Goal: Task Accomplishment & Management: Complete application form

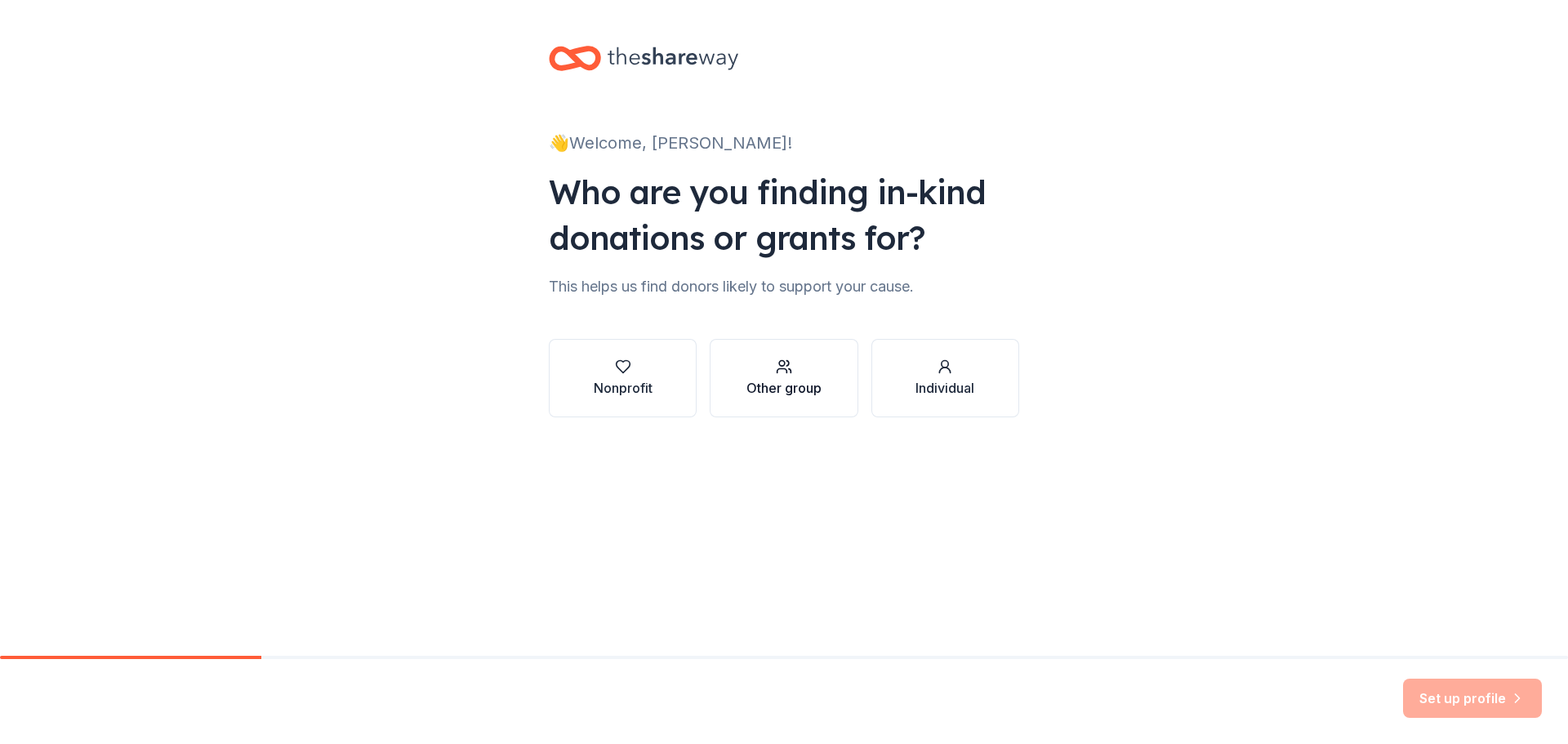
click at [780, 396] on div "Other group" at bounding box center [784, 388] width 75 height 20
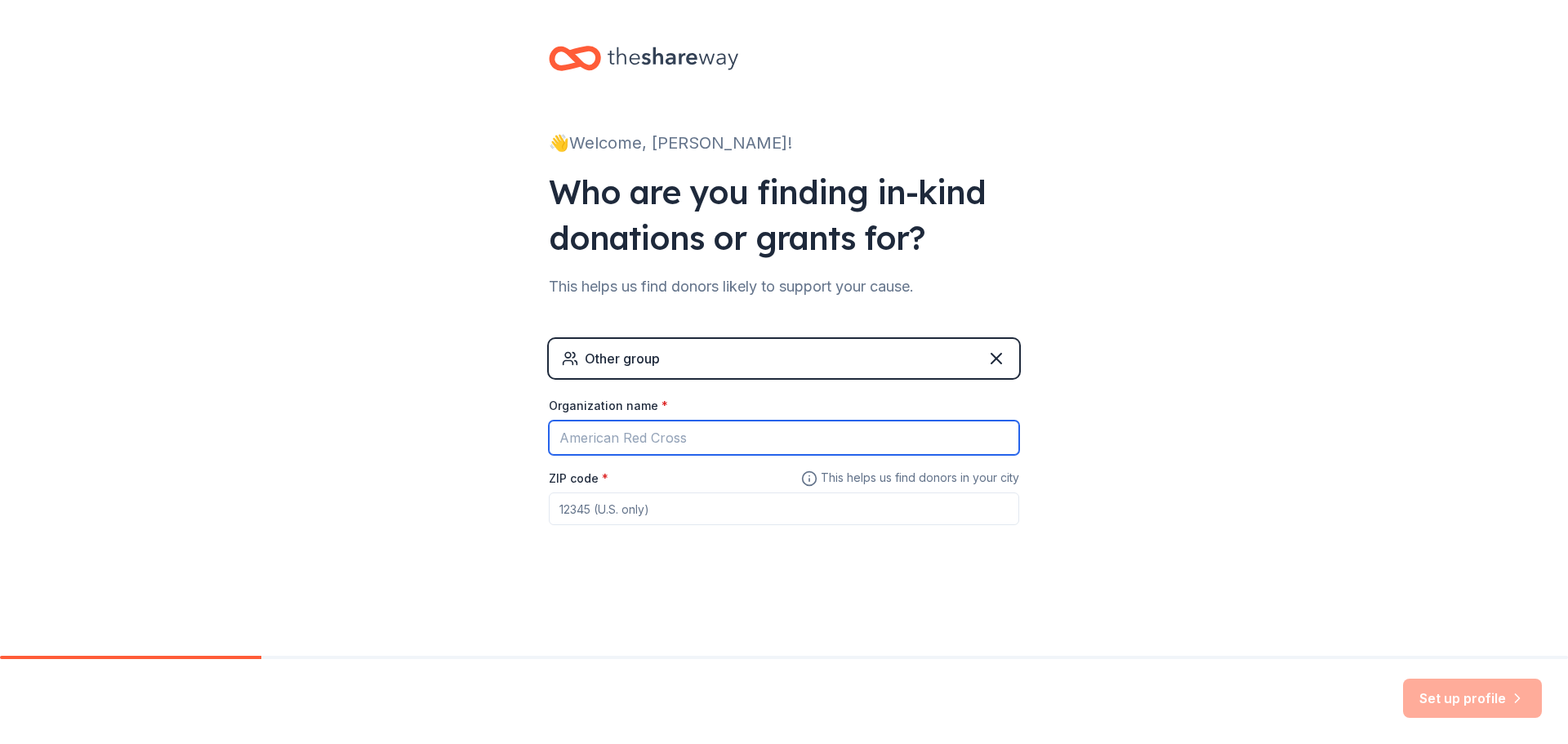
click at [723, 436] on input "Organization name *" at bounding box center [784, 438] width 470 height 34
type input "RSCK Realtor Relief Foundation"
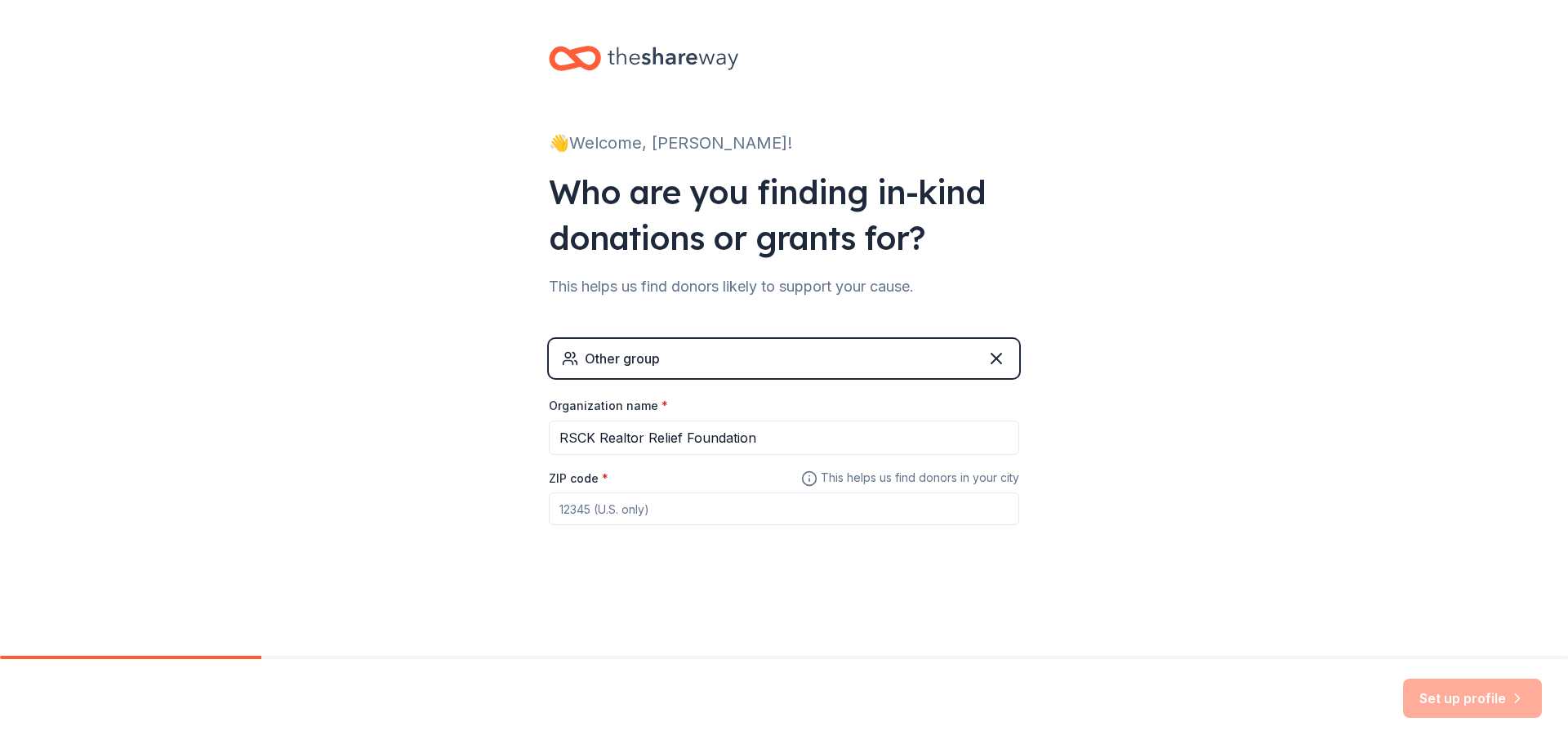
click at [670, 504] on input "ZIP code *" at bounding box center [784, 509] width 470 height 33
click at [702, 512] on input "ZIP code *" at bounding box center [784, 509] width 470 height 33
type input "67202"
click at [1297, 400] on div "👋 Welcome, Krista! Who are you finding in-kind donations or grants for? This he…" at bounding box center [784, 318] width 1568 height 636
click at [1430, 702] on button "Set up profile" at bounding box center [1472, 698] width 138 height 39
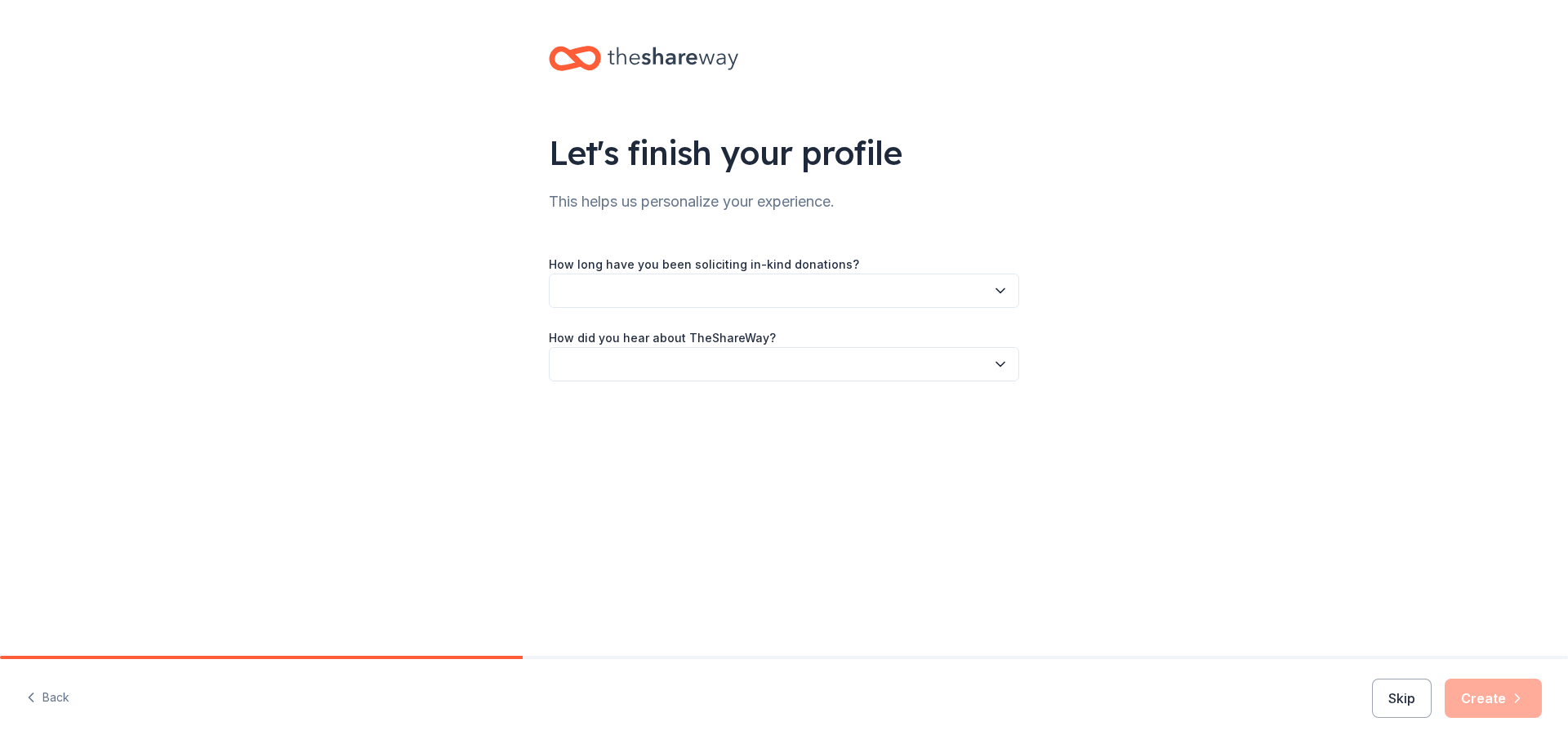
click at [853, 301] on button "button" at bounding box center [784, 291] width 470 height 34
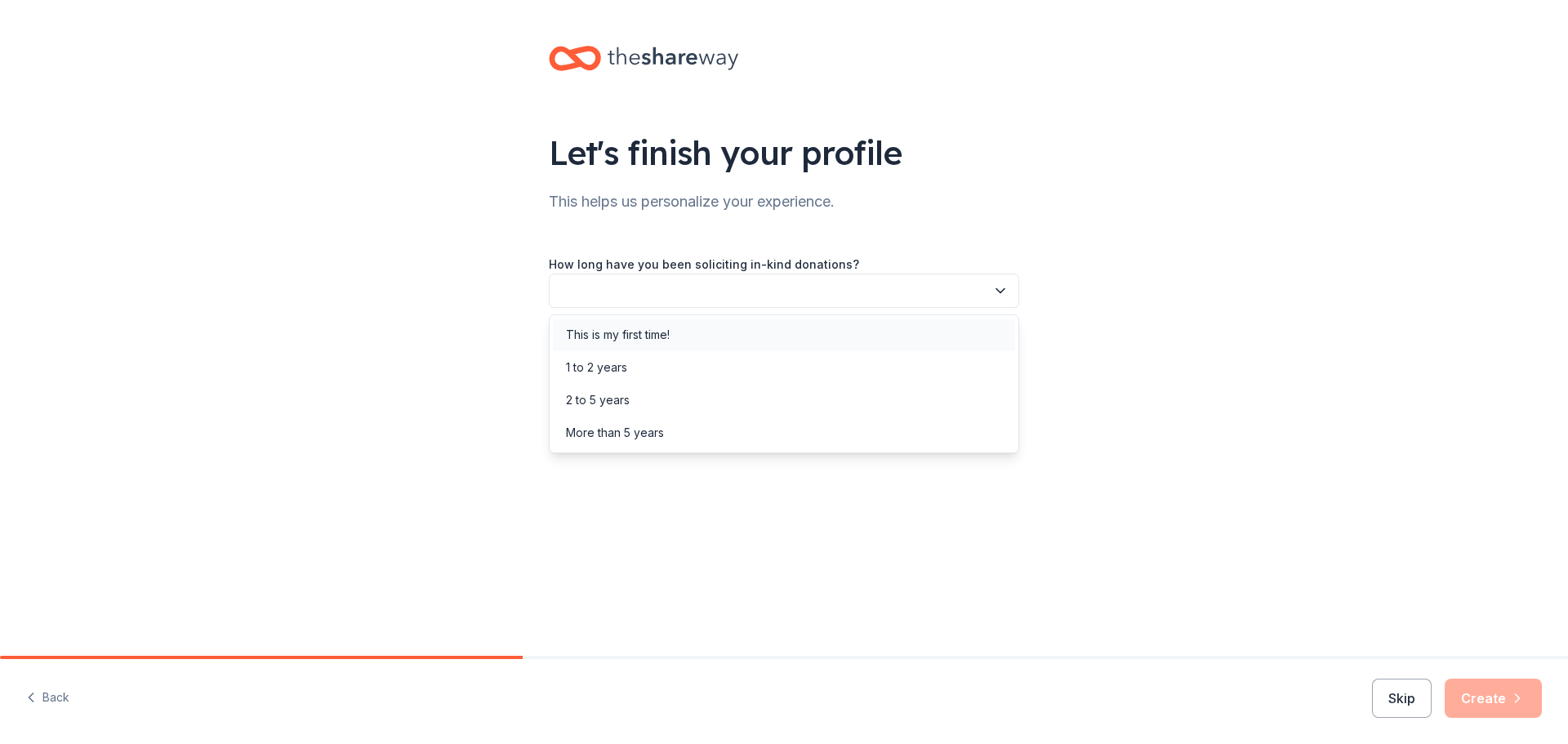
click at [831, 325] on div "This is my first time!" at bounding box center [784, 335] width 462 height 33
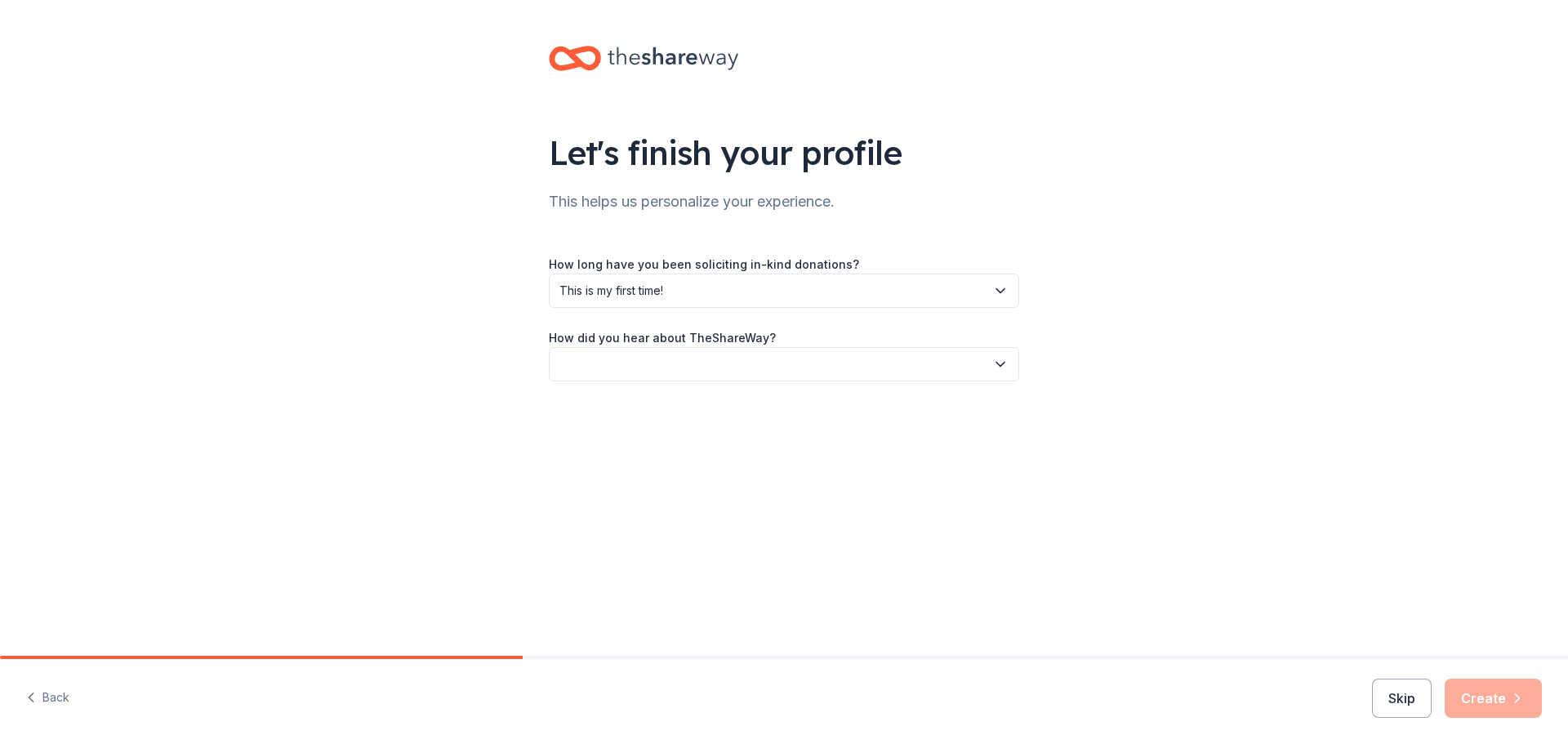
click at [812, 368] on button "button" at bounding box center [784, 365] width 470 height 34
click at [804, 415] on div "Friend or colleague" at bounding box center [784, 408] width 462 height 33
click at [1510, 703] on icon "button" at bounding box center [1517, 699] width 16 height 16
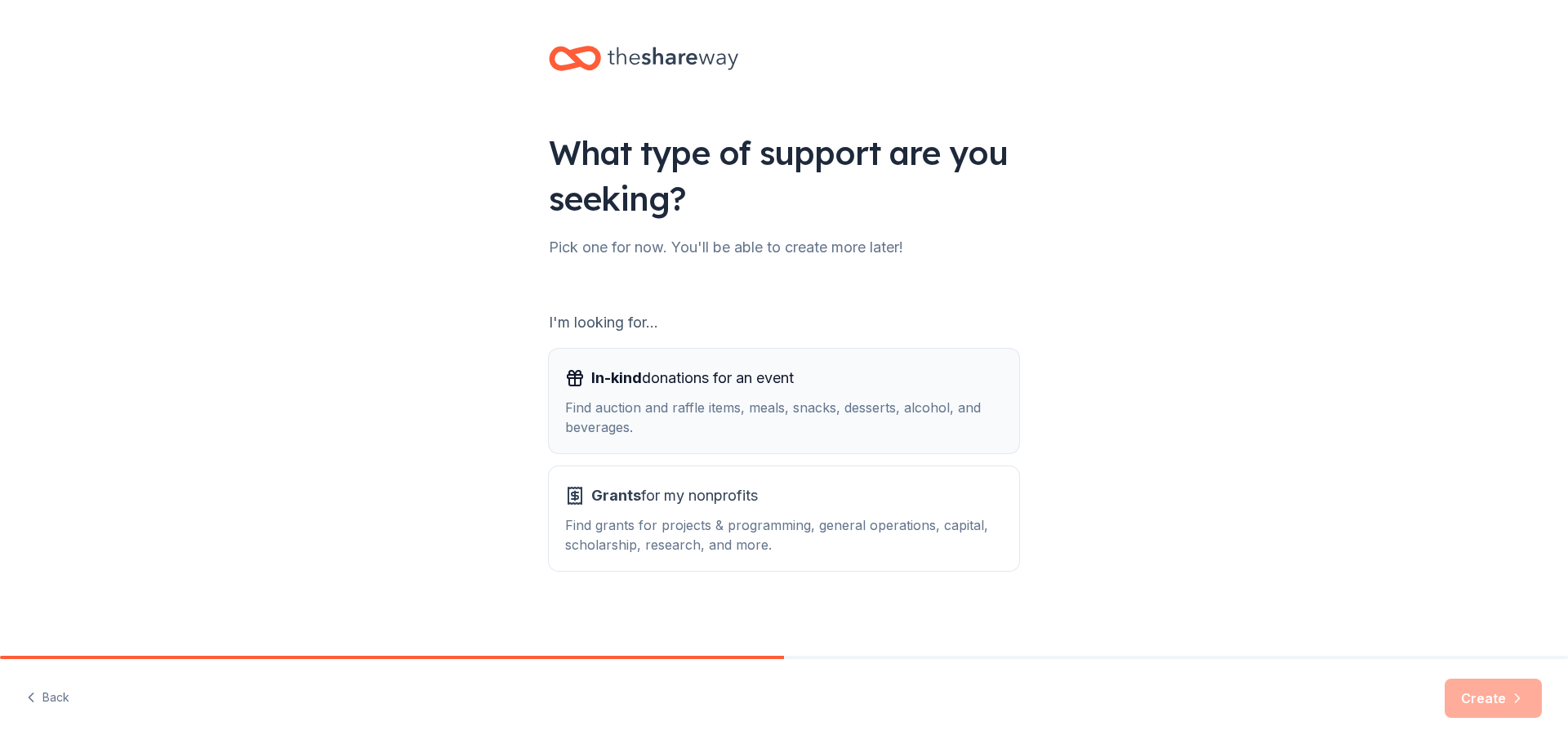
click at [866, 376] on div "In-kind donations for an event" at bounding box center [784, 378] width 438 height 26
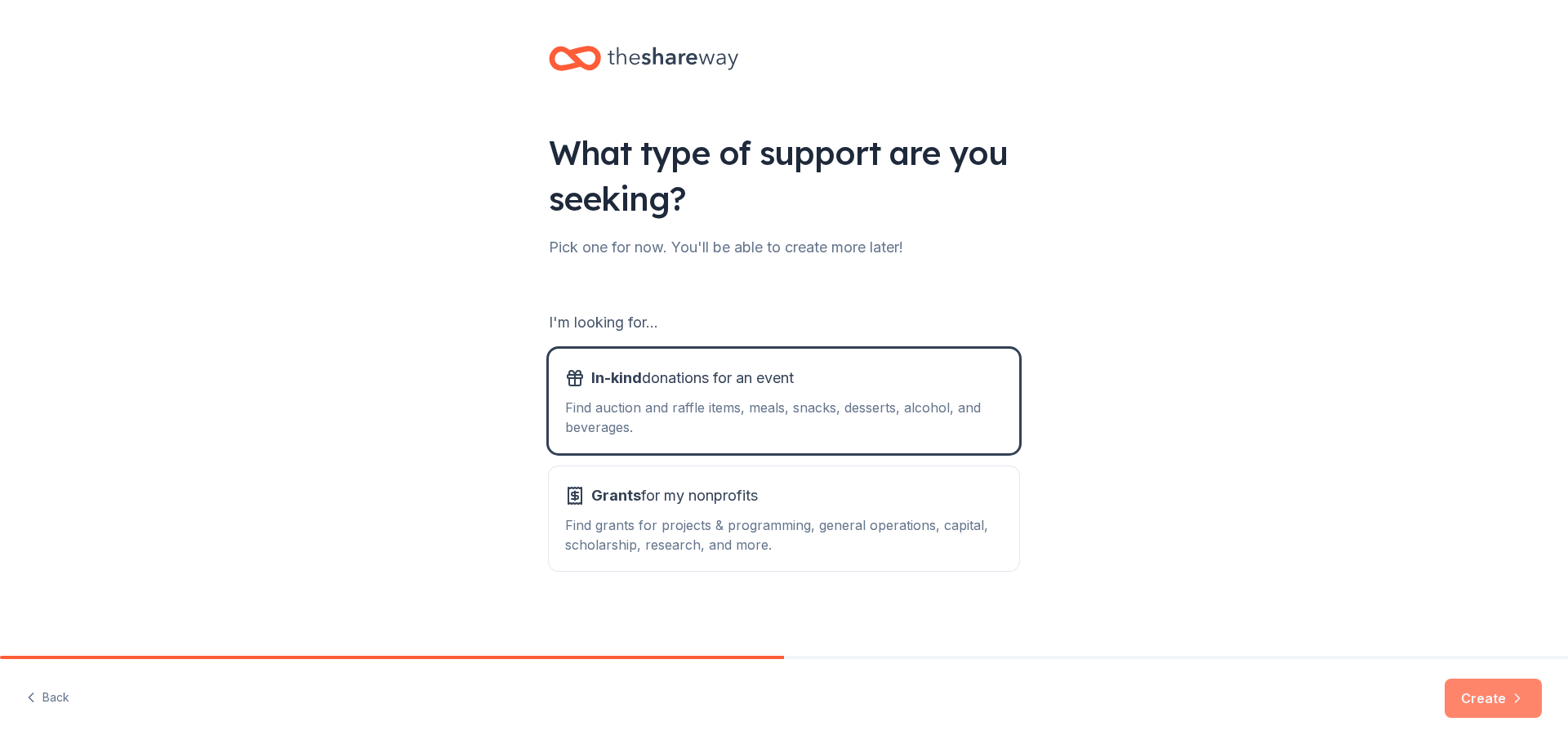
click at [1495, 699] on button "Create" at bounding box center [1493, 698] width 97 height 39
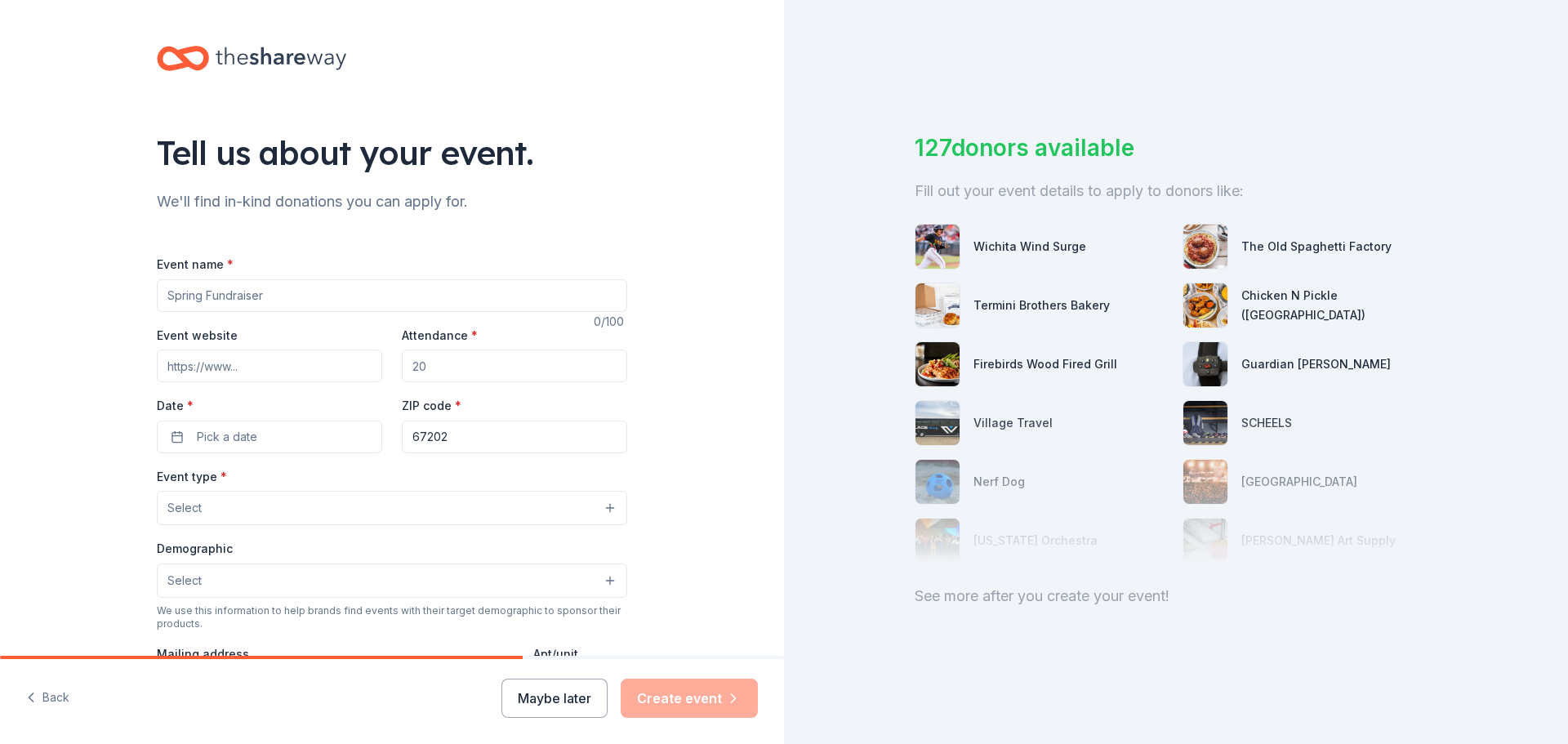
click at [233, 307] on input "Event name *" at bounding box center [392, 296] width 470 height 33
click at [227, 301] on input "Event name *" at bounding box center [392, 296] width 470 height 33
type input "Realtors Relief Foundation Fundraiser 2025"
click at [230, 367] on input "Event website" at bounding box center [269, 366] width 225 height 33
click at [268, 357] on input "Event website" at bounding box center [269, 366] width 225 height 33
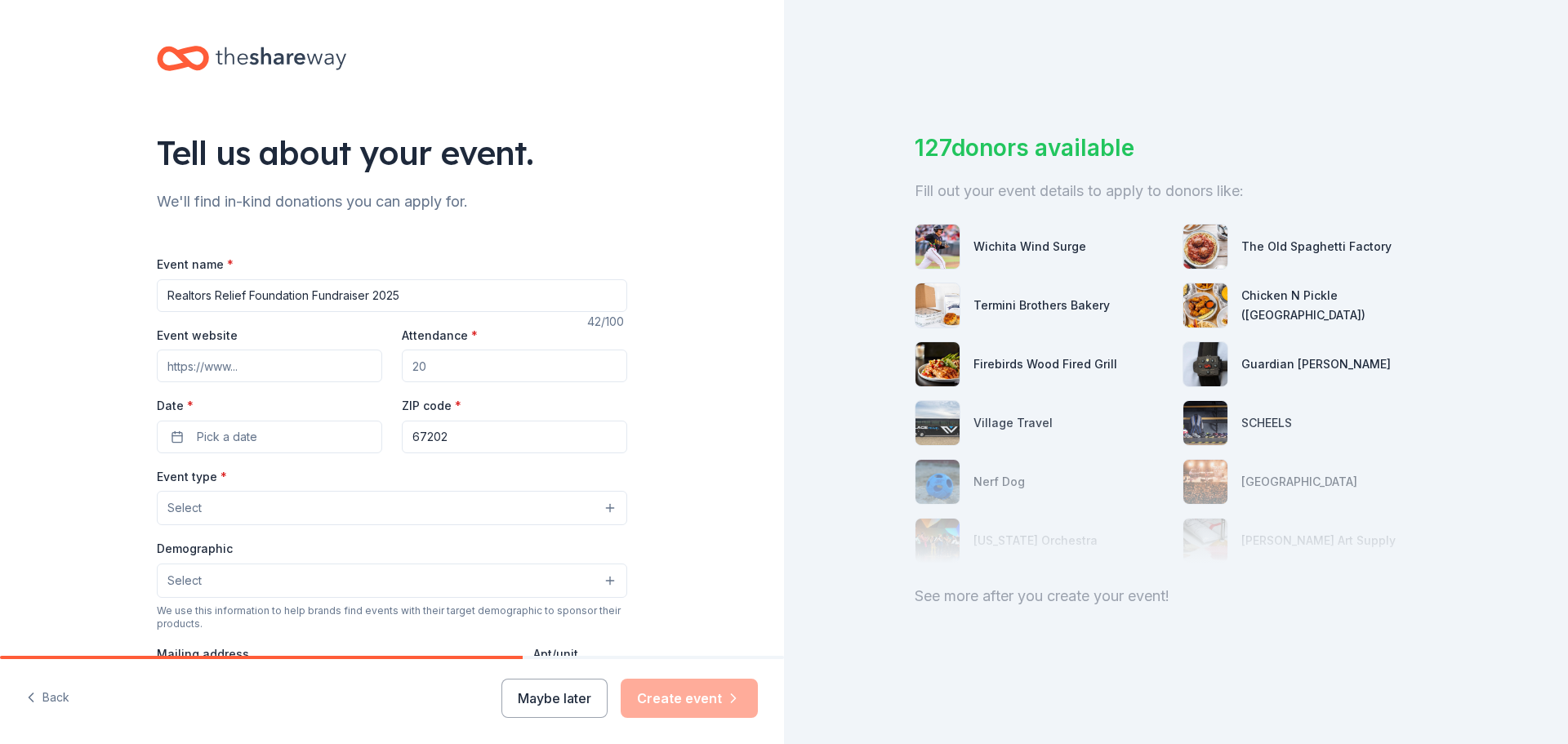
paste input "https://www.facebook.com/events/1062481929203466"
type input "https://www.facebook.com/events/1062481929203466"
drag, startPoint x: 442, startPoint y: 371, endPoint x: 352, endPoint y: 371, distance: 90.0
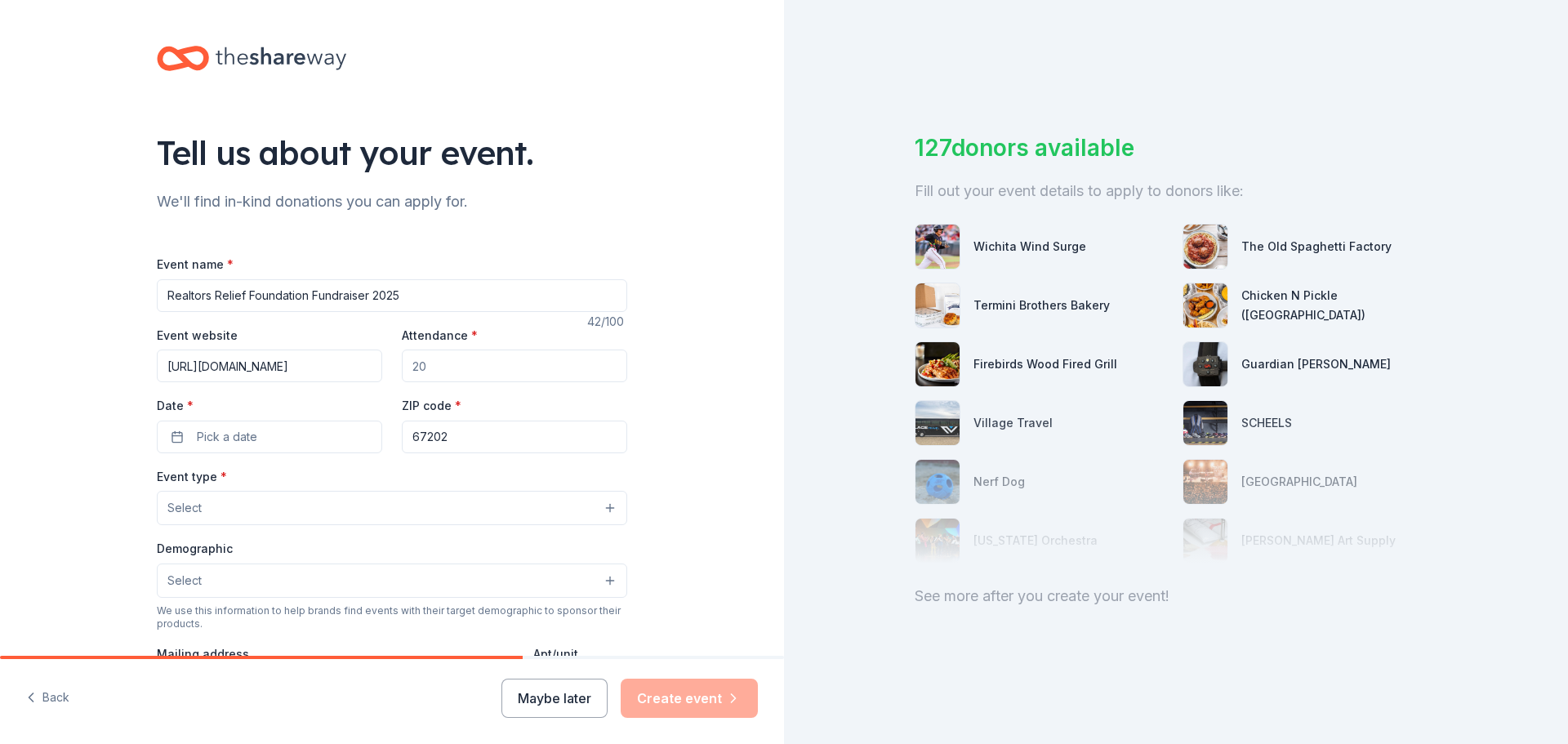
click at [352, 371] on div "Event website https://www.facebook.com/events/1062481929203466 Attendance * Dat…" at bounding box center [392, 389] width 470 height 129
click at [231, 439] on span "Pick a date" at bounding box center [227, 437] width 61 height 20
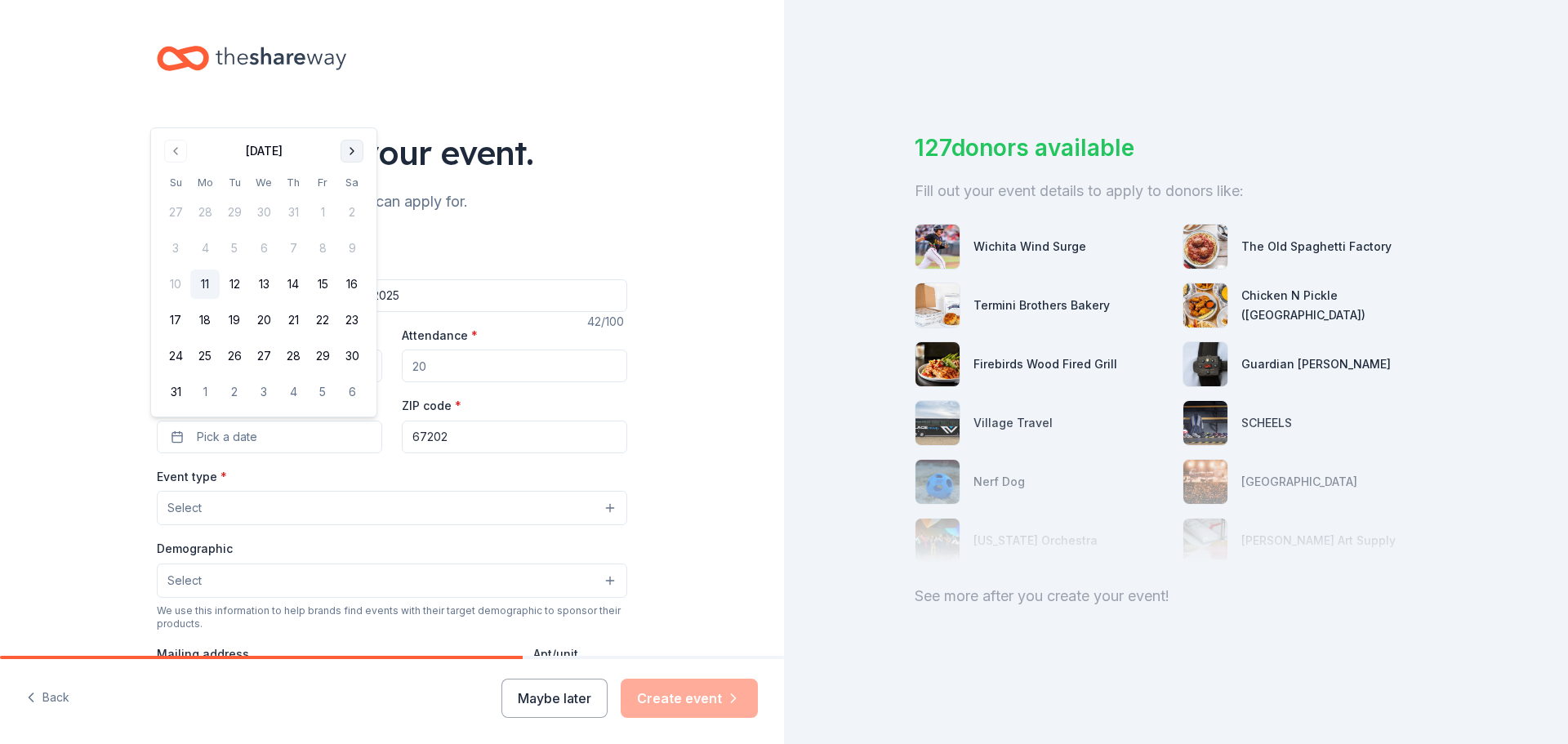
click at [356, 145] on button "Go to next month" at bounding box center [351, 150] width 23 height 23
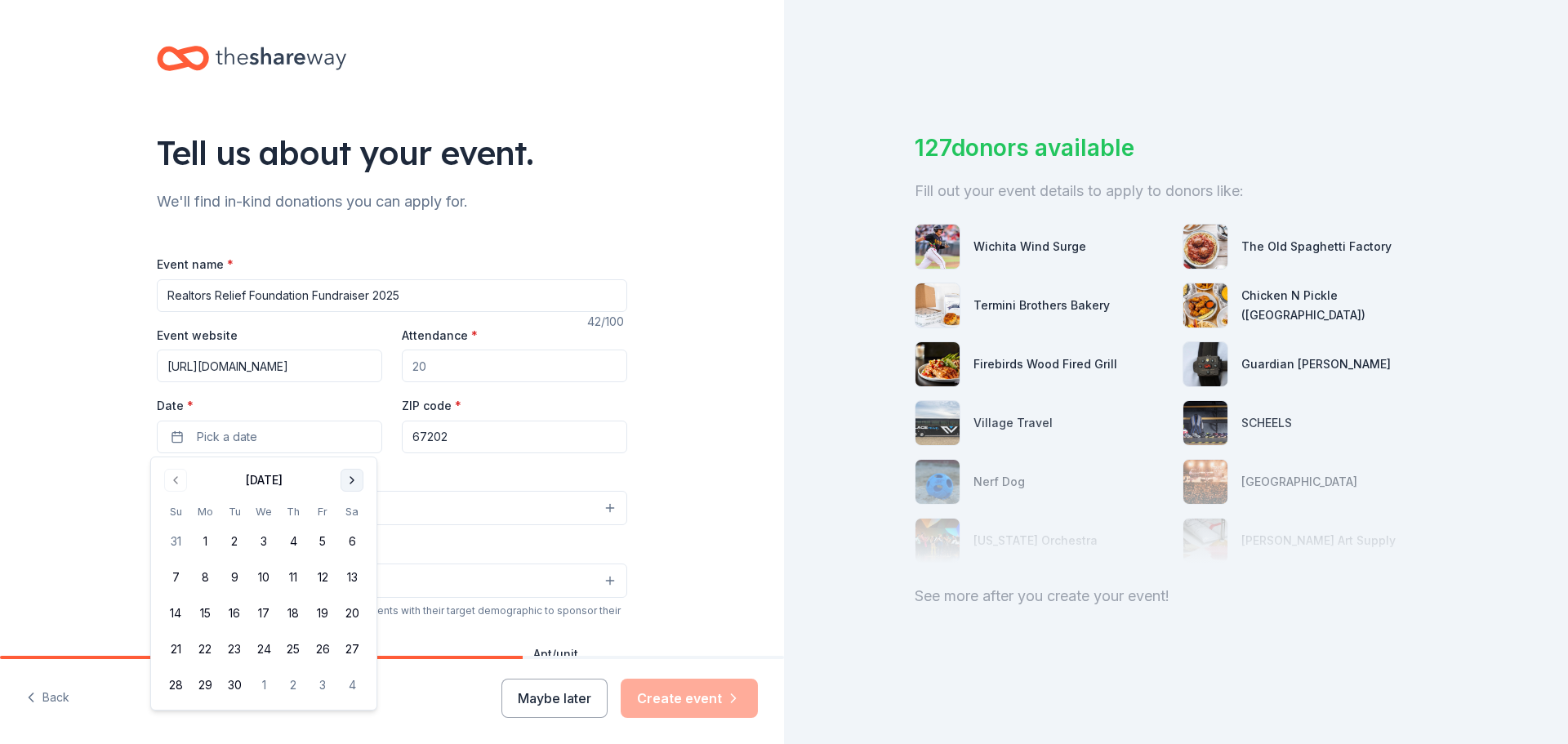
click at [351, 482] on button "Go to next month" at bounding box center [351, 480] width 23 height 23
click at [294, 577] on button "9" at bounding box center [293, 577] width 30 height 30
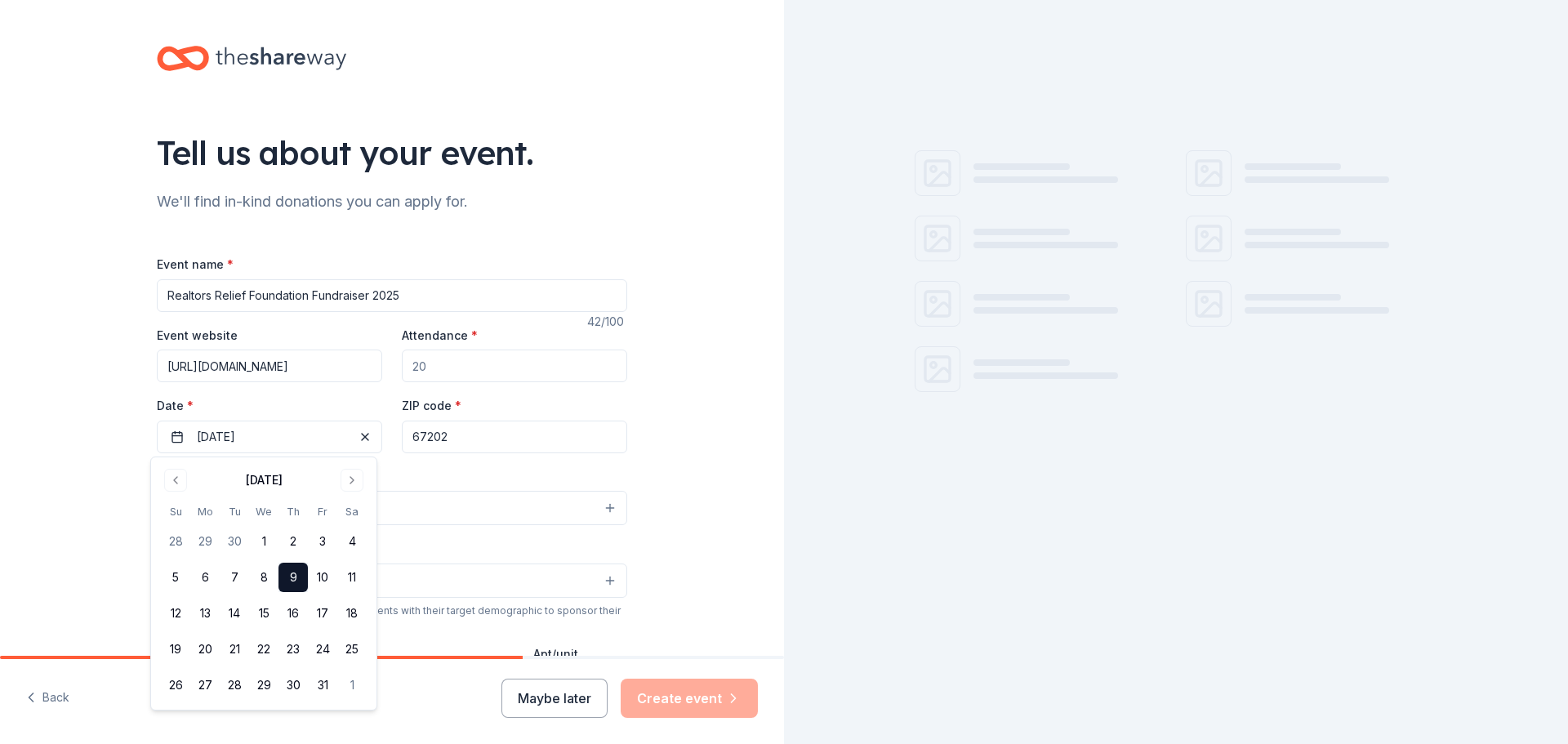
click at [458, 436] on input "67202" at bounding box center [514, 437] width 225 height 33
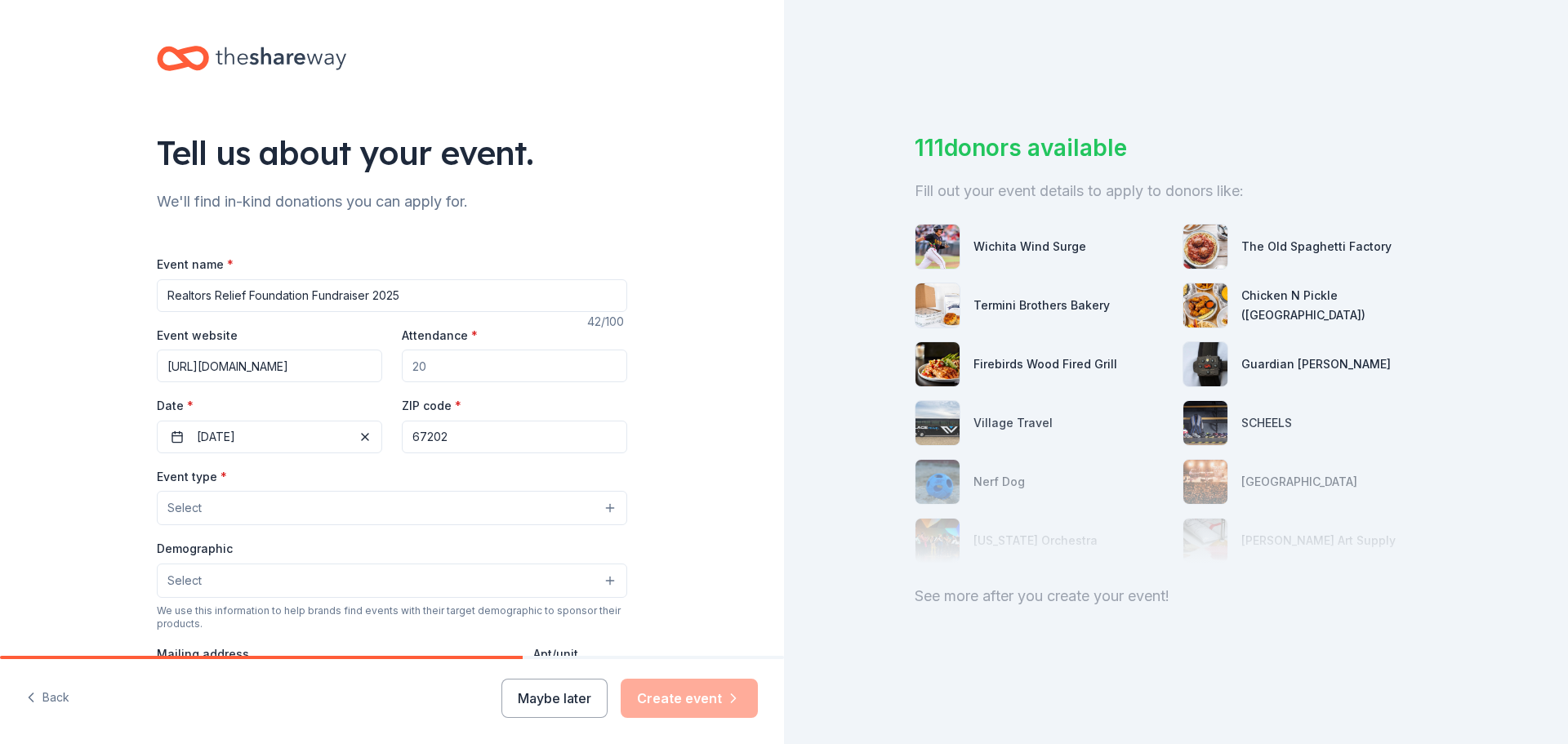
click at [361, 504] on button "Select" at bounding box center [392, 509] width 470 height 34
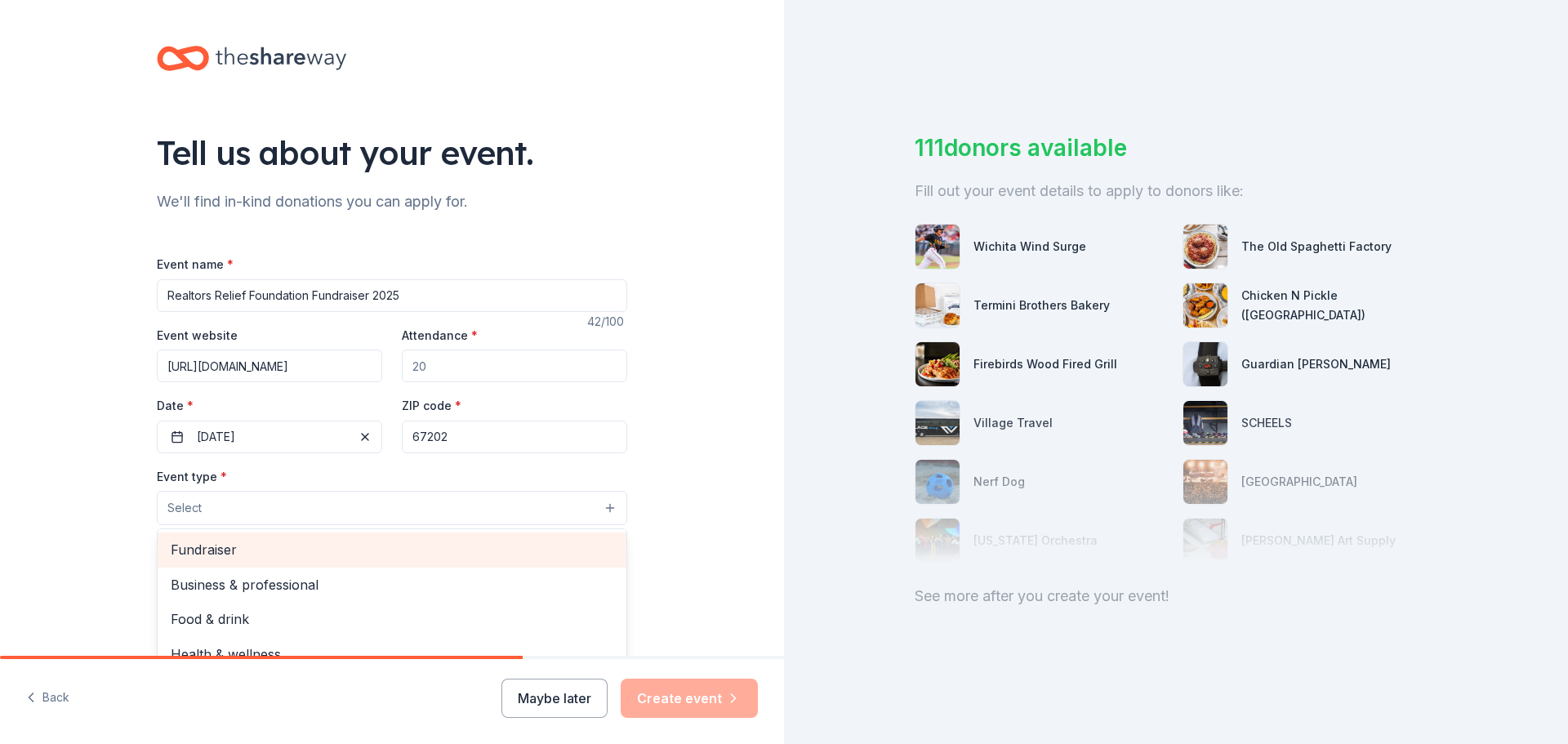
click at [346, 543] on span "Fundraiser" at bounding box center [392, 549] width 442 height 21
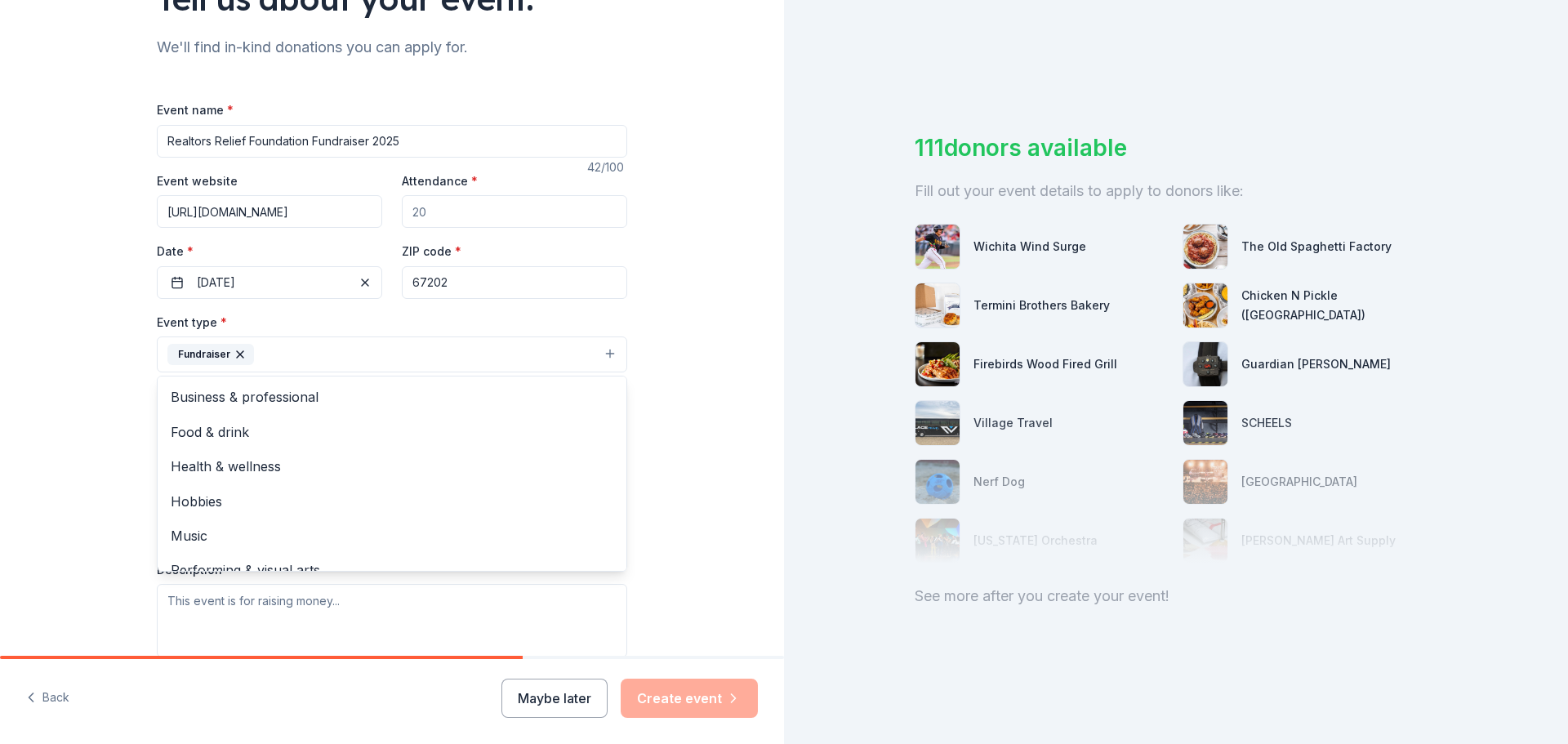
scroll to position [164, 0]
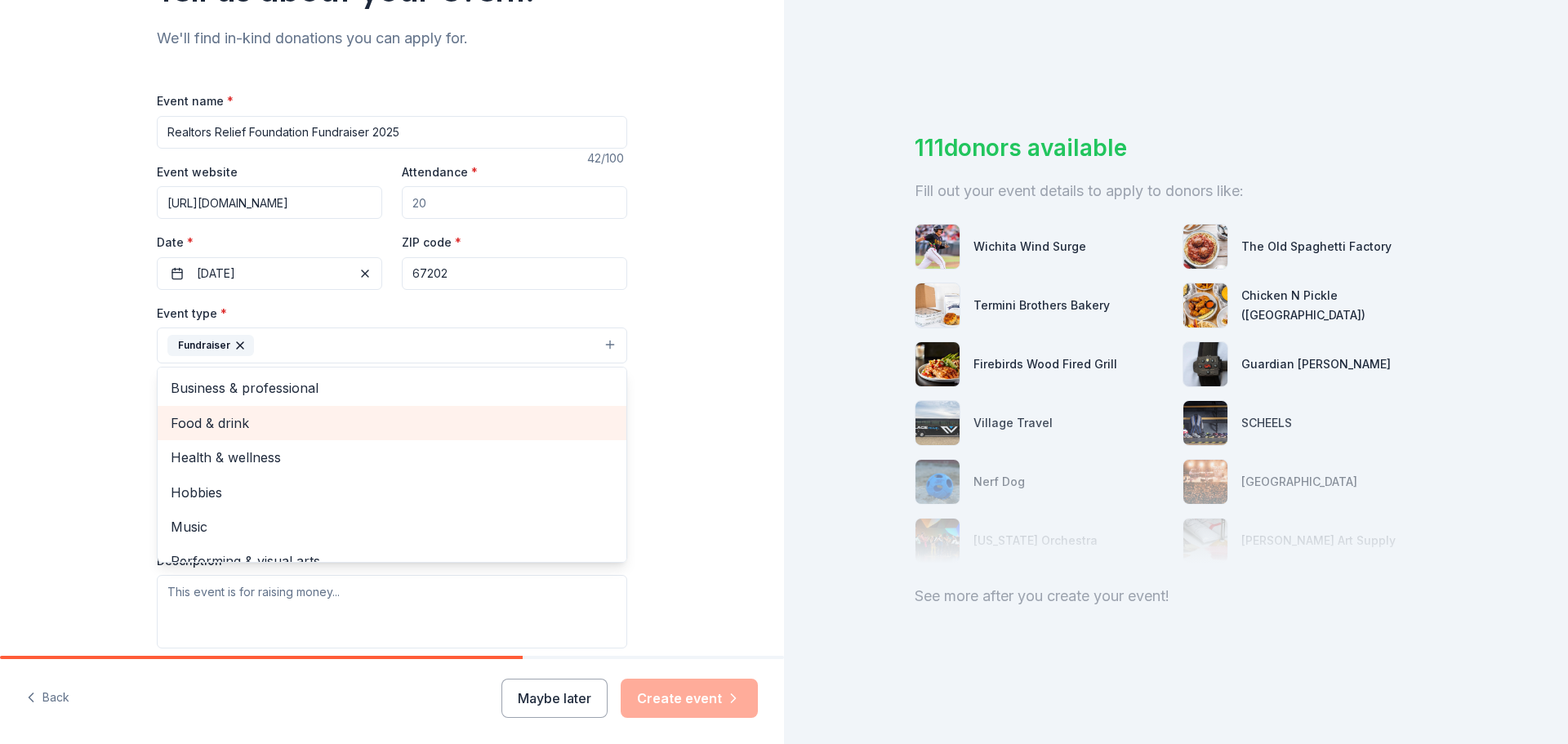
click at [212, 430] on span "Food & drink" at bounding box center [392, 423] width 442 height 21
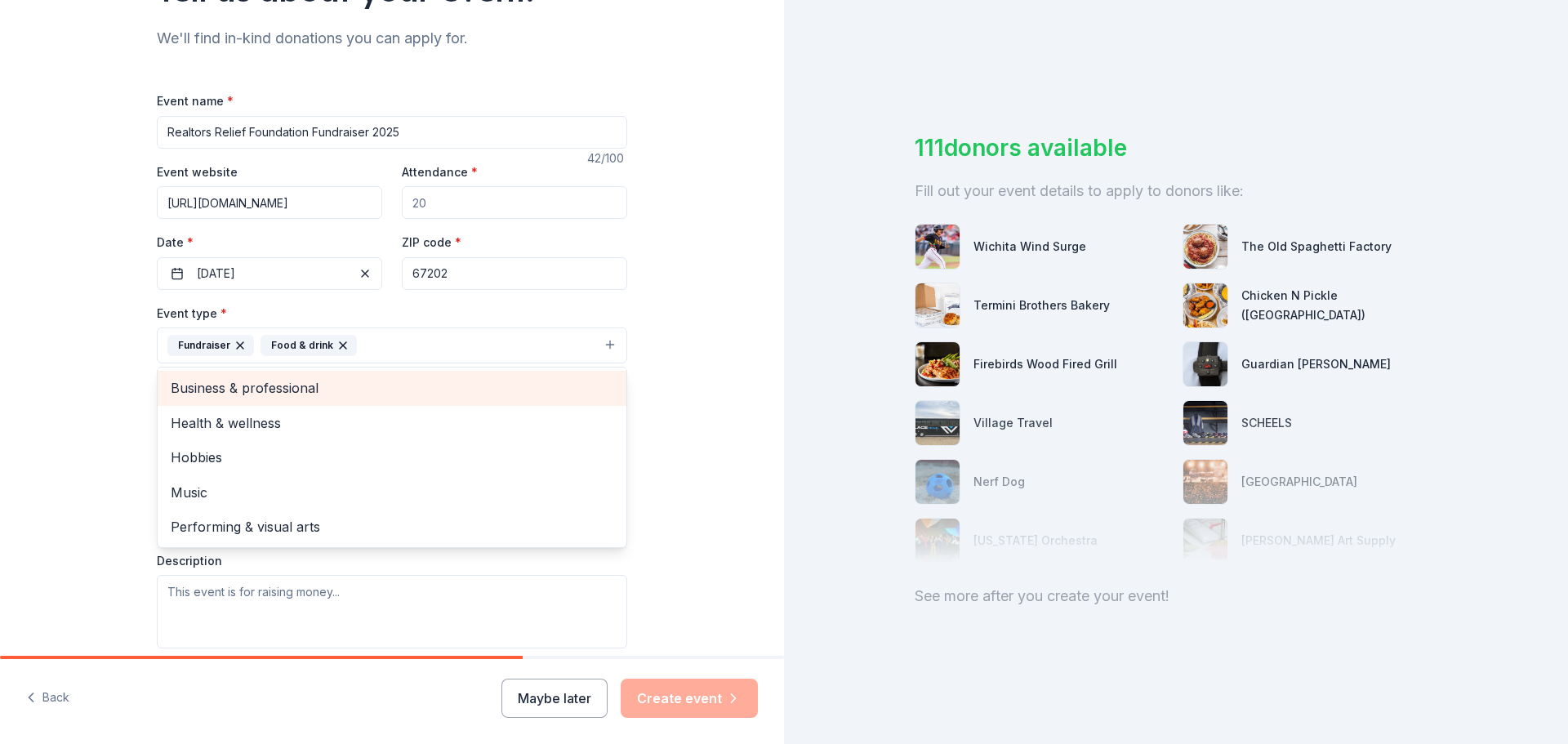
click at [302, 396] on span "Business & professional" at bounding box center [392, 387] width 442 height 21
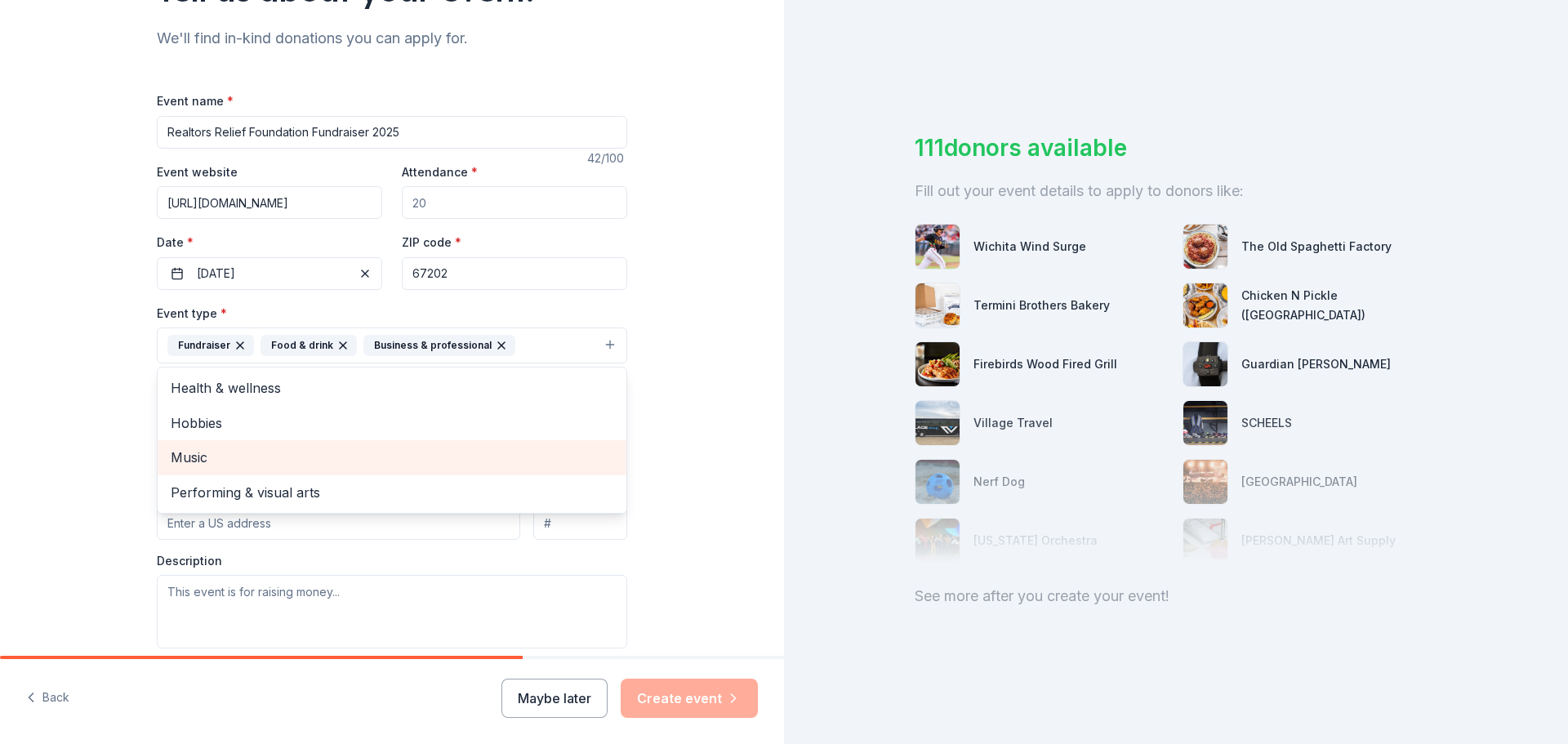
click at [295, 464] on span "Music" at bounding box center [392, 457] width 442 height 21
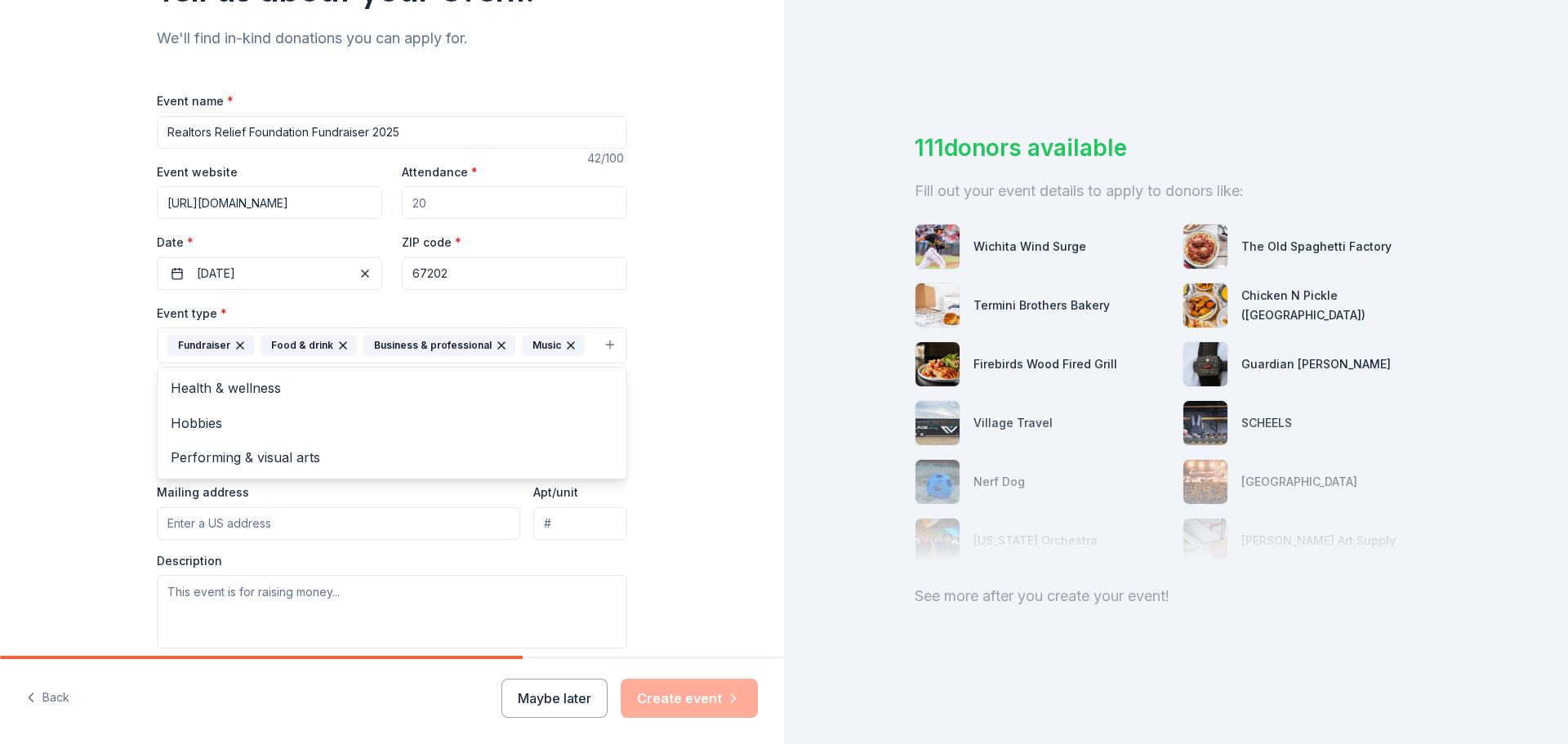
click at [81, 367] on div "Tell us about your event. We'll find in-kind donations you can apply for. Event…" at bounding box center [392, 380] width 784 height 1089
click at [232, 423] on button "Select" at bounding box center [392, 419] width 470 height 34
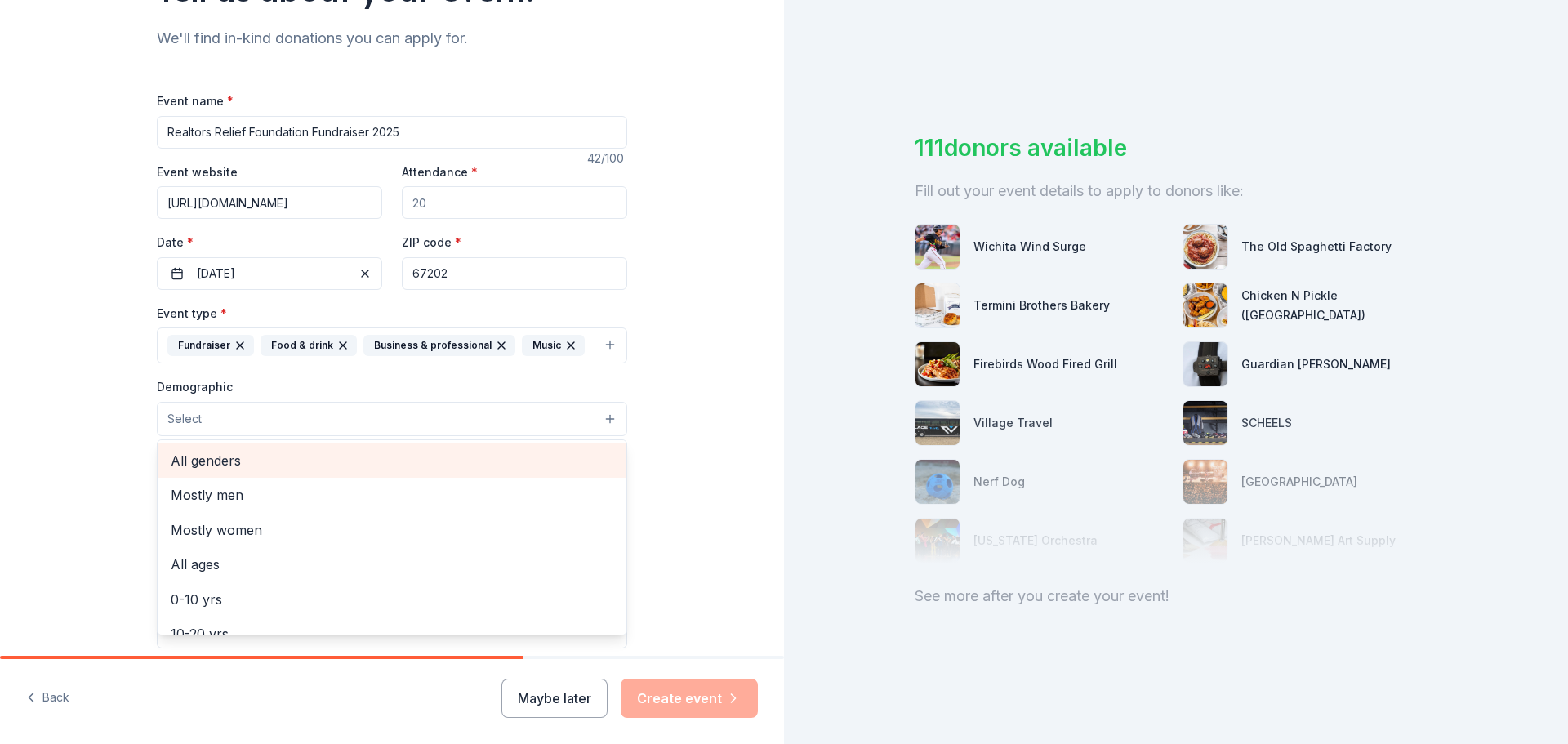
click at [242, 457] on span "All genders" at bounding box center [392, 460] width 442 height 21
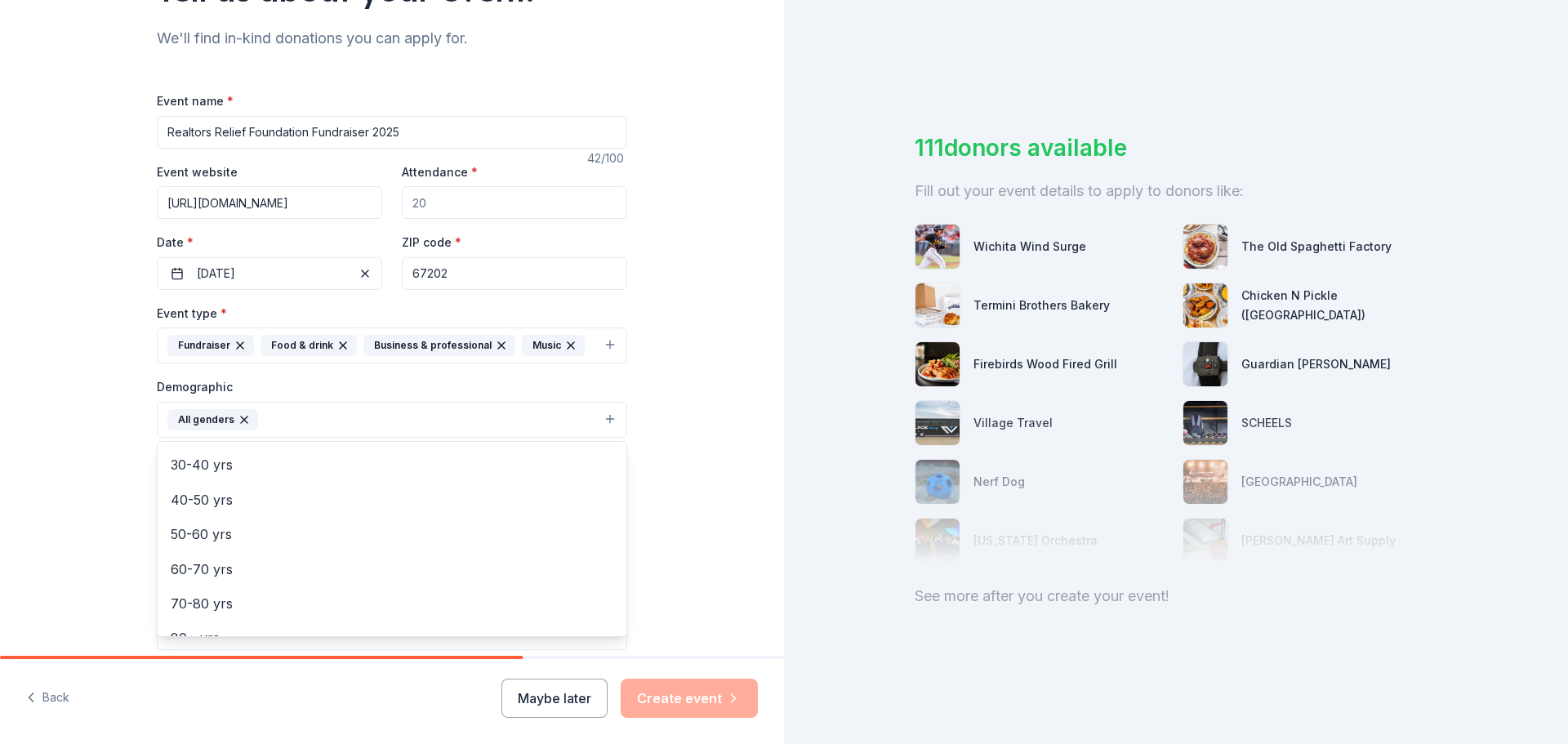
scroll to position [228, 0]
click at [33, 397] on div "Tell us about your event. We'll find in-kind donations you can apply for. Event…" at bounding box center [392, 381] width 784 height 1091
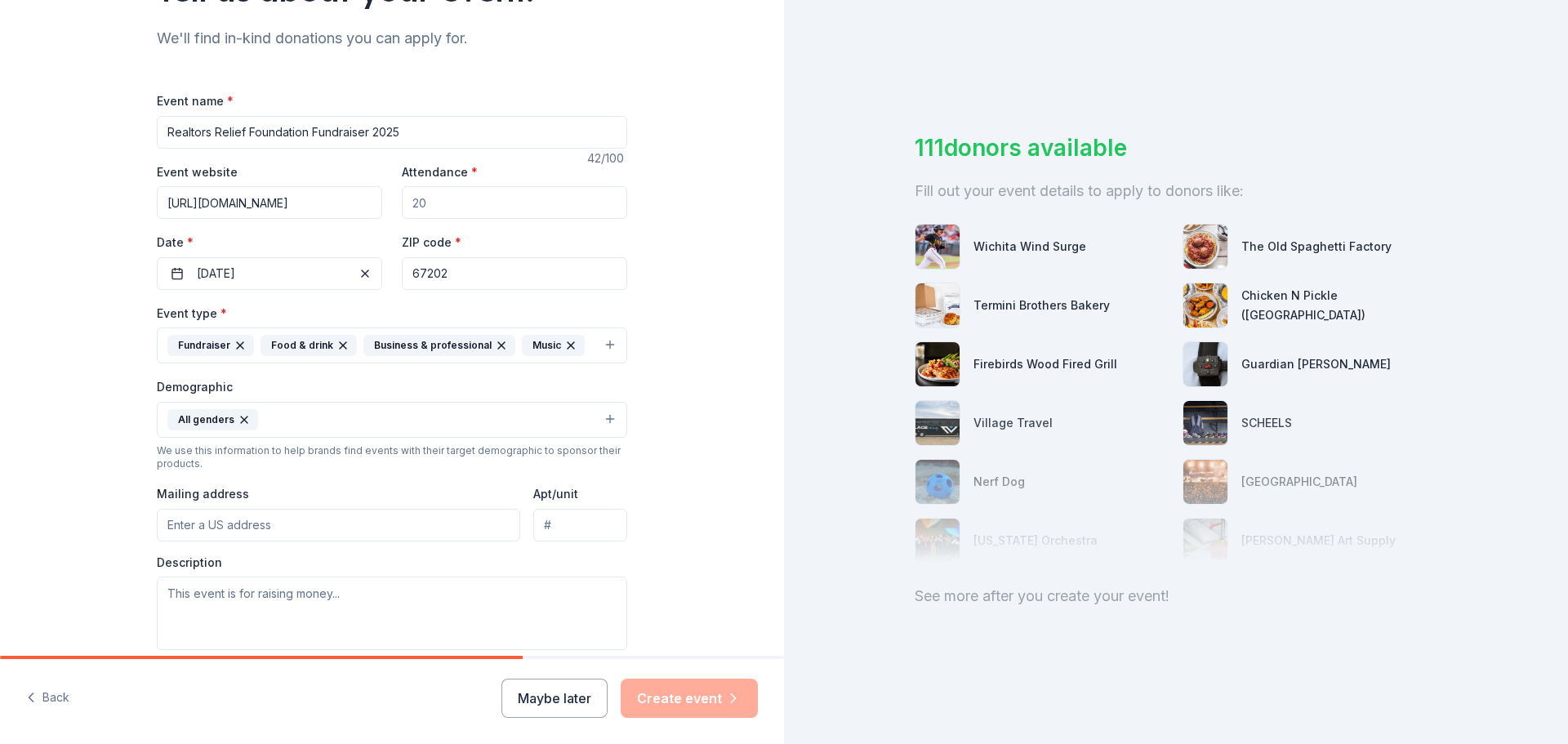
click at [248, 534] on input "Mailing address" at bounding box center [338, 525] width 364 height 33
click at [223, 534] on input "Mailing address" at bounding box center [338, 525] width 364 height 33
paste input "170 W Dewey St, Wichita, KS 67202"
type input "170 West Dewey Street, Wichita, KS, 67202"
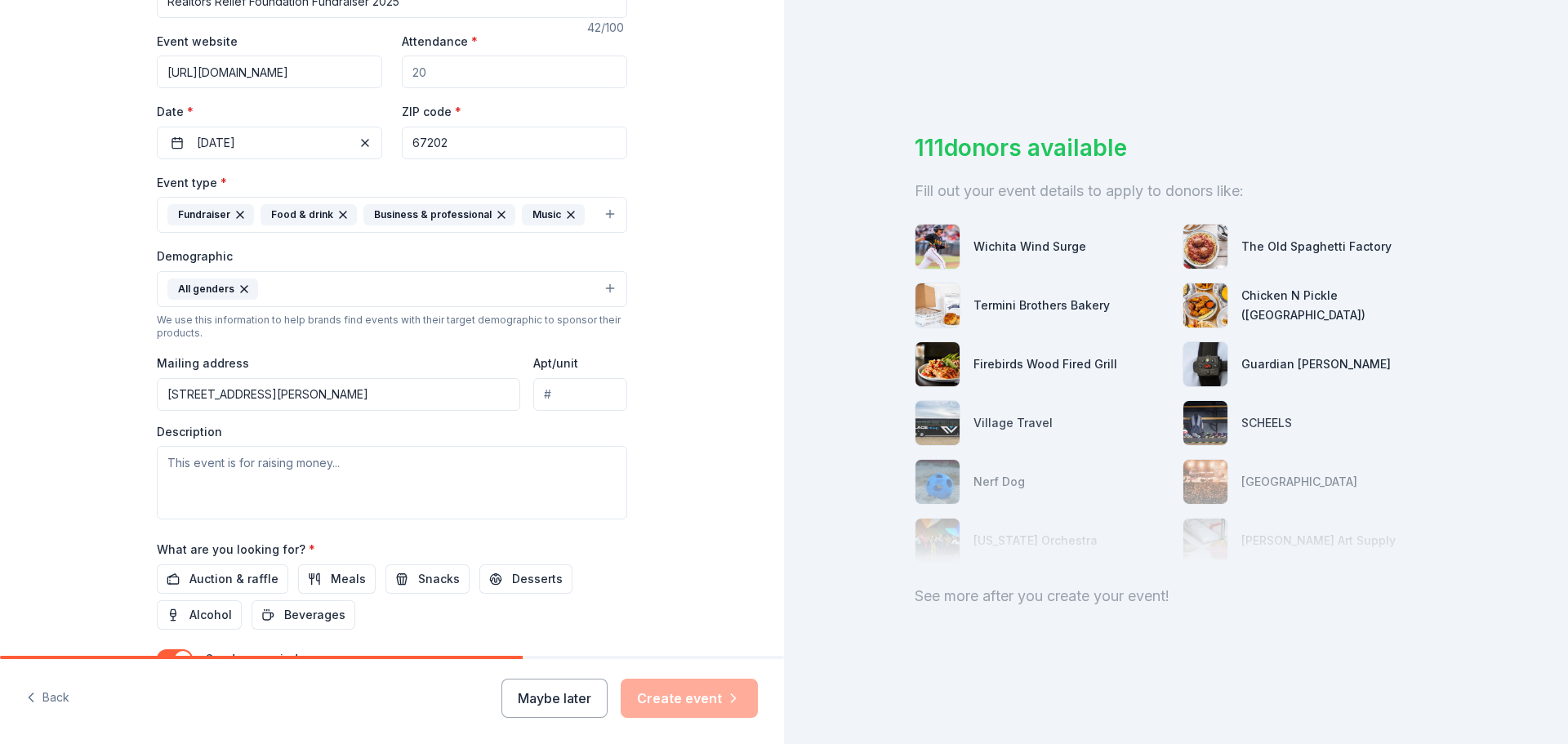
scroll to position [327, 0]
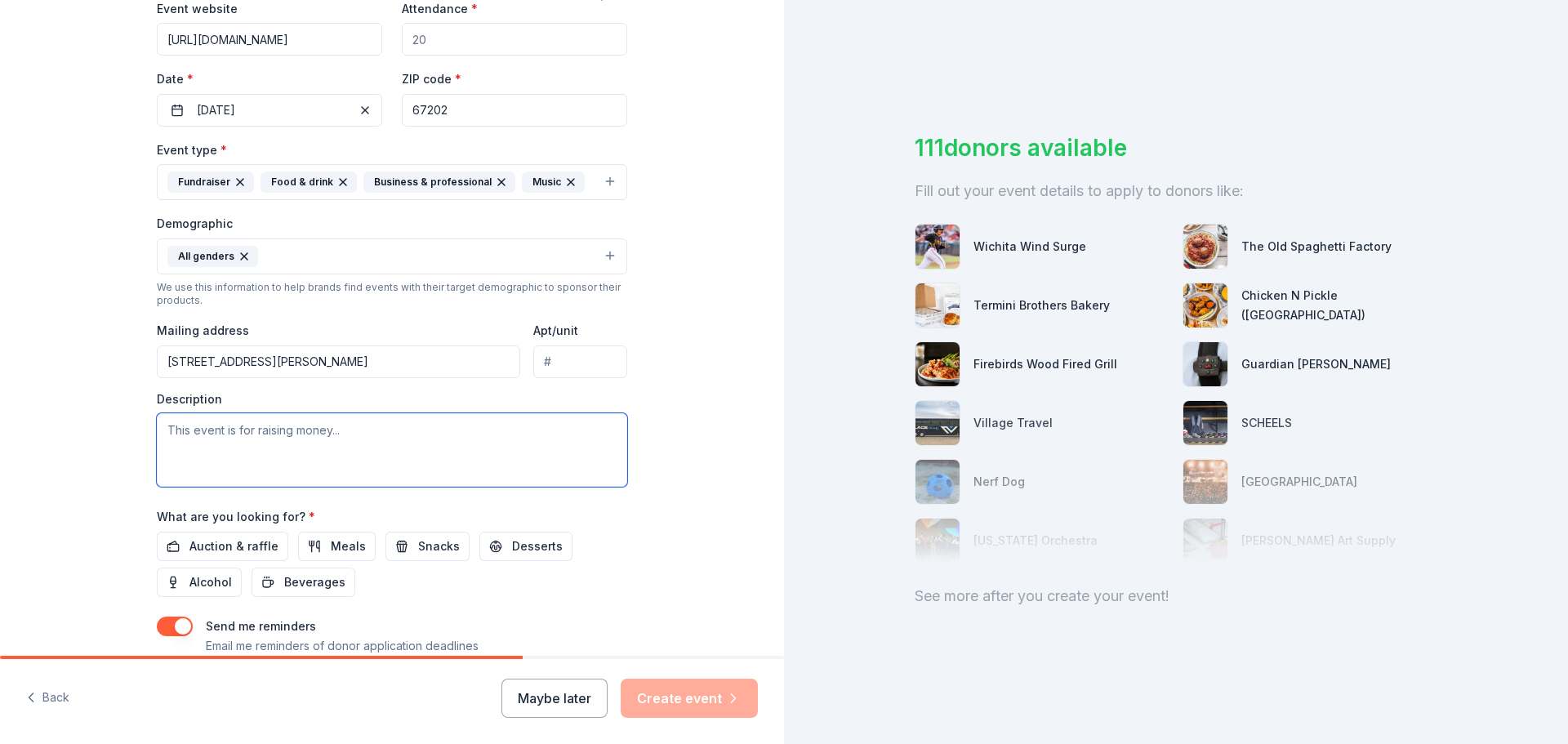
click at [196, 434] on textarea at bounding box center [392, 450] width 470 height 73
click at [279, 448] on textarea at bounding box center [392, 450] width 470 height 73
paste textarea "The REALTORS® Relief Foundation (RRF) is 501(c)3 nonprofit organization dedicat…"
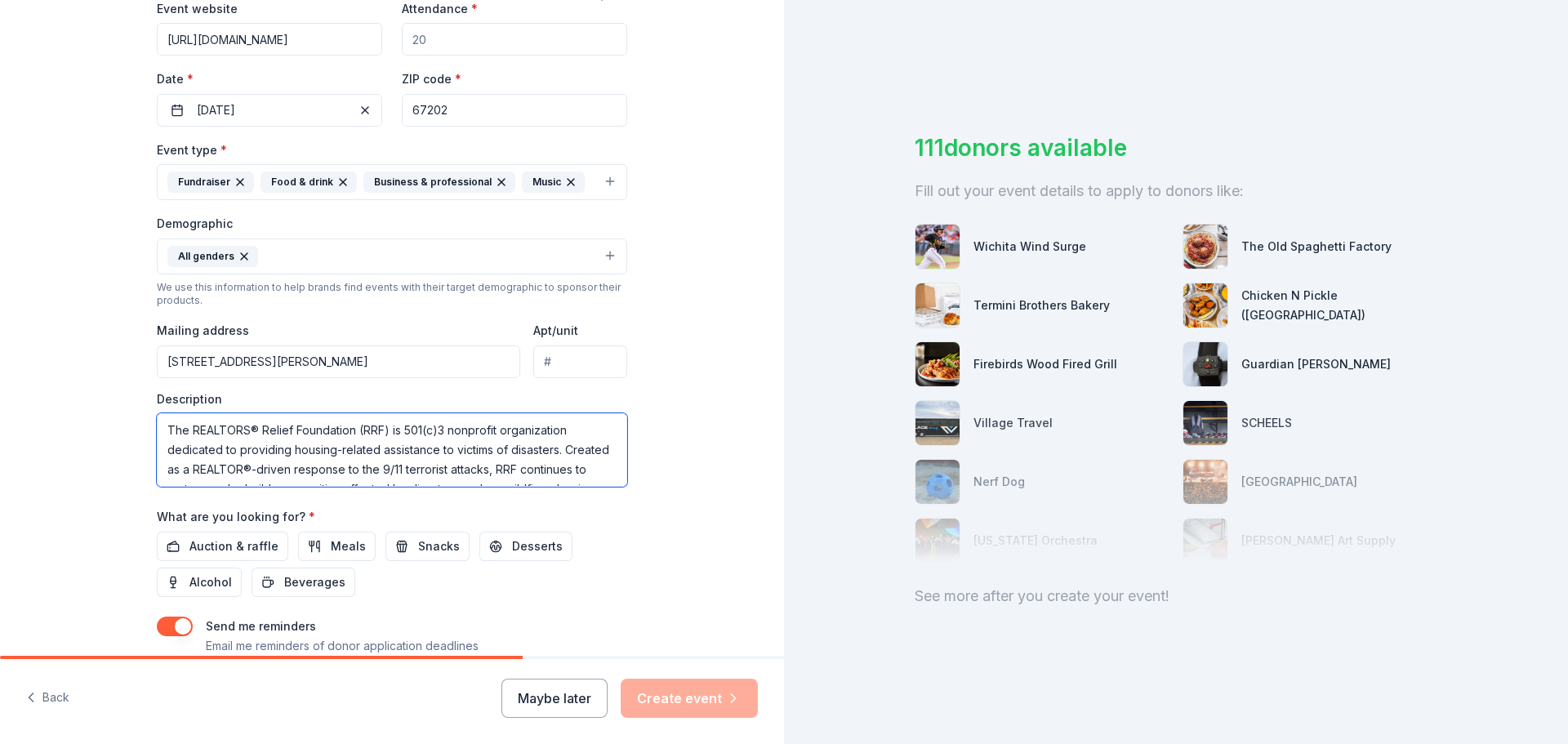
scroll to position [89, 0]
type textarea "The REALTORS® Relief Foundation (RRF) is 501(c)3 nonprofit organization dedicat…"
click at [234, 550] on span "Auction & raffle" at bounding box center [233, 547] width 89 height 20
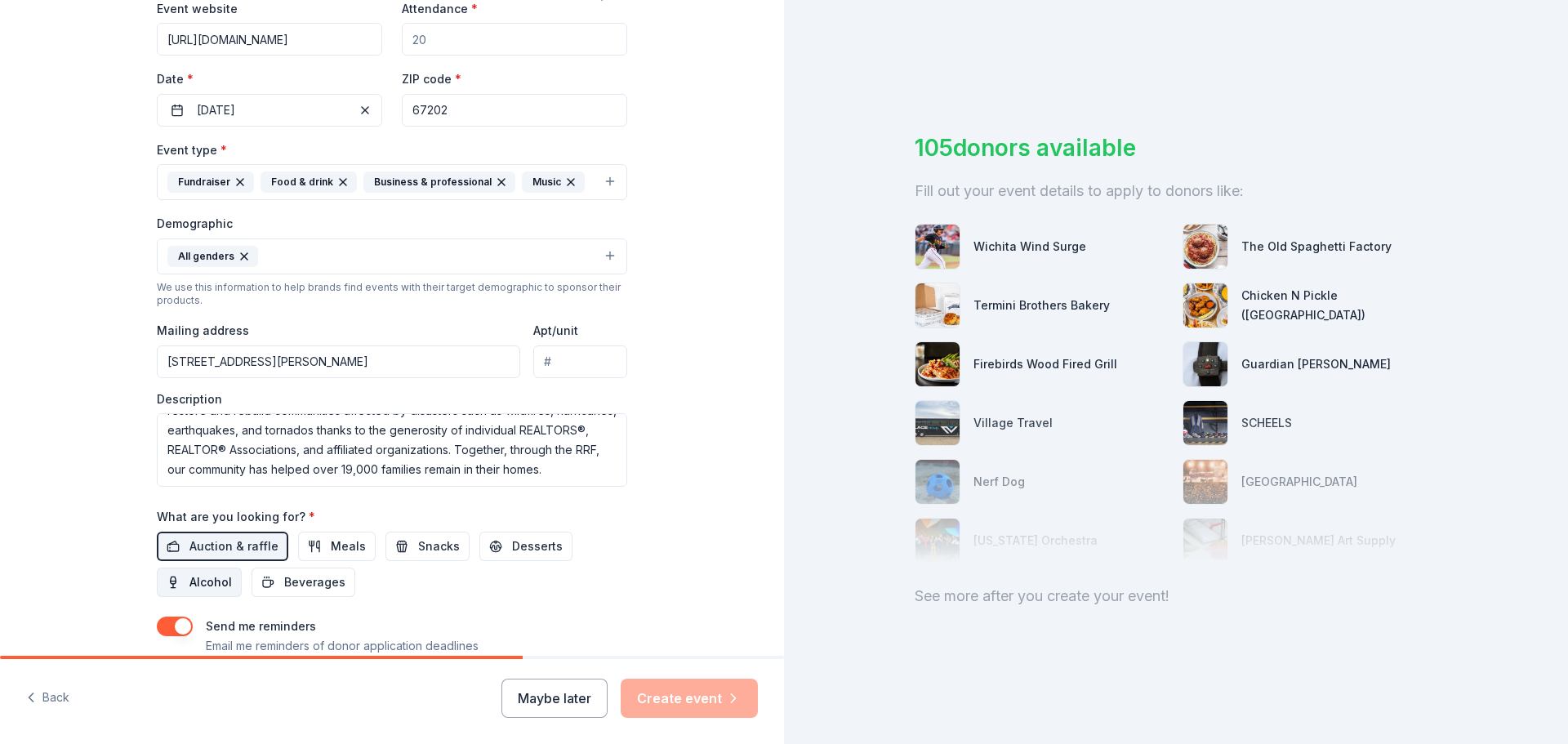
click at [189, 580] on span "Alcohol" at bounding box center [210, 583] width 43 height 20
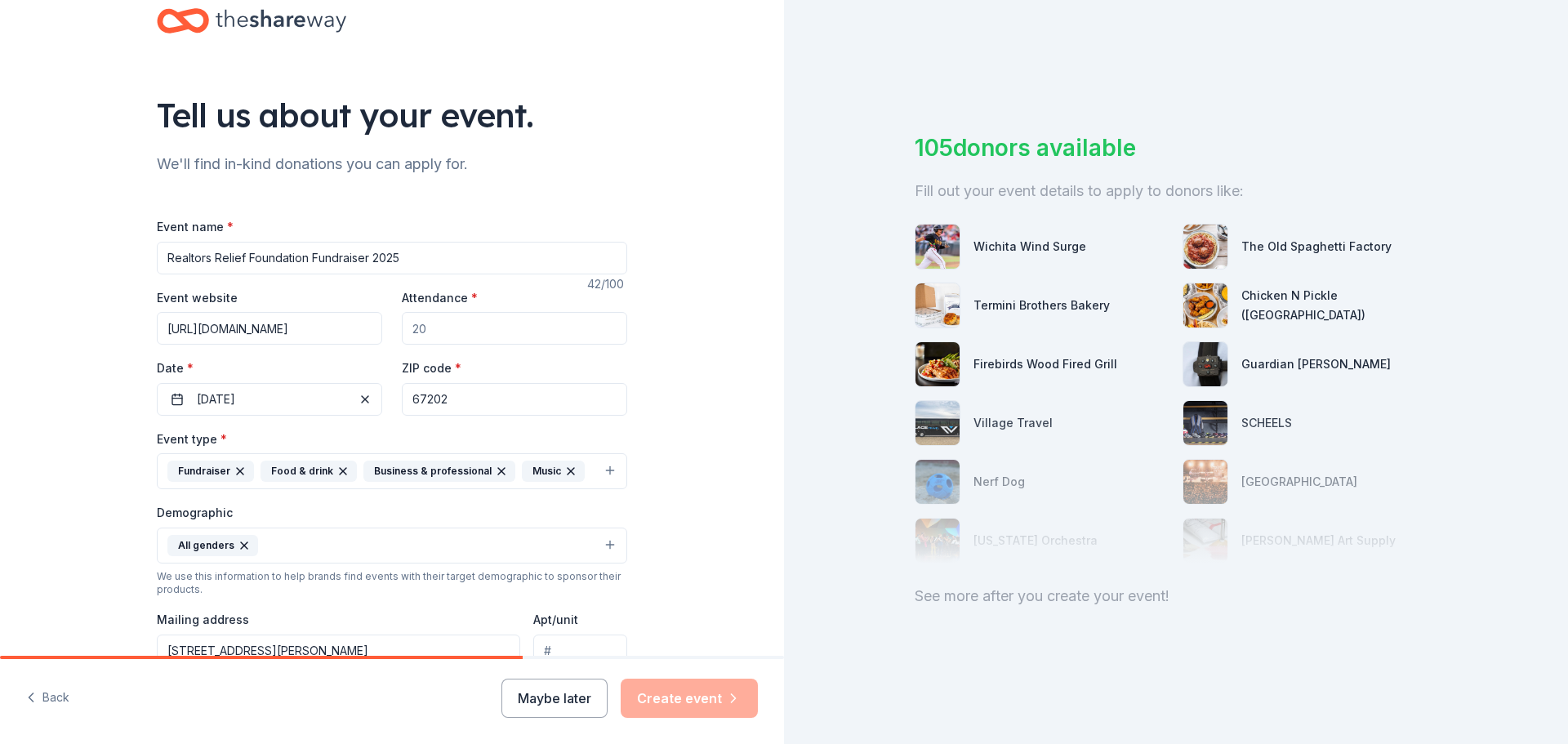
scroll to position [26, 0]
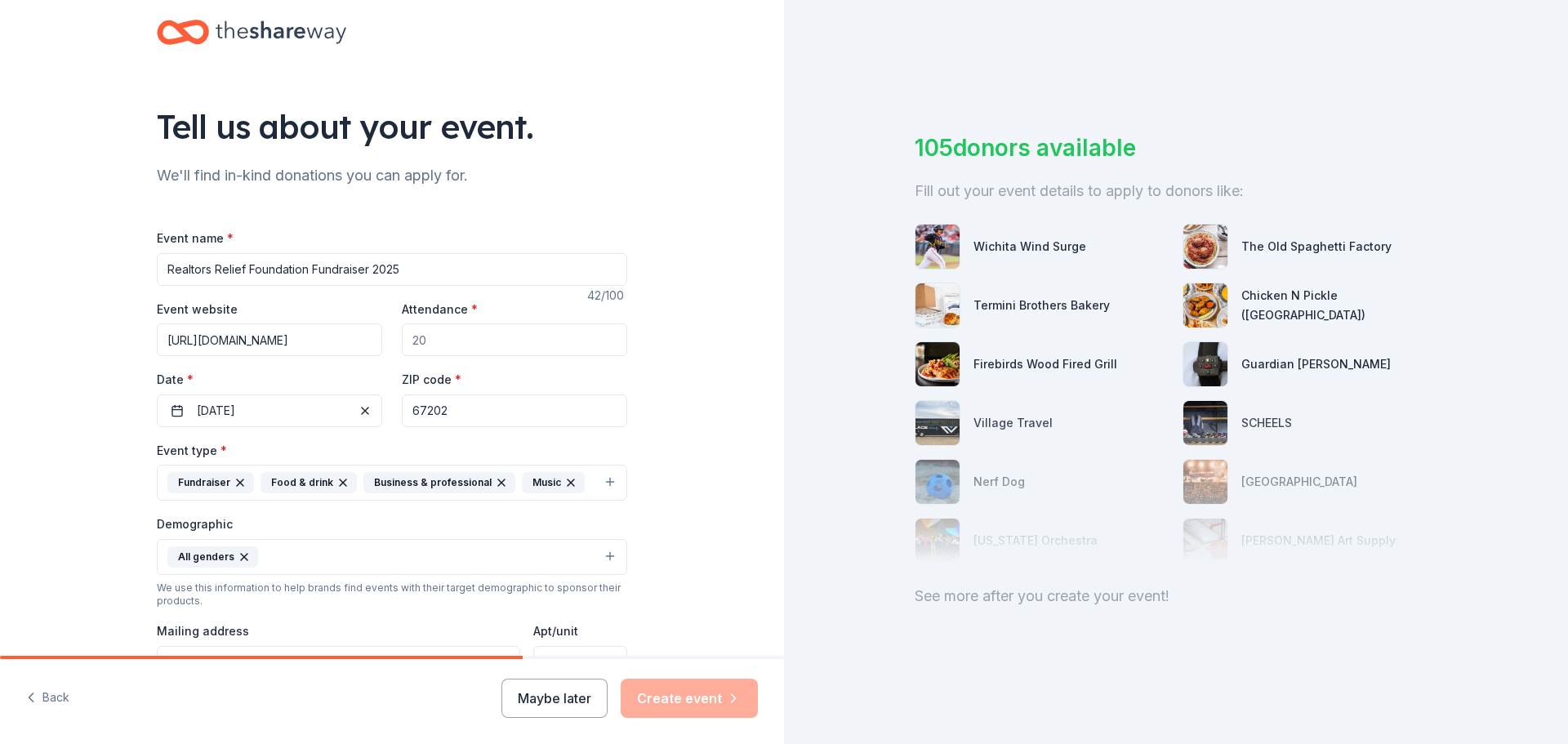
click at [475, 342] on input "Attendance *" at bounding box center [514, 340] width 225 height 33
type input "100"
click at [685, 378] on div "Tell us about your event. We'll find in-kind donations you can apply for. Event…" at bounding box center [392, 519] width 784 height 1091
click at [678, 704] on button "Create event" at bounding box center [689, 698] width 138 height 39
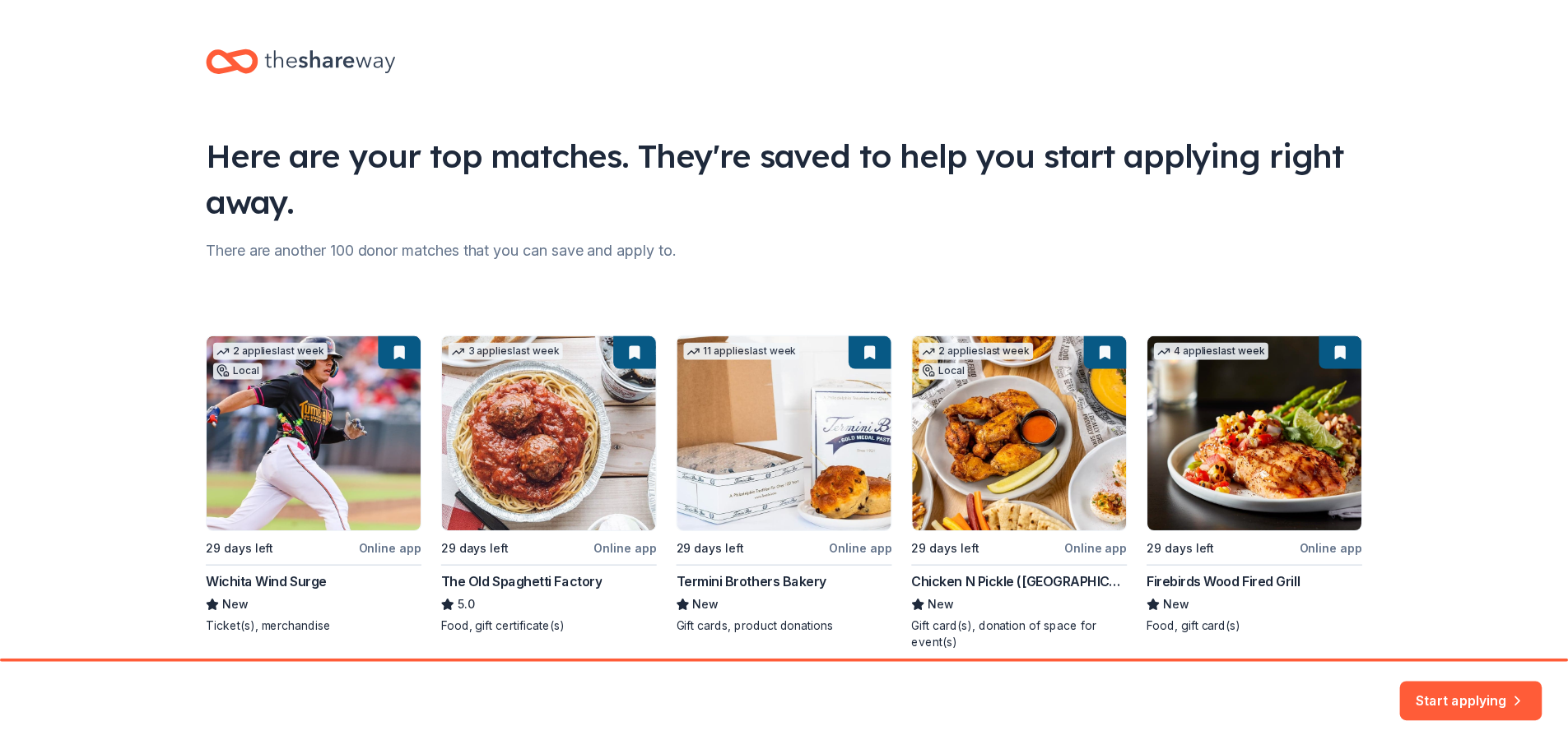
scroll to position [71, 0]
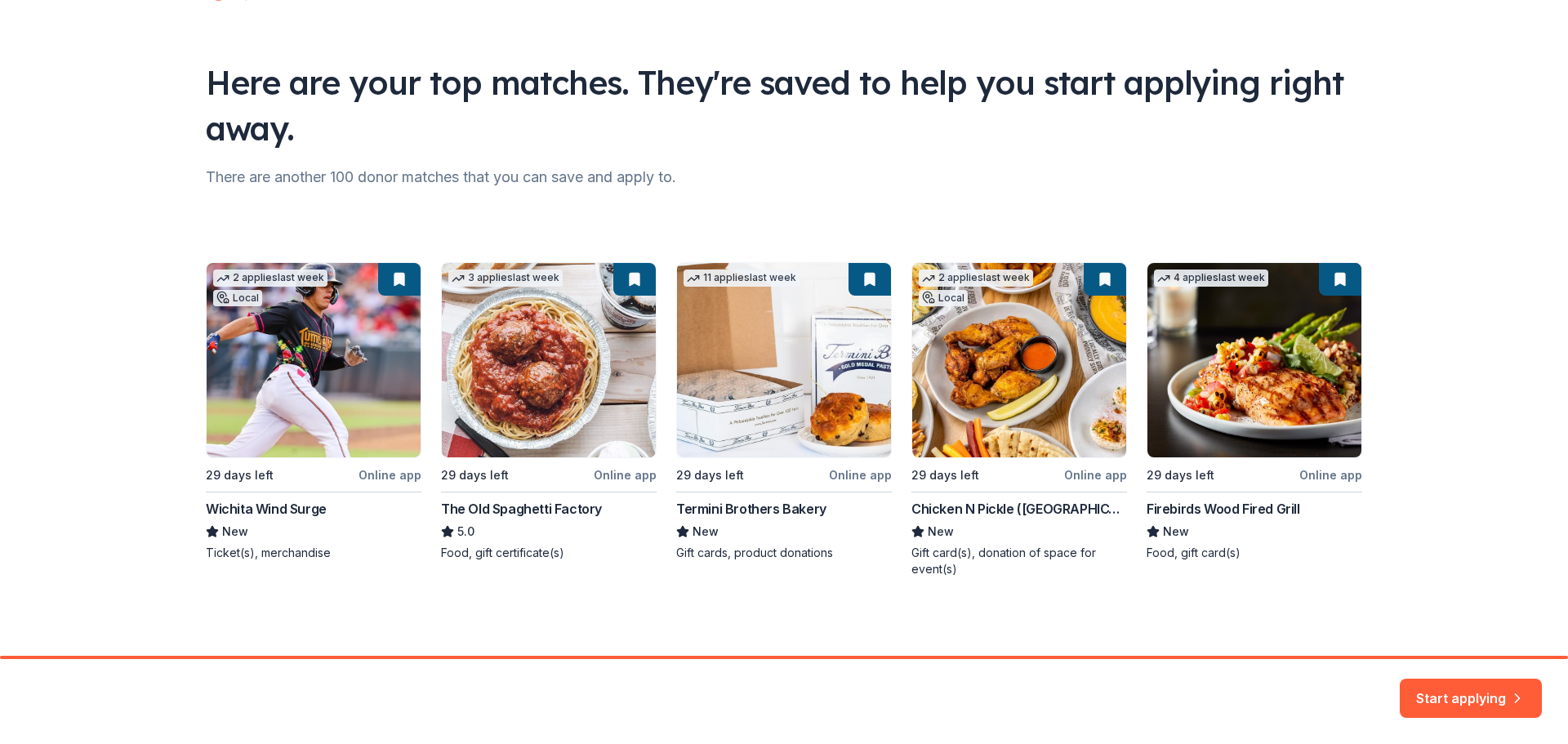
click at [363, 344] on div "2 applies last week Local 29 days left Online app Wichita Wind Surge New Ticket…" at bounding box center [784, 420] width 1156 height 315
click at [276, 300] on div "2 applies last week Local 29 days left Online app Wichita Wind Surge New Ticket…" at bounding box center [784, 420] width 1156 height 315
click at [1443, 687] on button "Start applying" at bounding box center [1470, 689] width 142 height 39
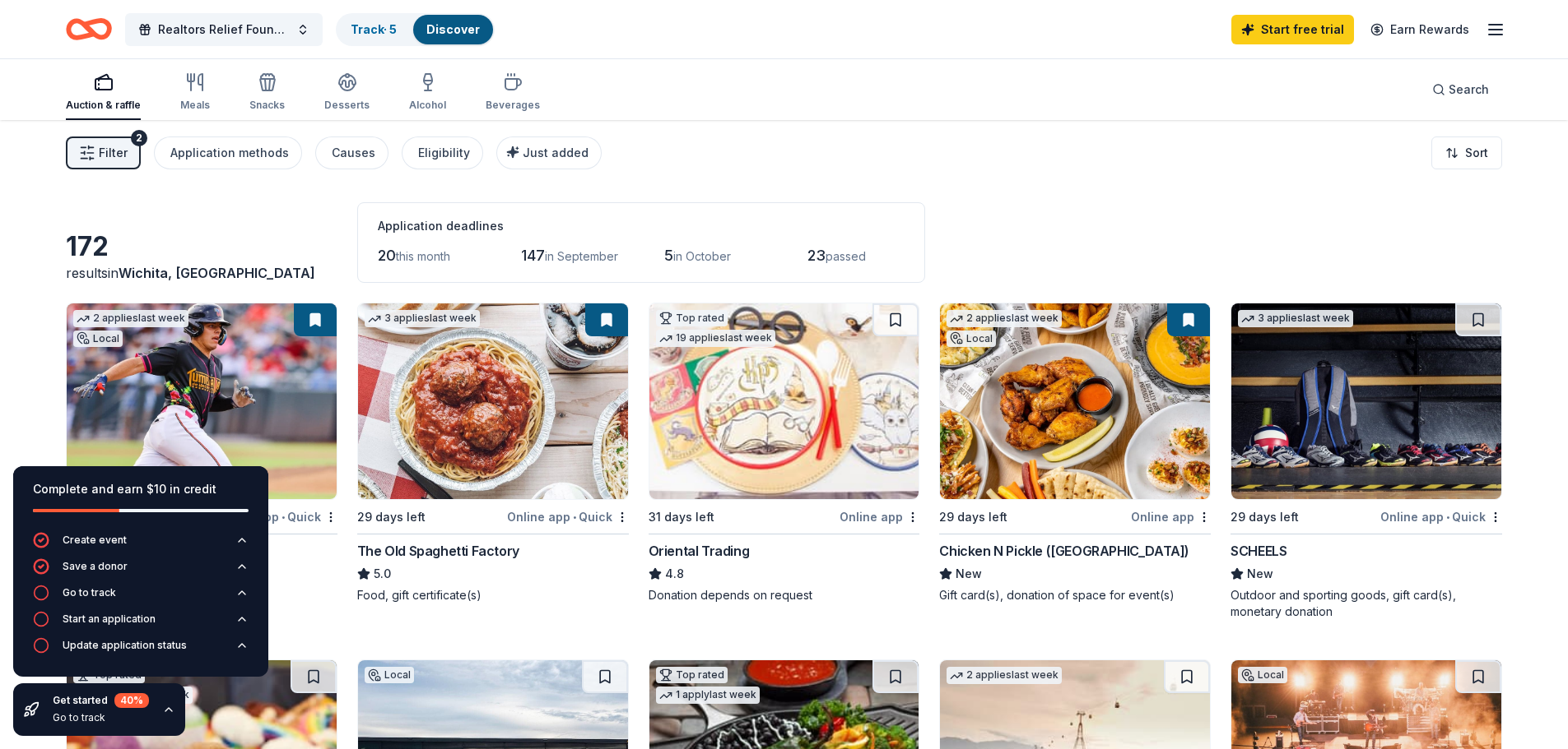
click at [1143, 173] on div "Filter 2 Application methods Causes Eligibility Just added Sort" at bounding box center [784, 153] width 1568 height 66
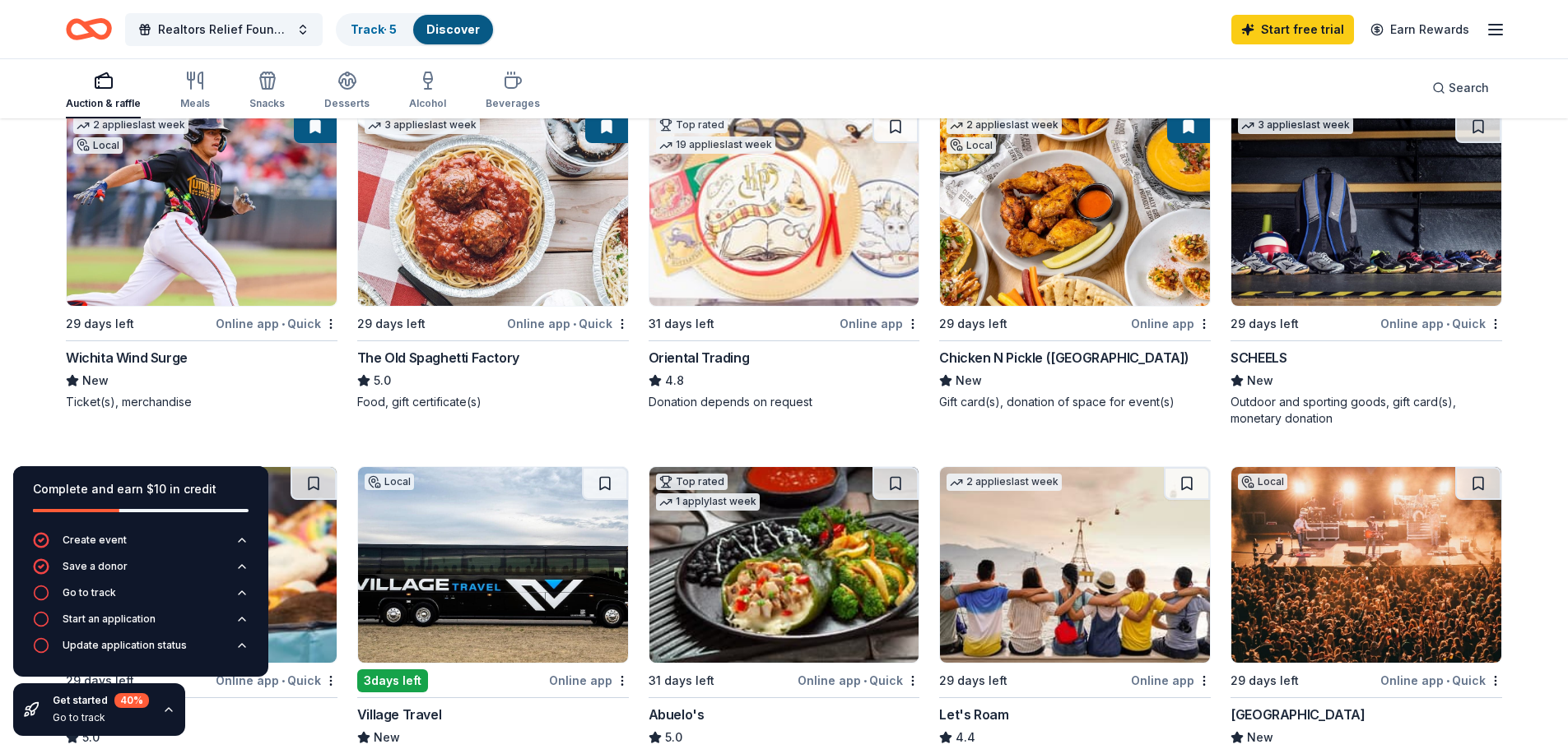
scroll to position [165, 0]
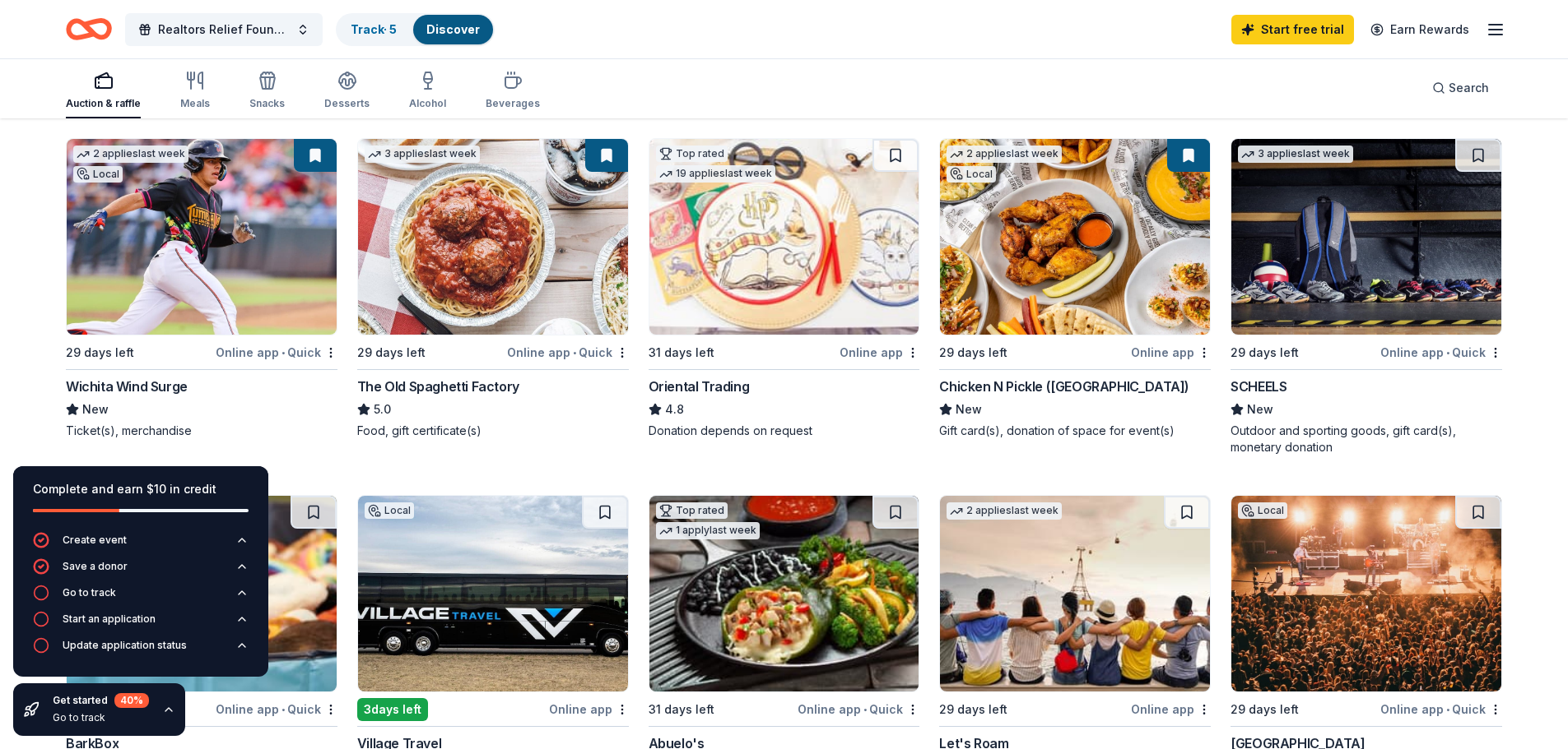
click at [304, 216] on img at bounding box center [201, 237] width 270 height 196
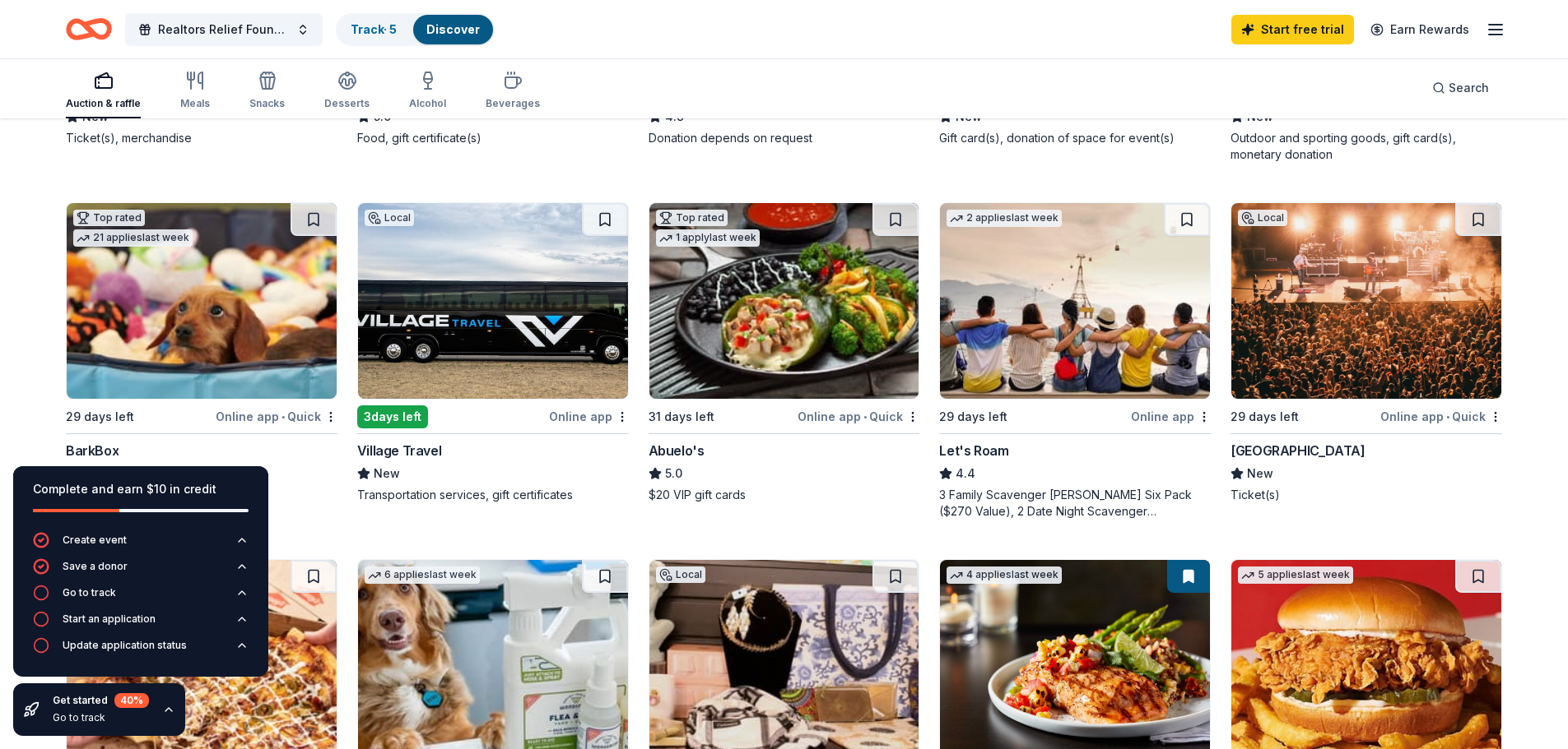
scroll to position [494, 0]
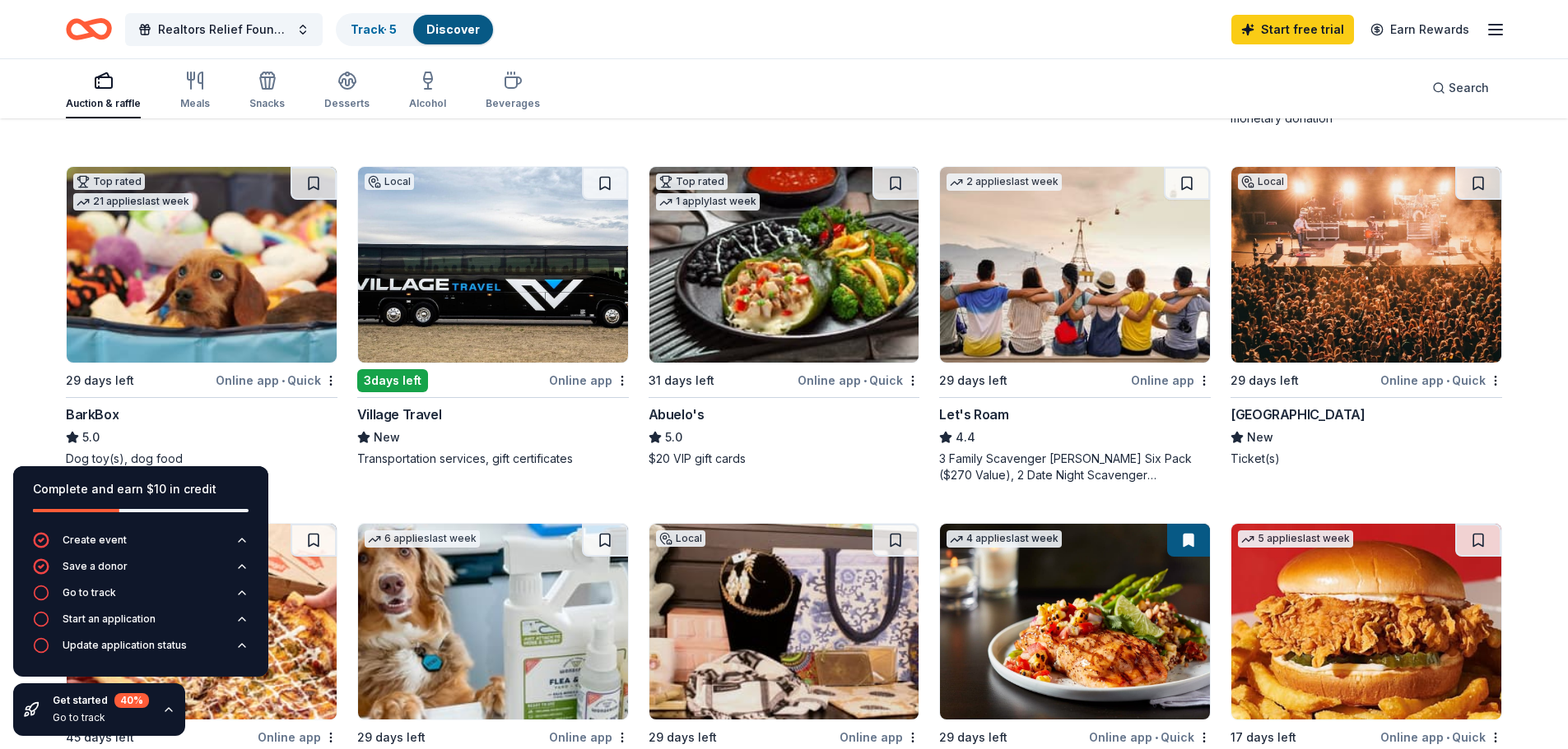
click at [165, 713] on icon "button" at bounding box center [169, 710] width 13 height 13
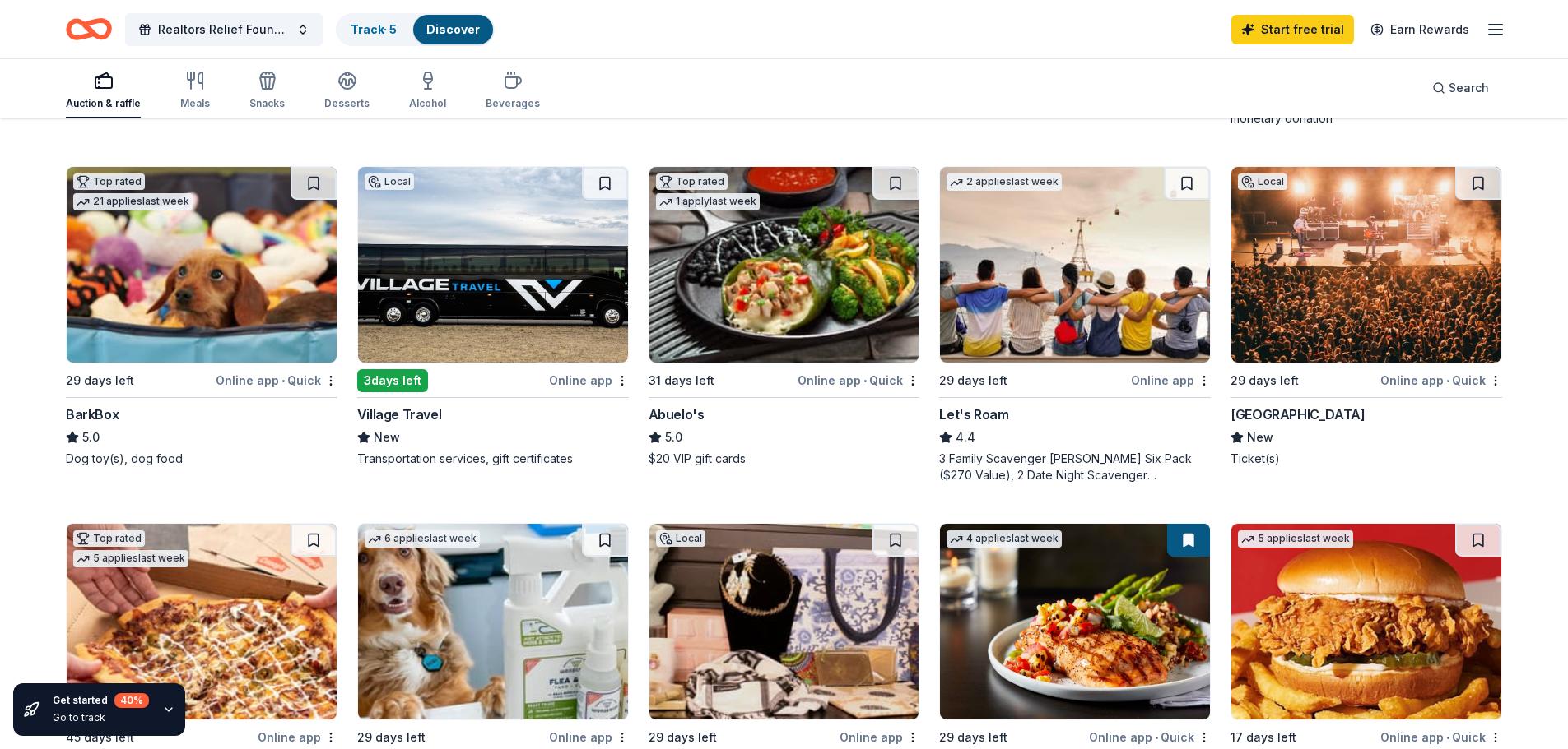
click at [1343, 253] on img at bounding box center [1367, 264] width 270 height 196
click at [1077, 298] on img at bounding box center [1075, 264] width 270 height 196
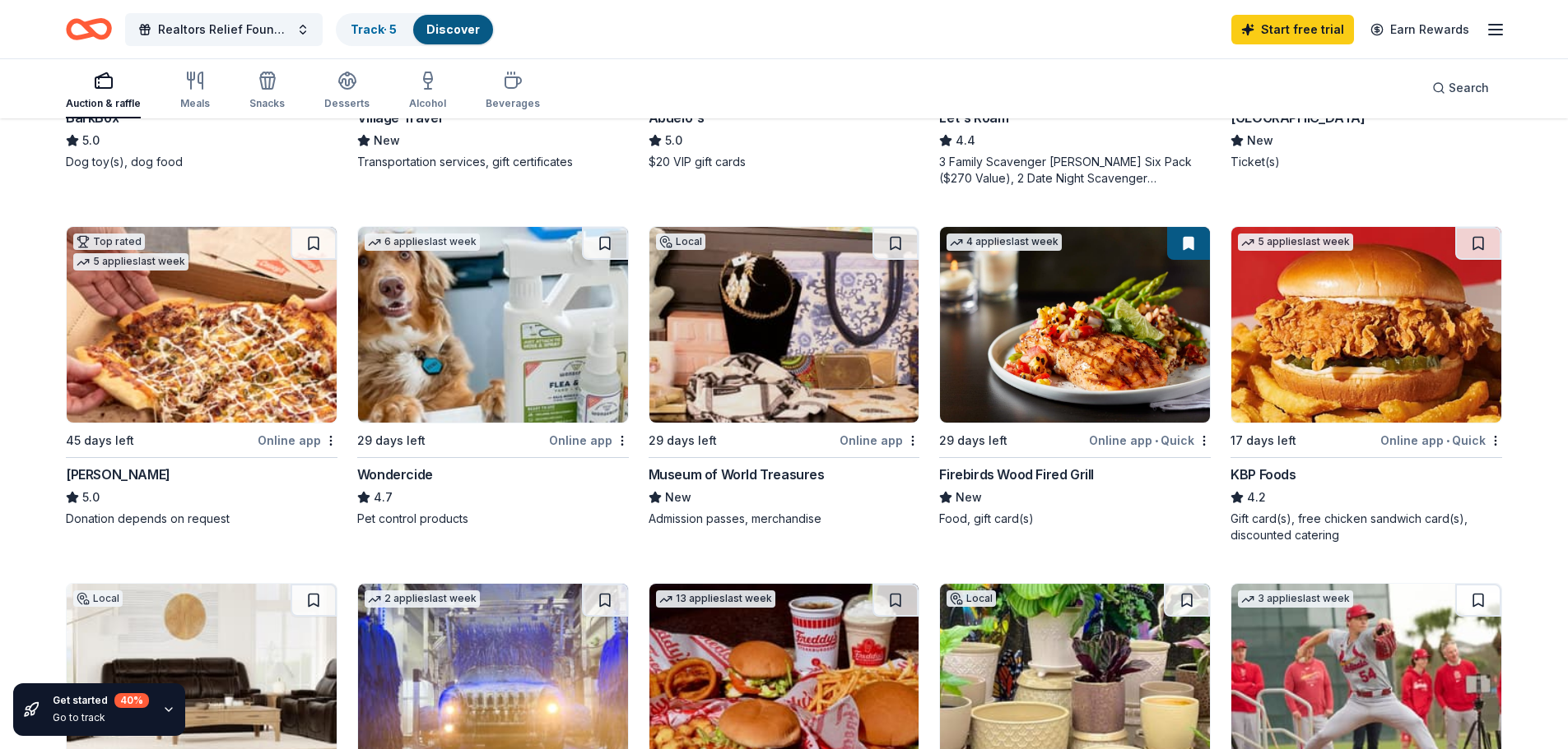
scroll to position [823, 0]
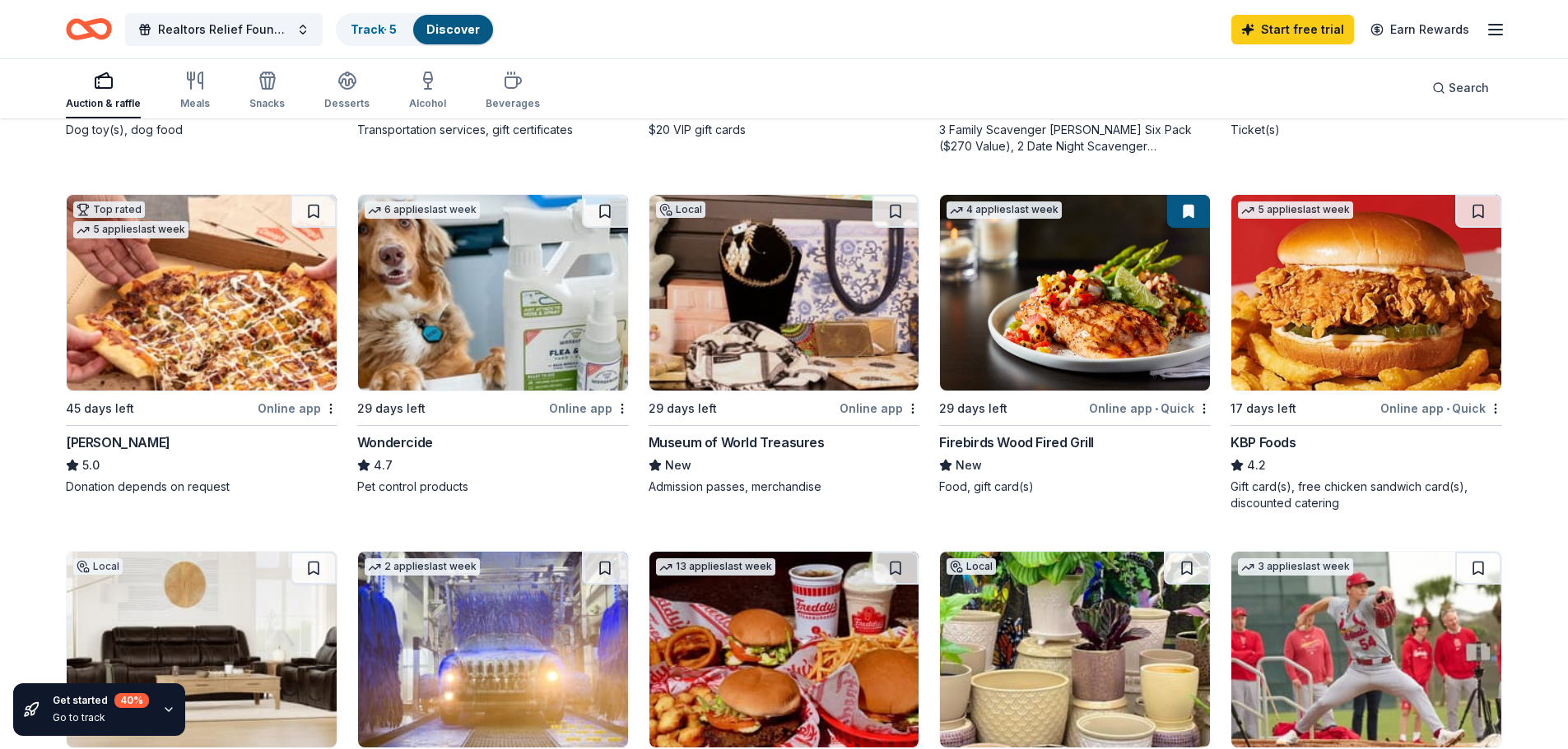
click at [728, 296] on img at bounding box center [784, 292] width 270 height 196
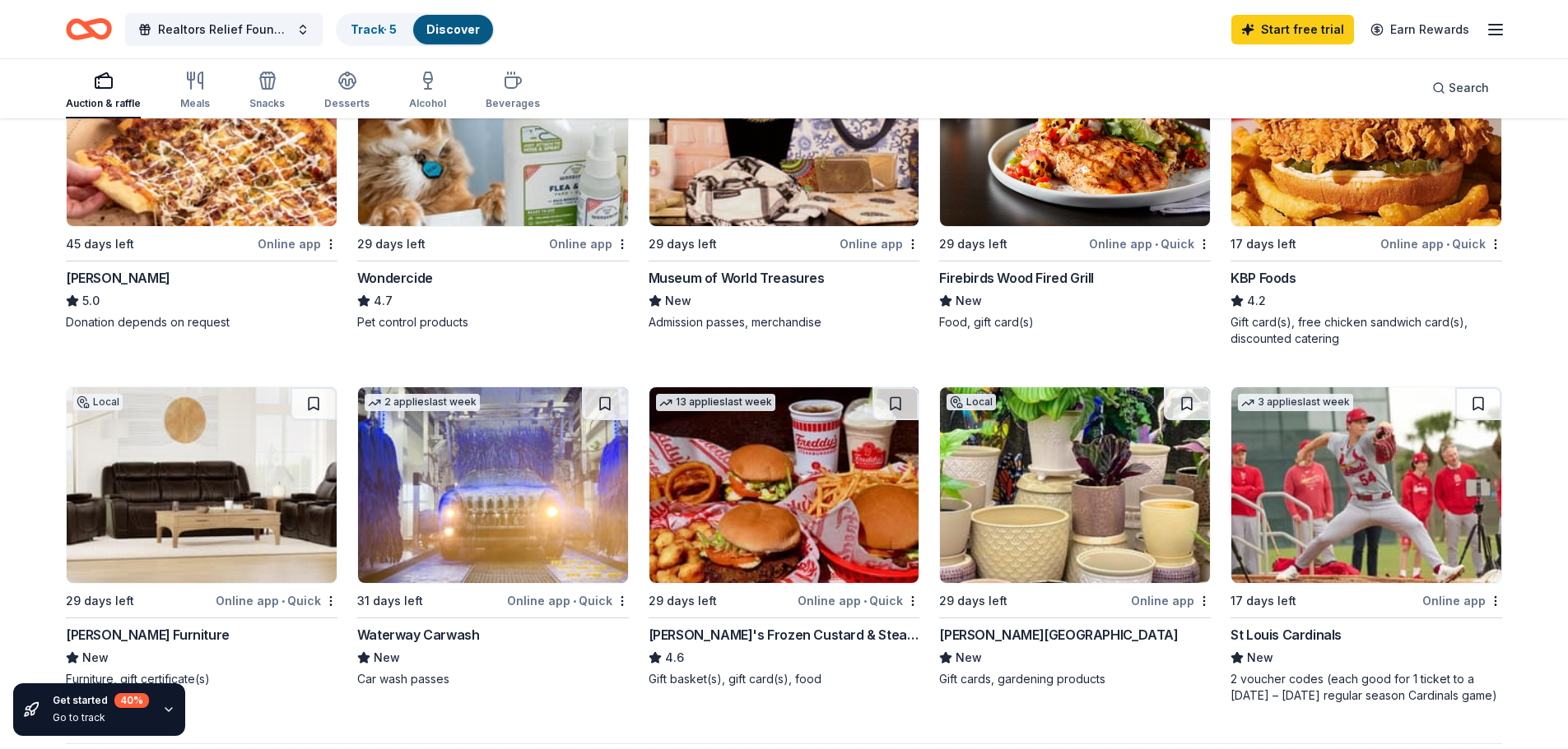
scroll to position [905, 0]
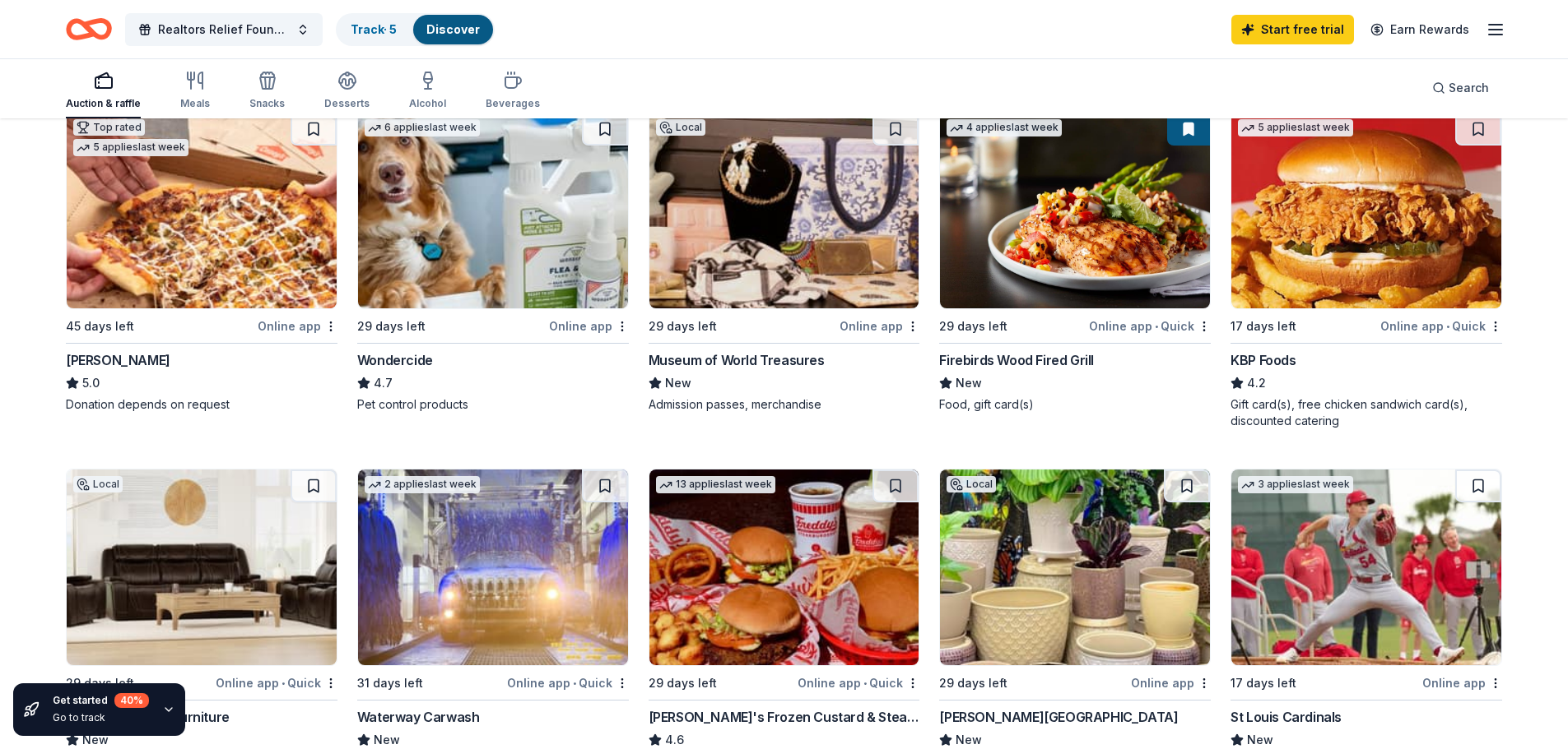
click at [1087, 230] on img at bounding box center [1075, 210] width 270 height 196
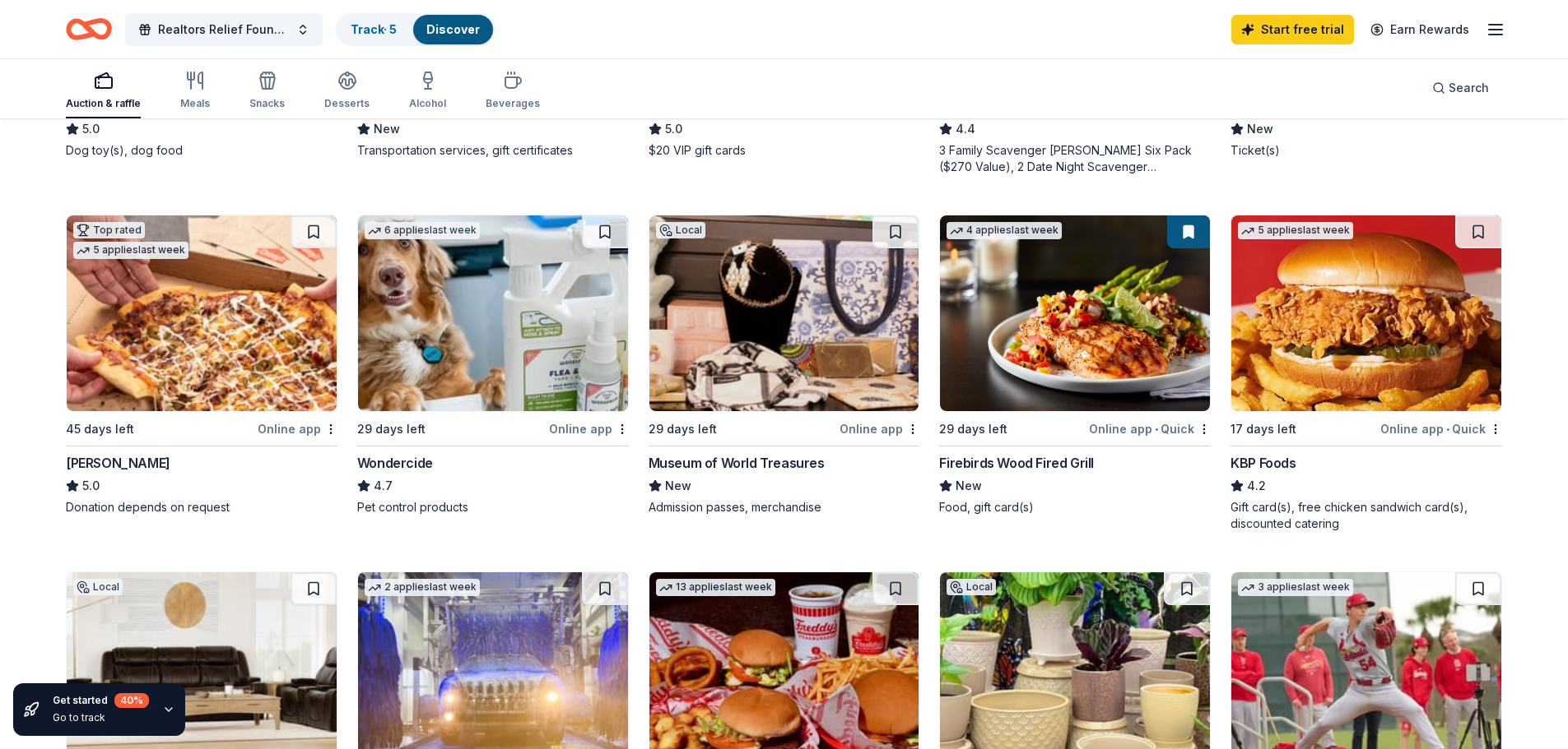
scroll to position [741, 0]
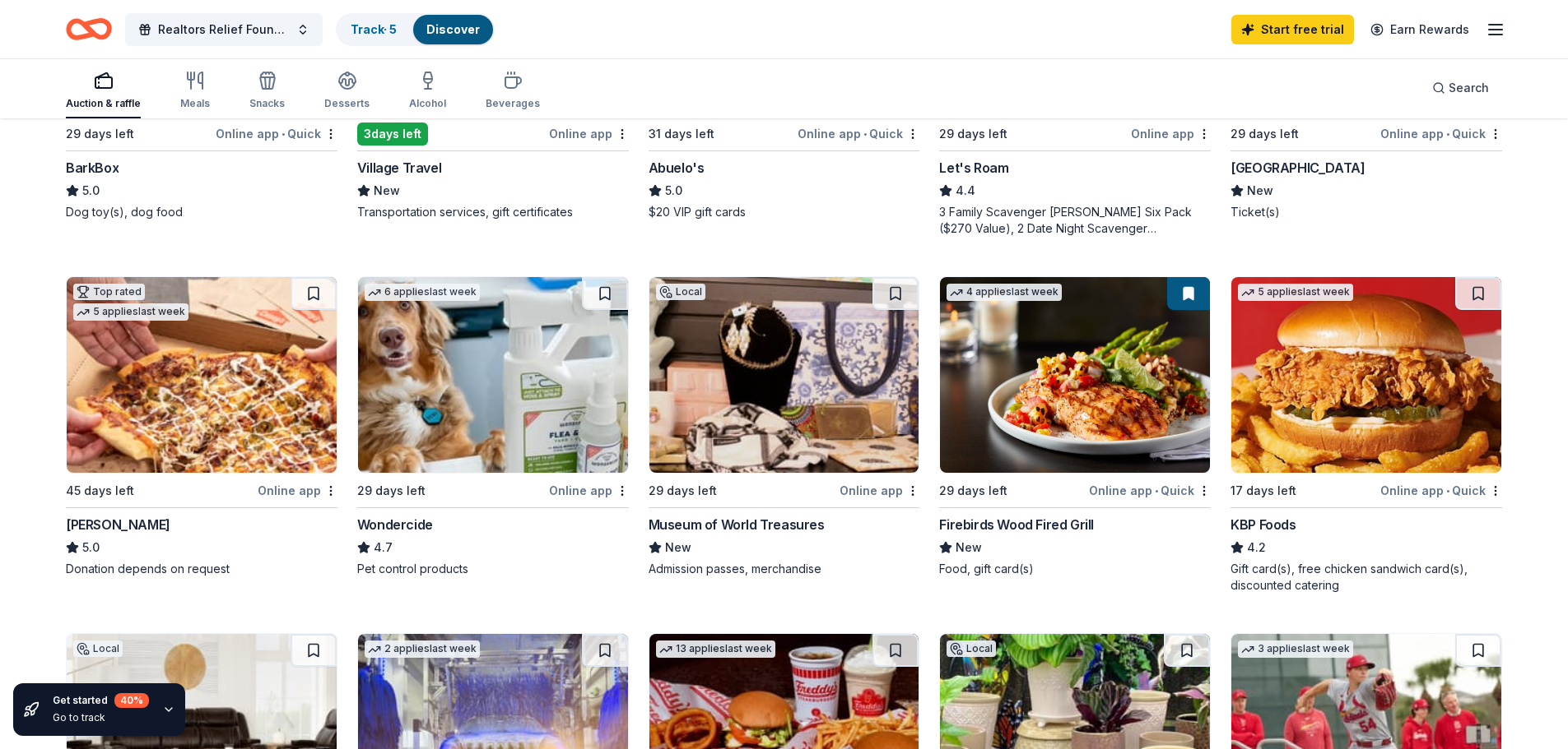
click at [103, 362] on img at bounding box center [201, 374] width 270 height 196
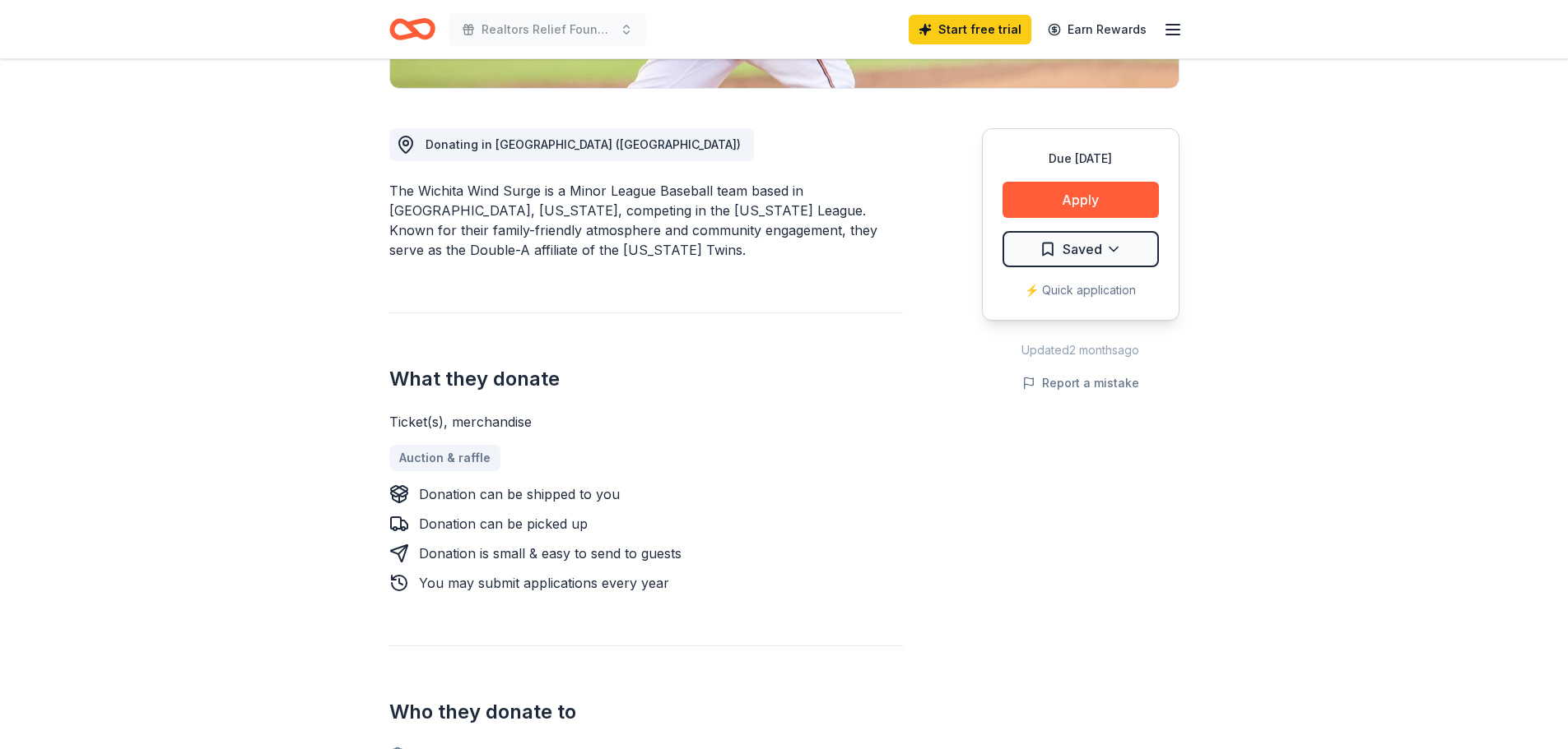
scroll to position [165, 0]
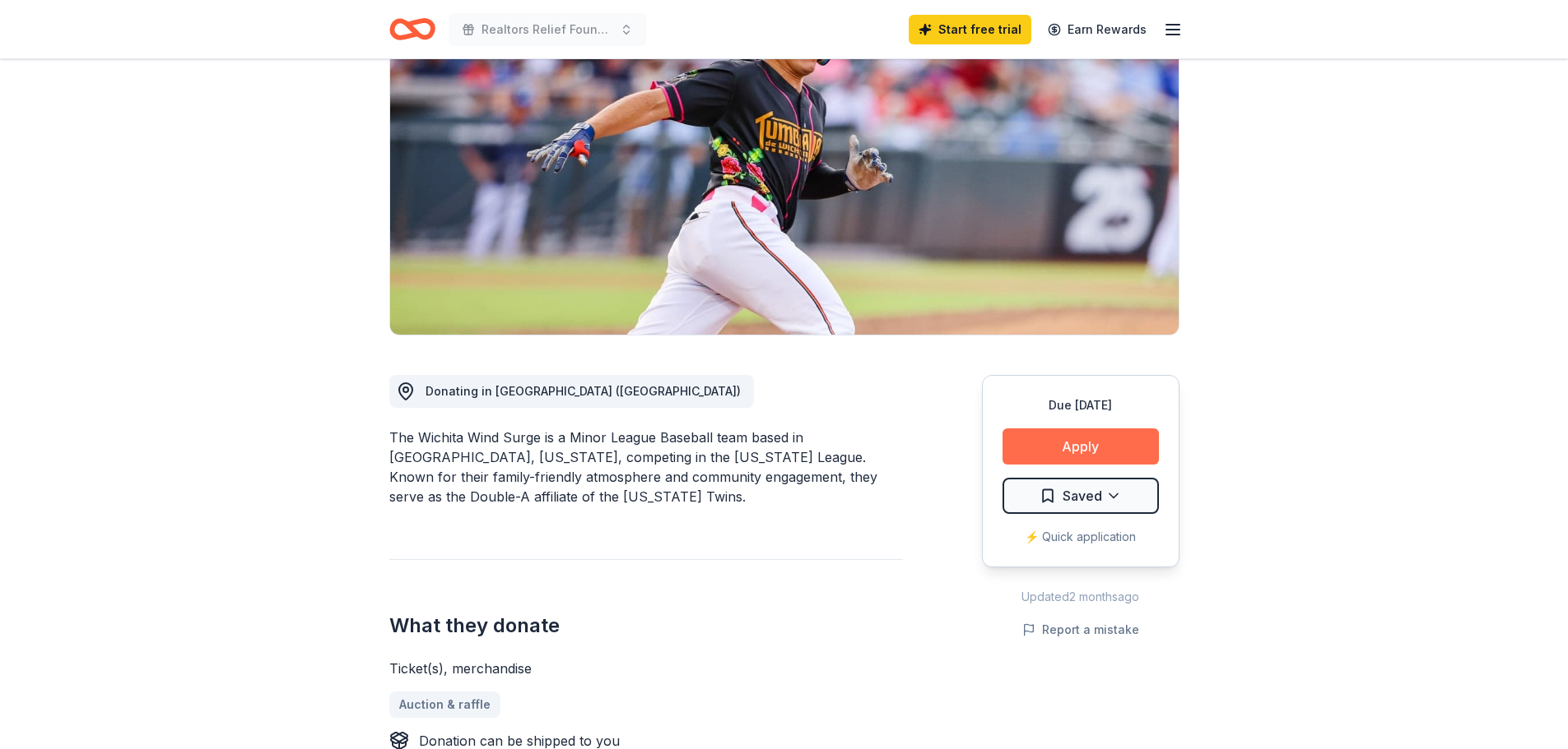
click at [1084, 449] on button "Apply" at bounding box center [1081, 446] width 157 height 36
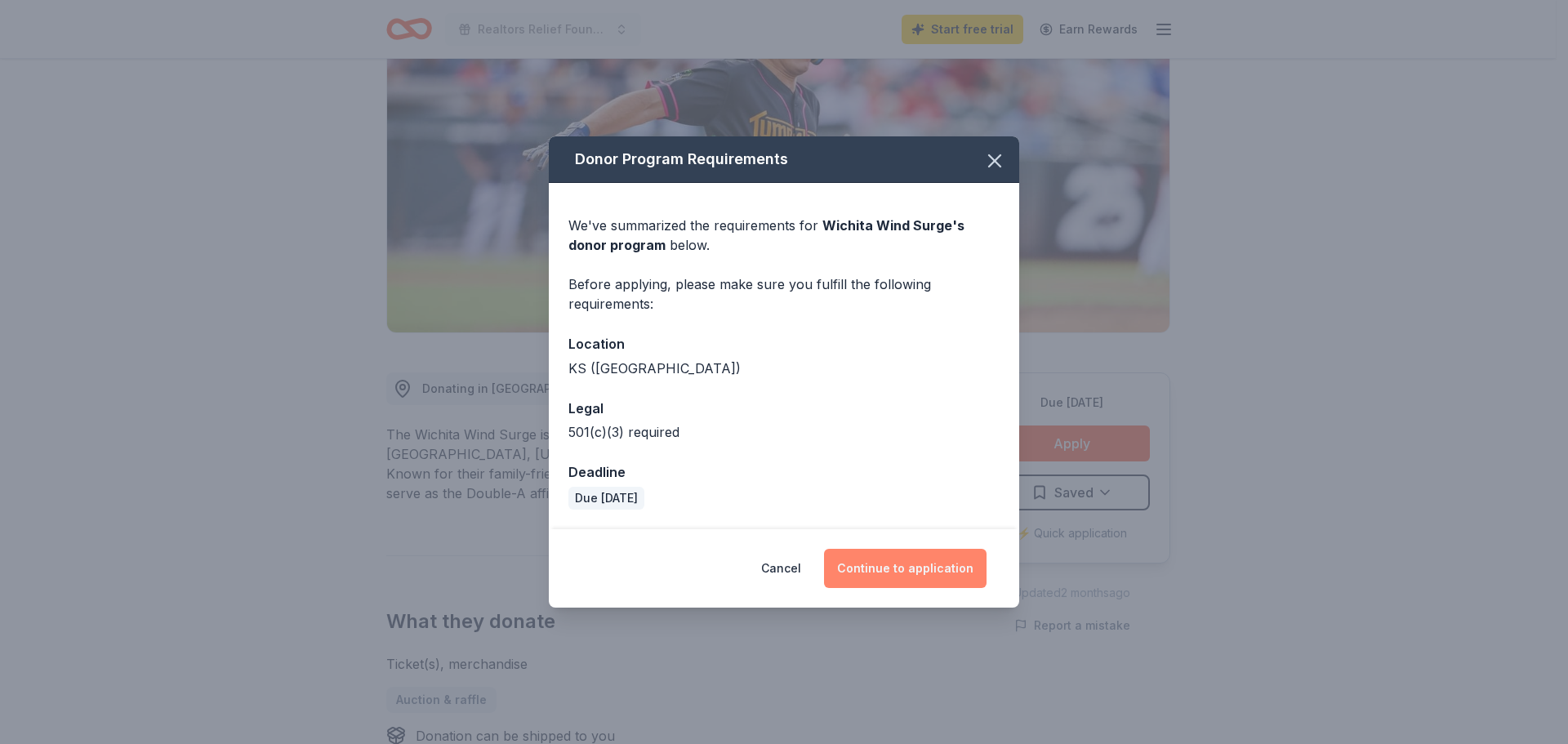
click at [897, 568] on button "Continue to application" at bounding box center [906, 568] width 163 height 39
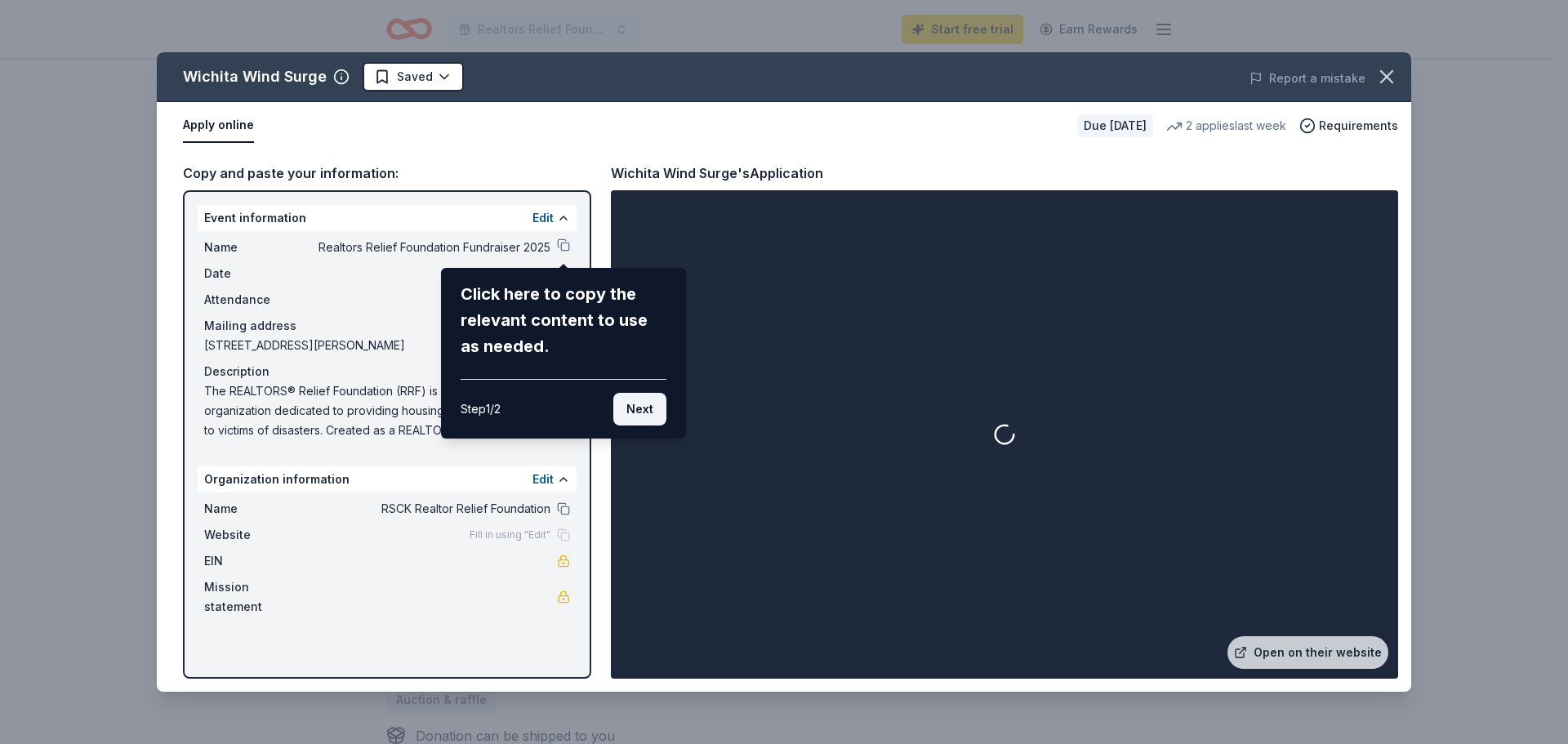
click at [622, 410] on button "Next" at bounding box center [640, 409] width 53 height 33
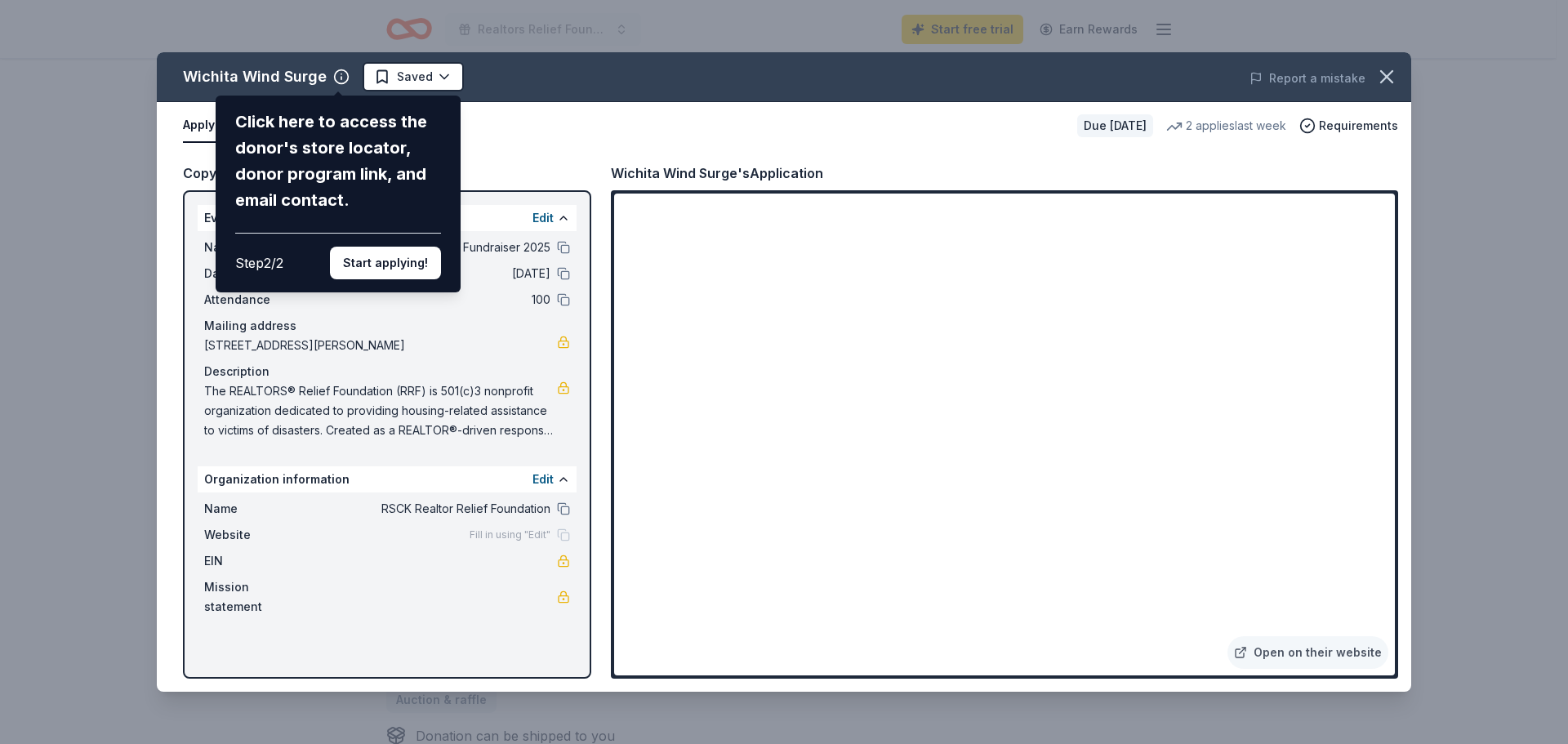
click at [491, 145] on div "Wichita Wind Surge Click here to access the donor's store locator, donor progra…" at bounding box center [784, 372] width 1255 height 640
click at [408, 256] on button "Start applying!" at bounding box center [385, 263] width 111 height 33
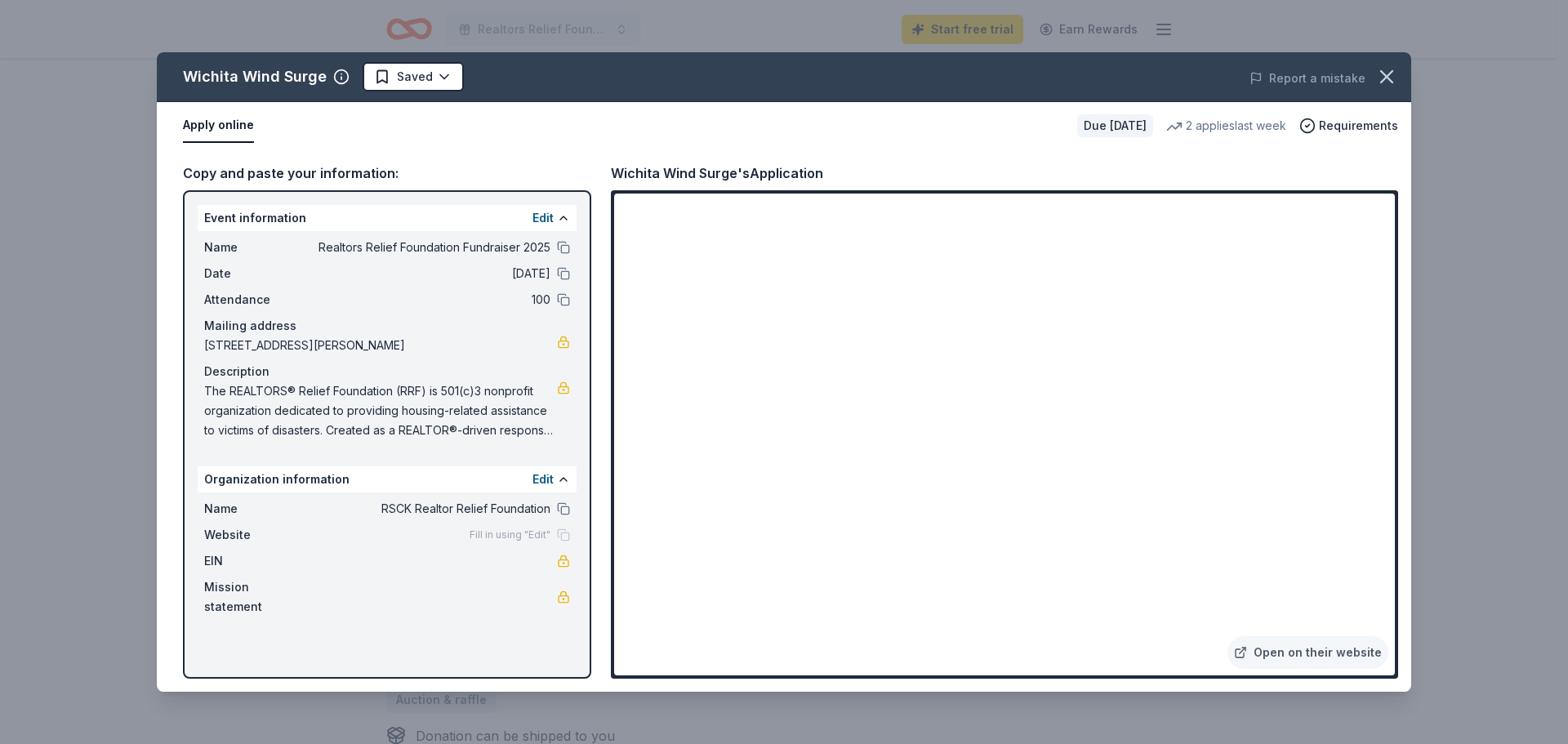
click at [347, 556] on div "EIN" at bounding box center [387, 561] width 366 height 20
click at [1386, 62] on button "button" at bounding box center [1387, 77] width 36 height 36
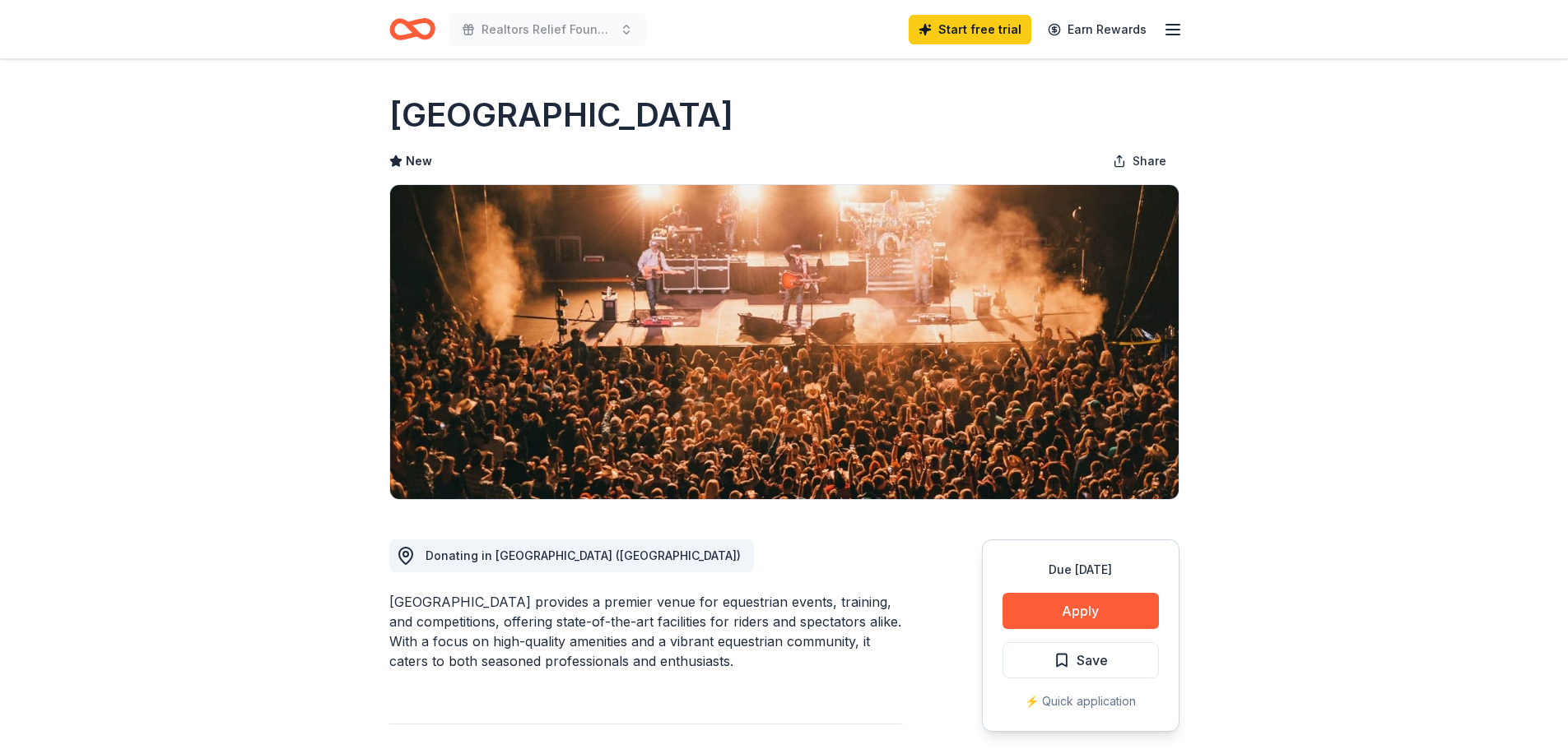
scroll to position [247, 0]
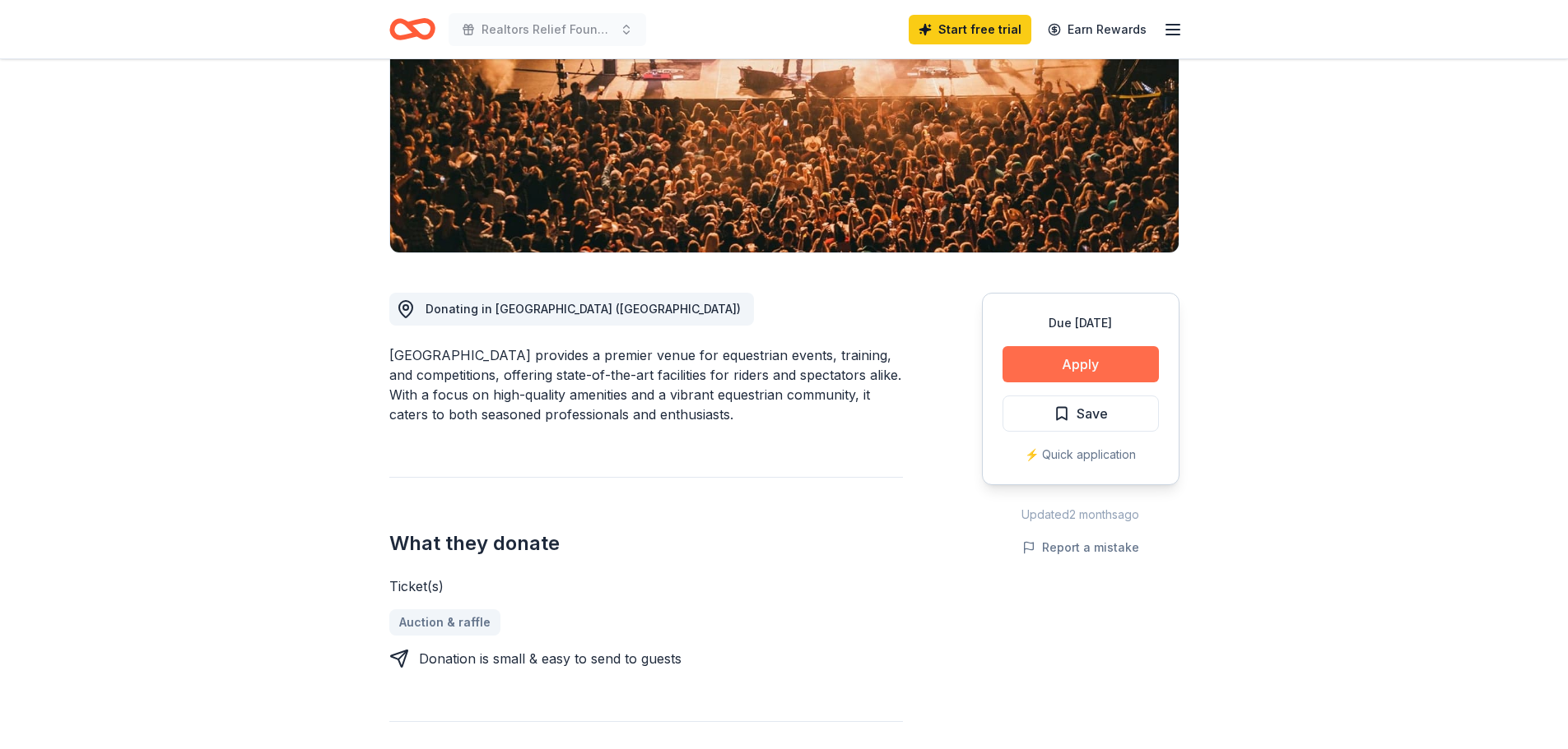
click at [1130, 365] on button "Apply" at bounding box center [1081, 364] width 157 height 36
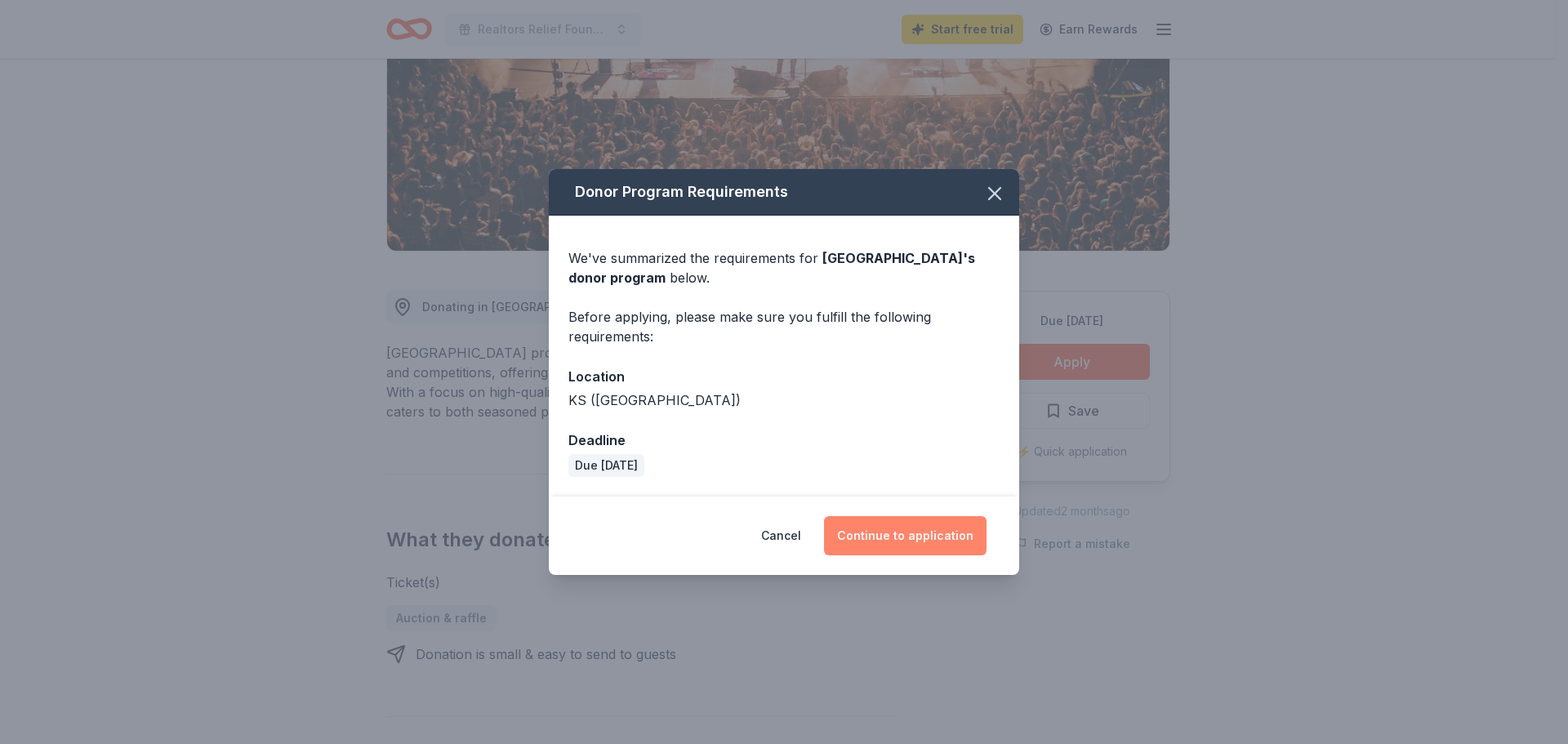
click at [927, 534] on button "Continue to application" at bounding box center [906, 536] width 163 height 39
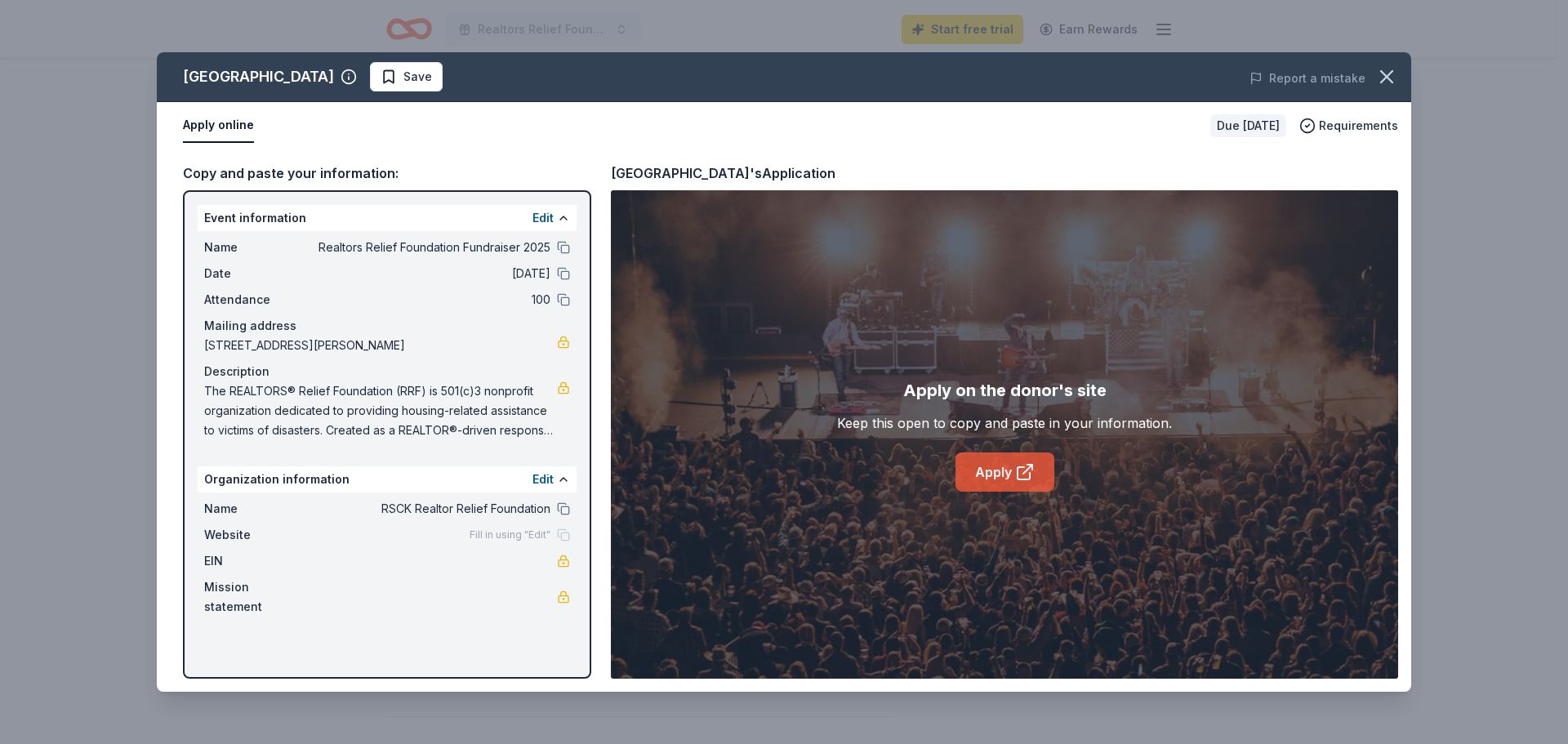
click at [1018, 463] on icon at bounding box center [1025, 472] width 20 height 20
click at [1379, 74] on icon "button" at bounding box center [1386, 76] width 23 height 23
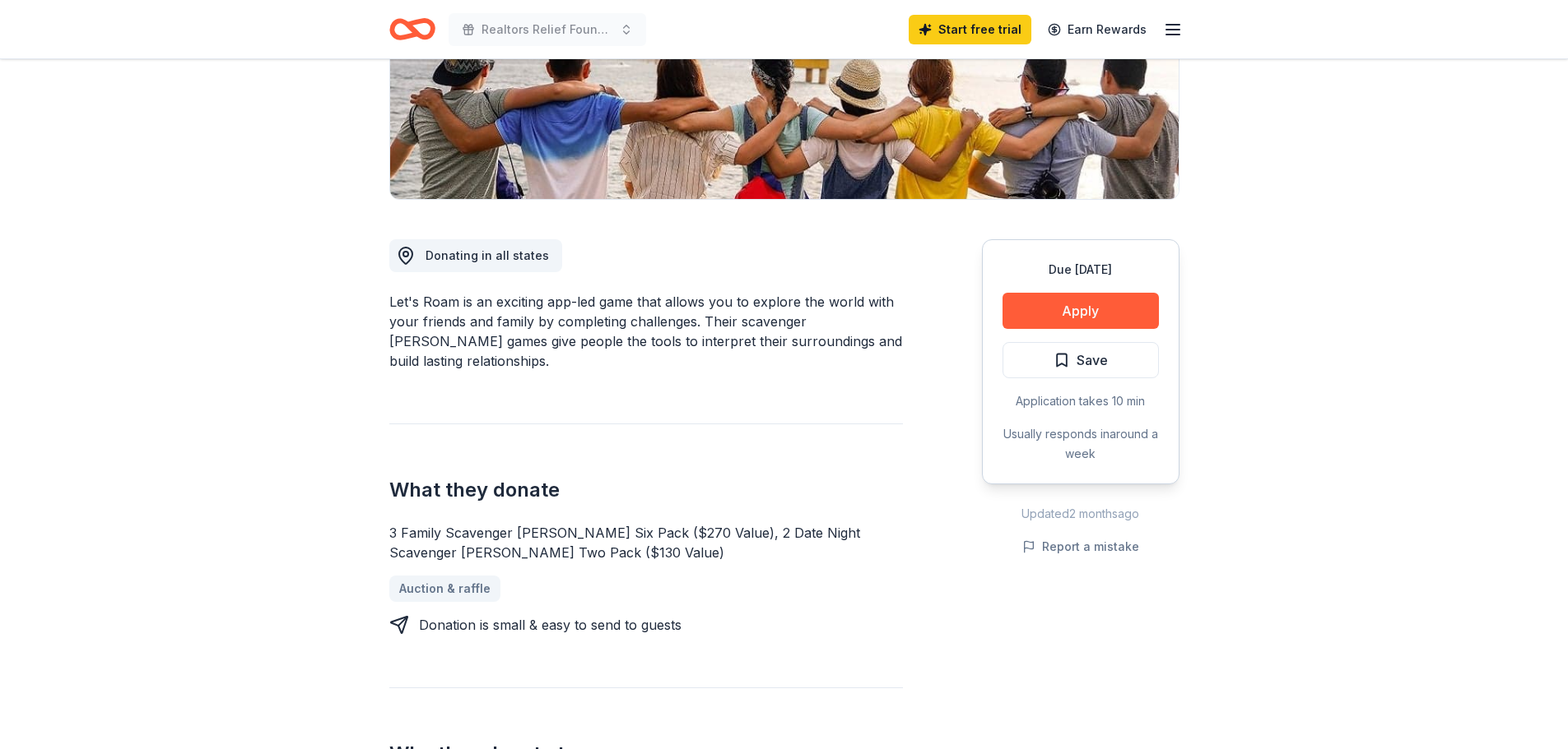
scroll to position [411, 0]
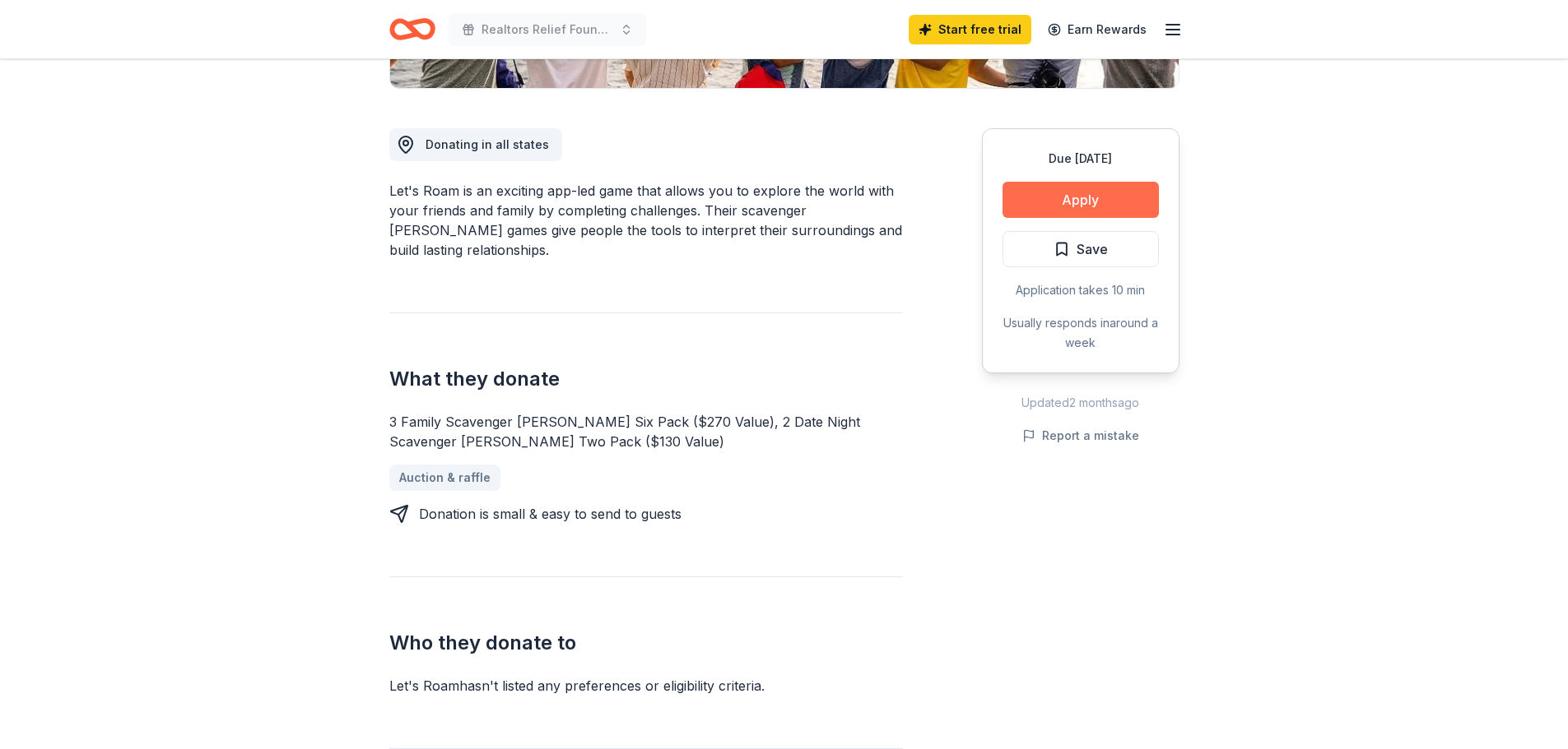
click at [1079, 203] on button "Apply" at bounding box center [1081, 200] width 157 height 36
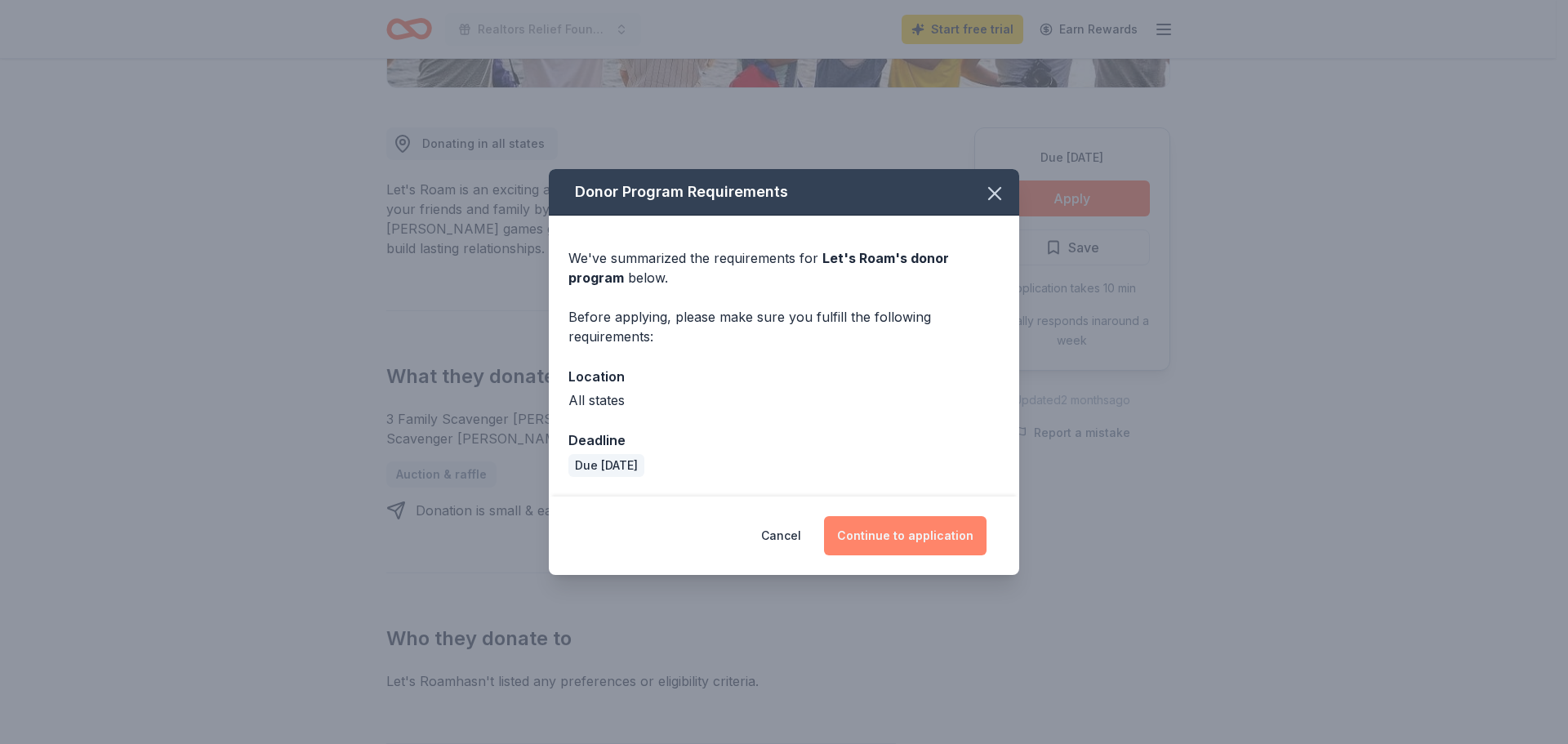
click at [917, 538] on button "Continue to application" at bounding box center [906, 536] width 163 height 39
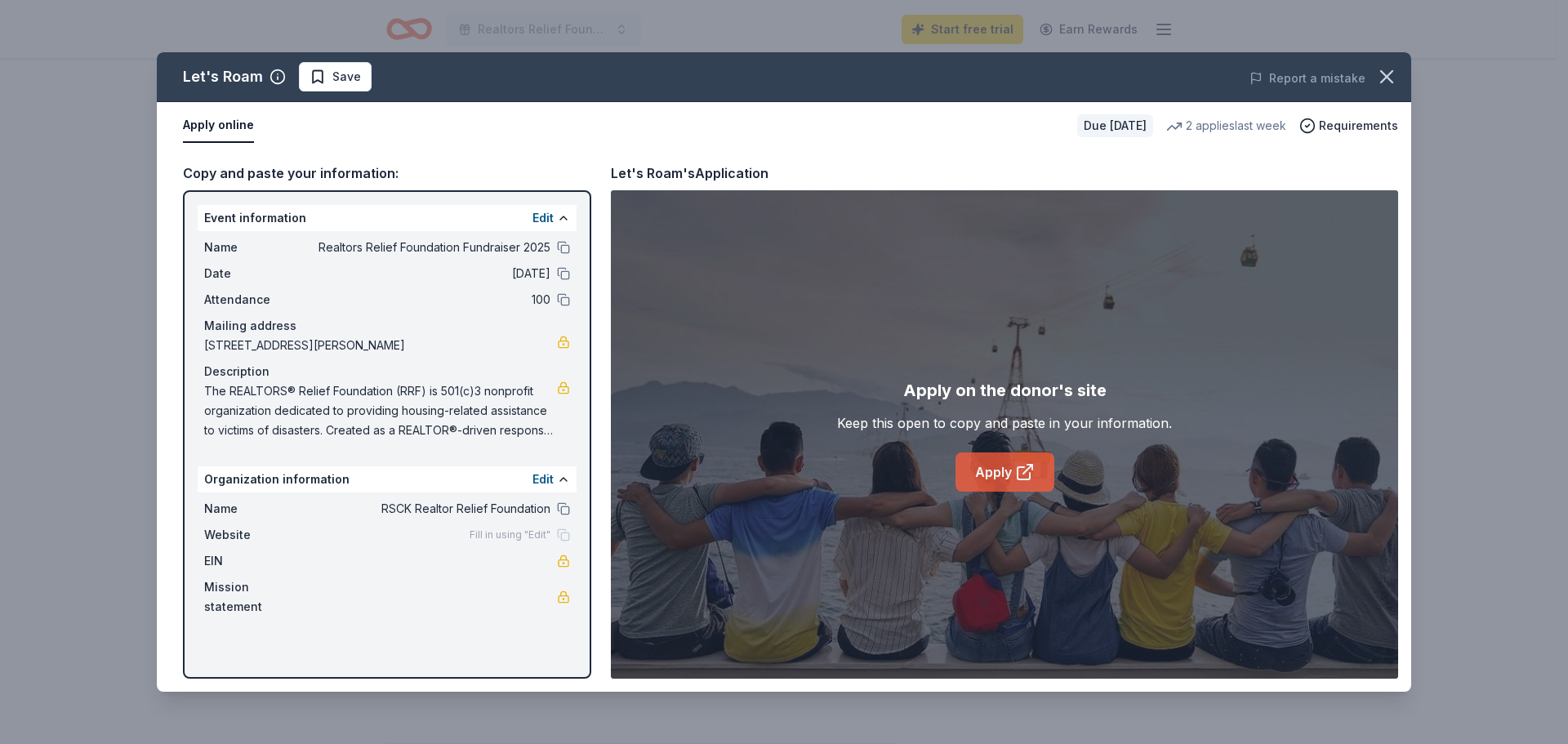
click at [987, 475] on link "Apply" at bounding box center [1004, 472] width 99 height 39
click at [1002, 461] on link "Apply" at bounding box center [1004, 472] width 99 height 39
click at [1391, 71] on icon "button" at bounding box center [1386, 76] width 23 height 23
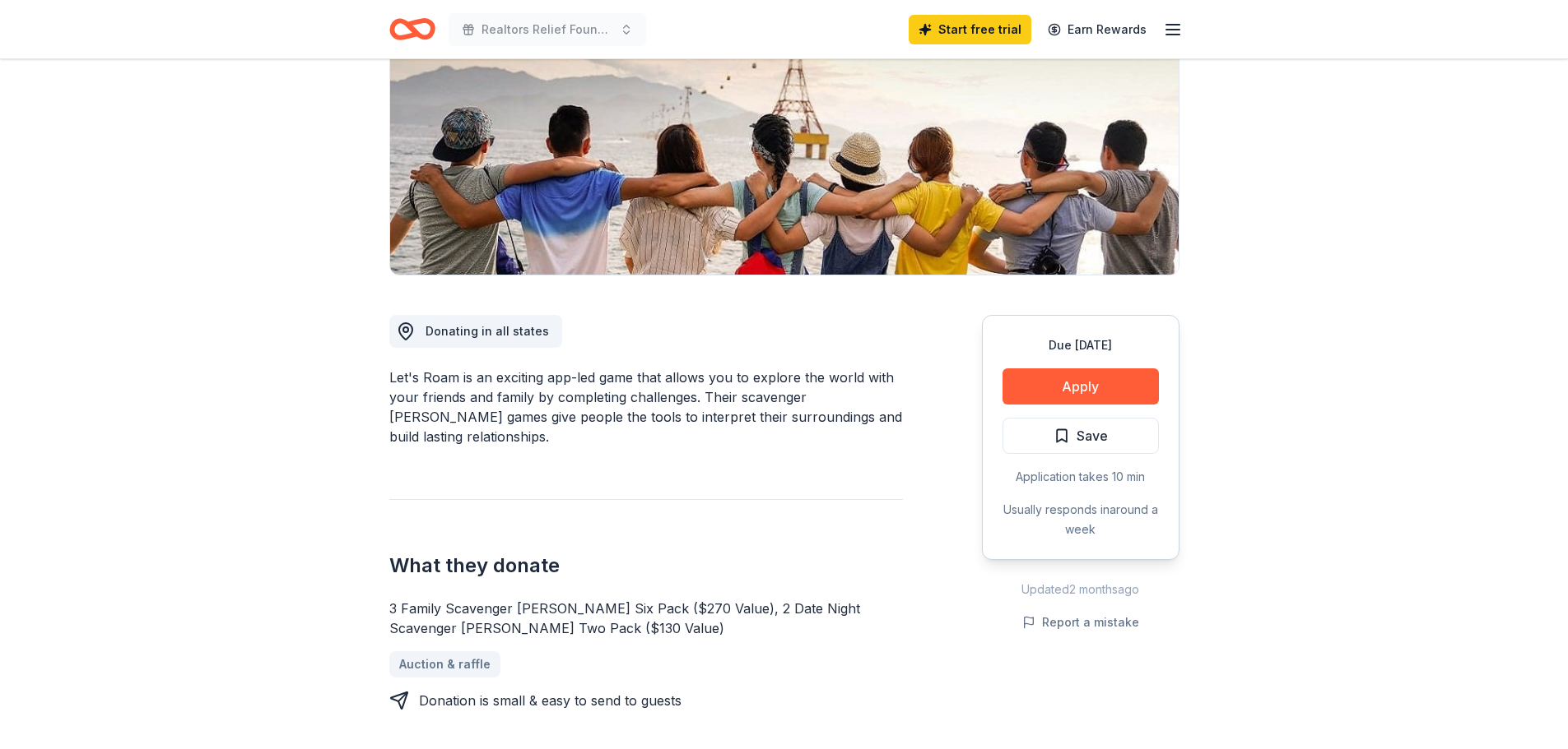
scroll to position [0, 0]
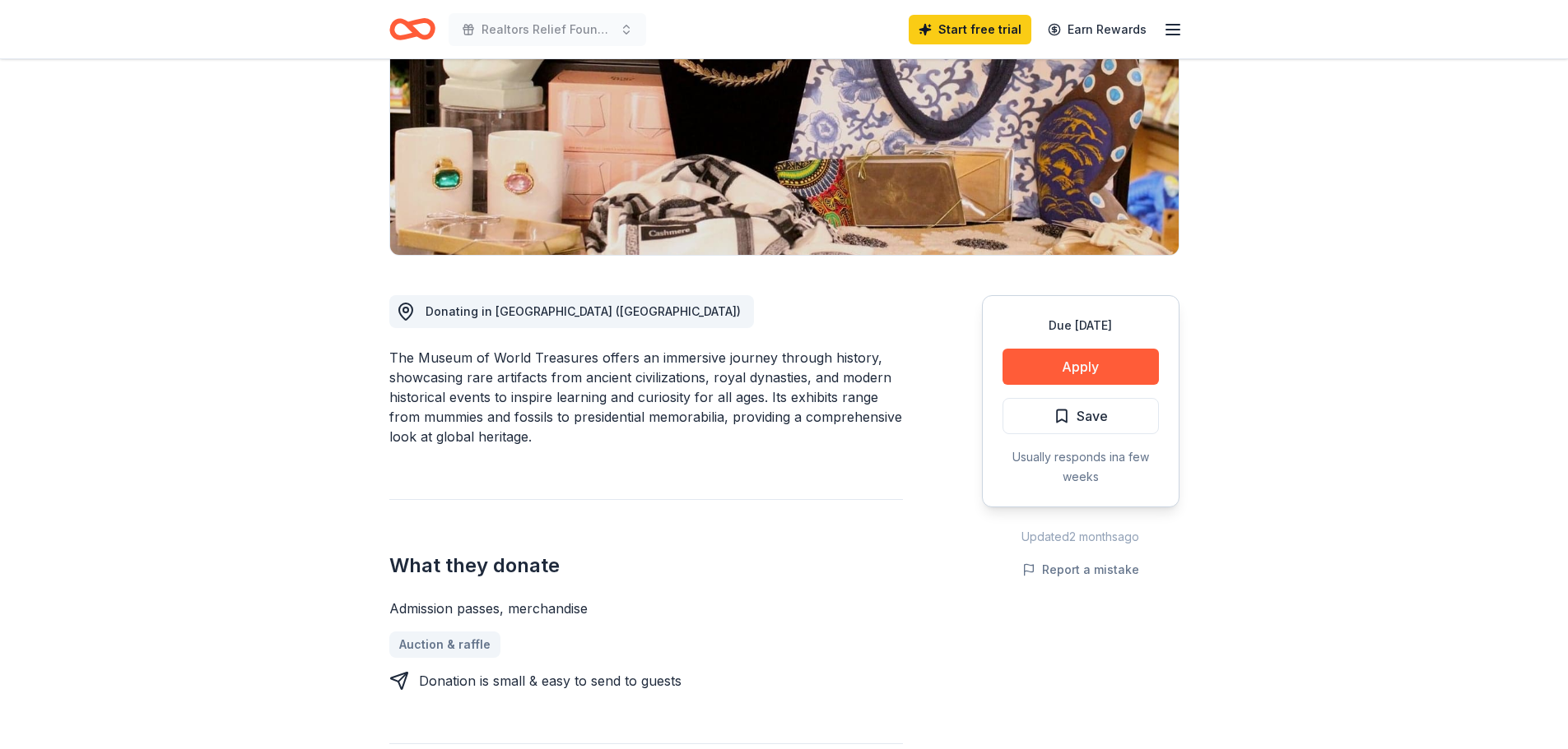
scroll to position [247, 0]
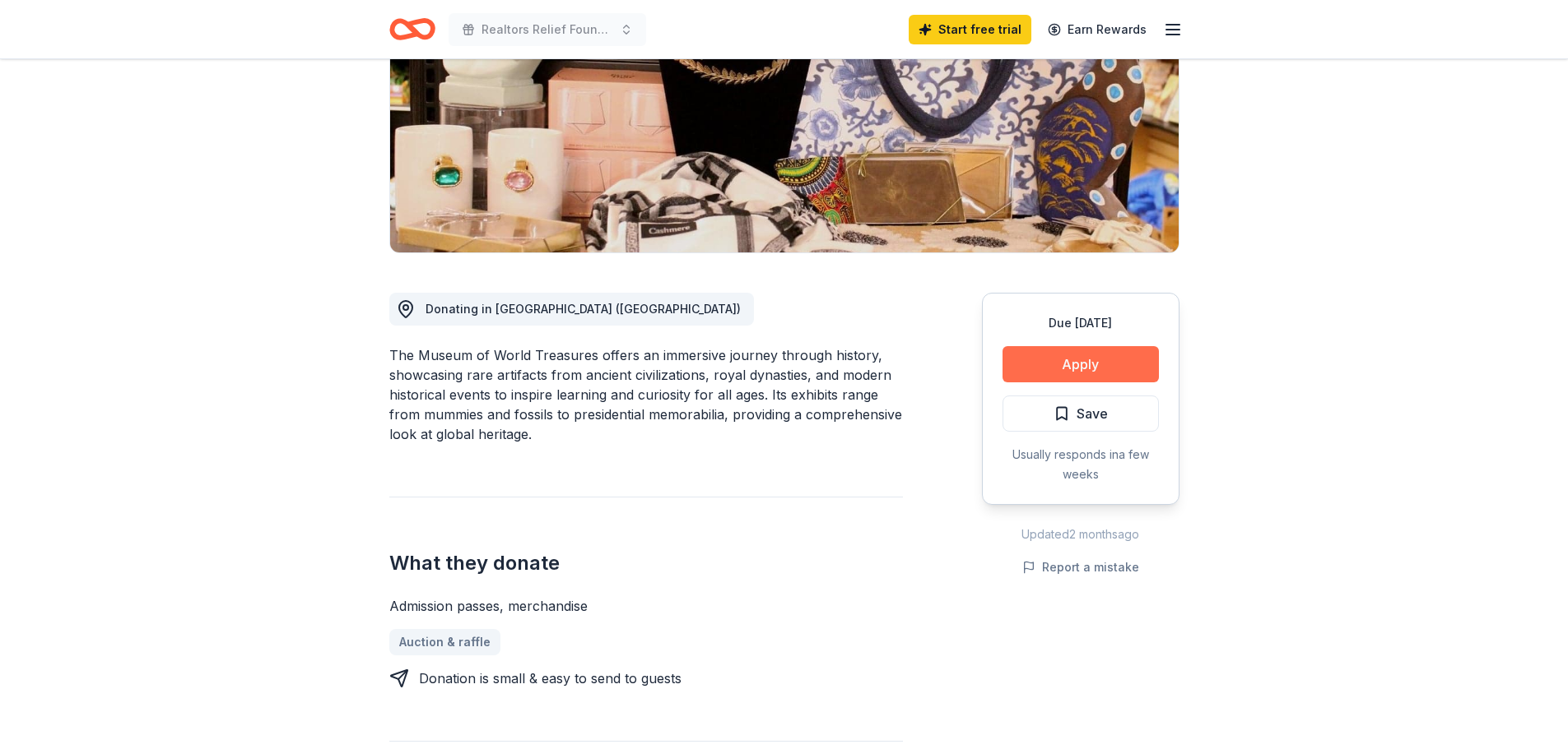
click at [1112, 352] on button "Apply" at bounding box center [1081, 364] width 157 height 36
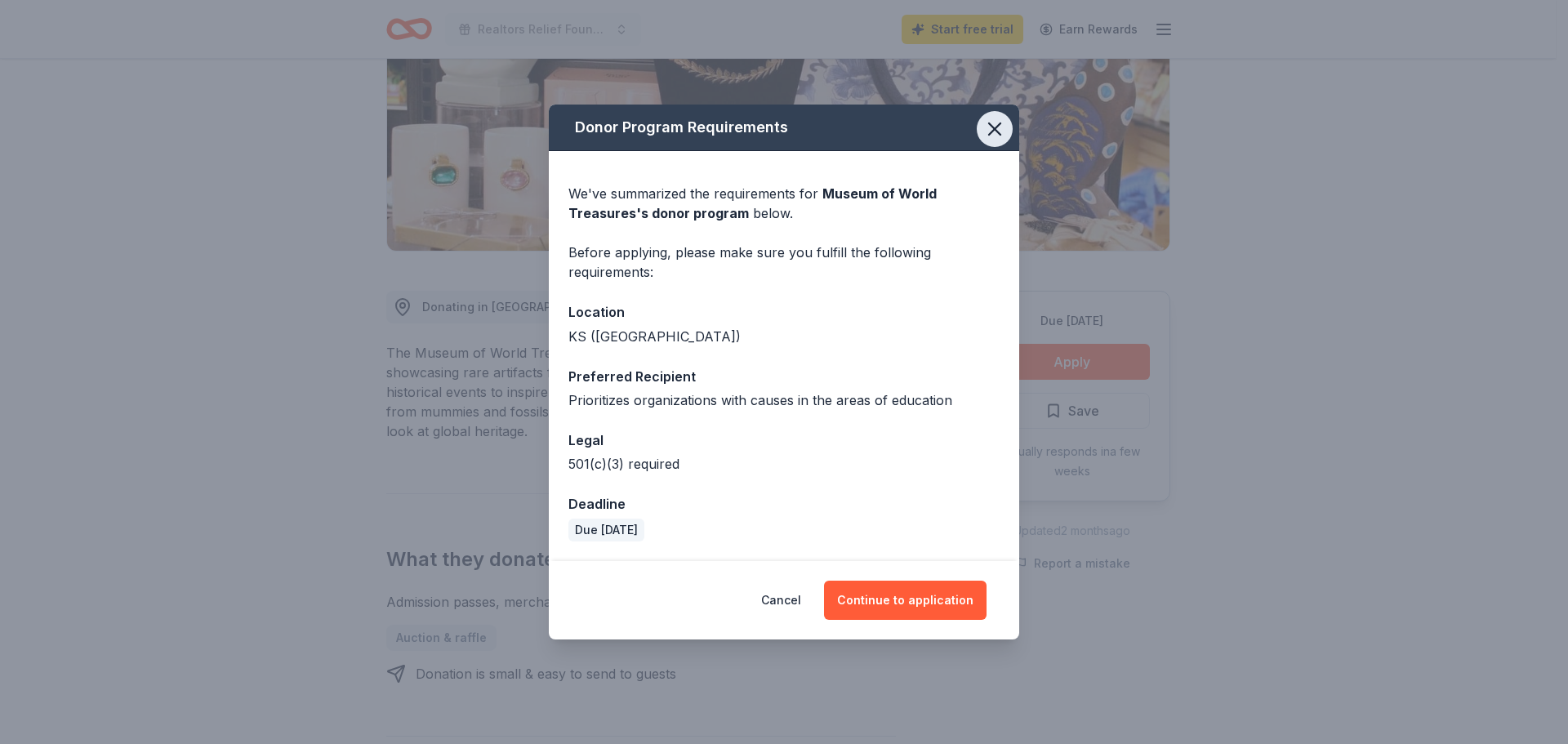
click at [992, 130] on icon "button" at bounding box center [994, 129] width 23 height 23
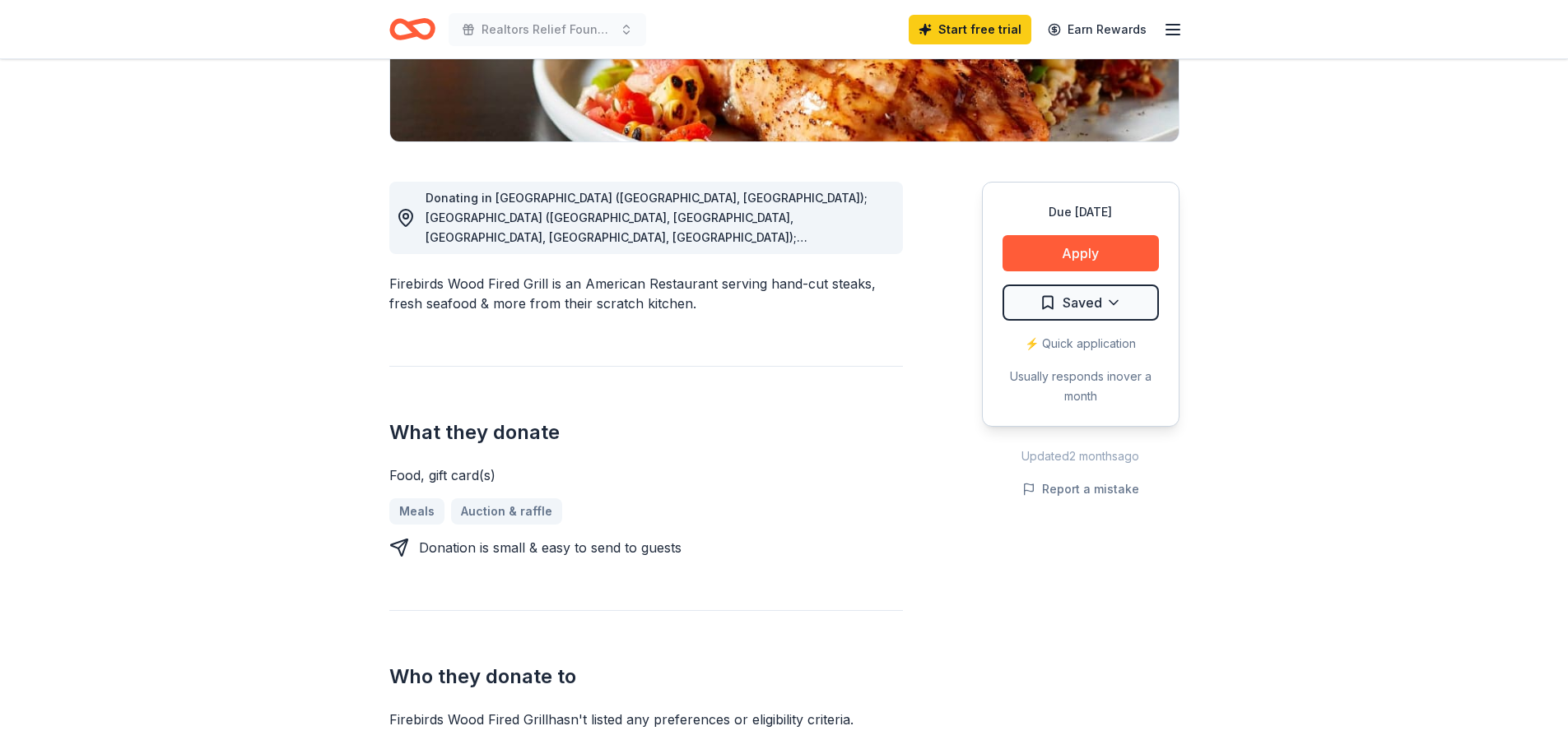
scroll to position [329, 0]
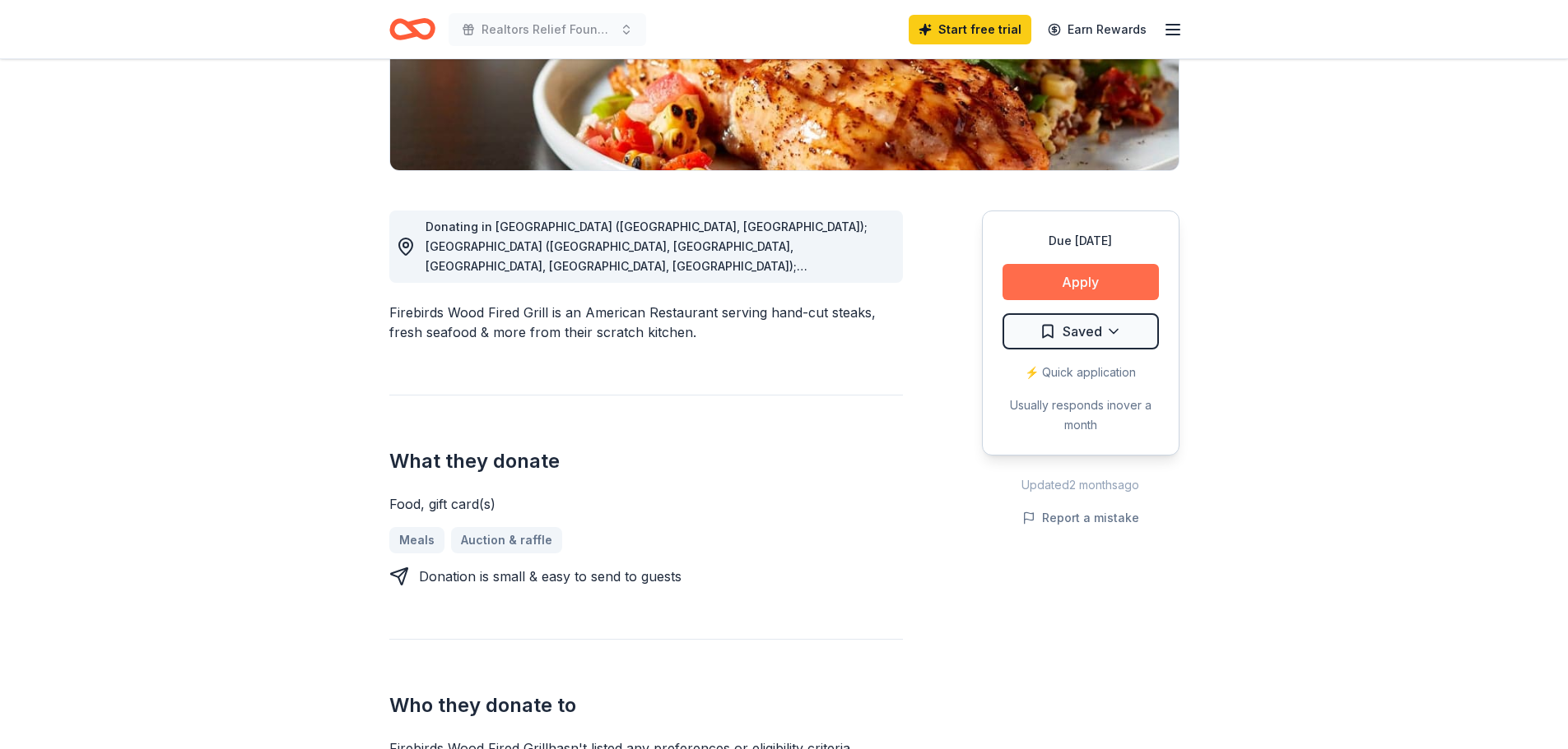
click at [1077, 272] on button "Apply" at bounding box center [1081, 282] width 157 height 36
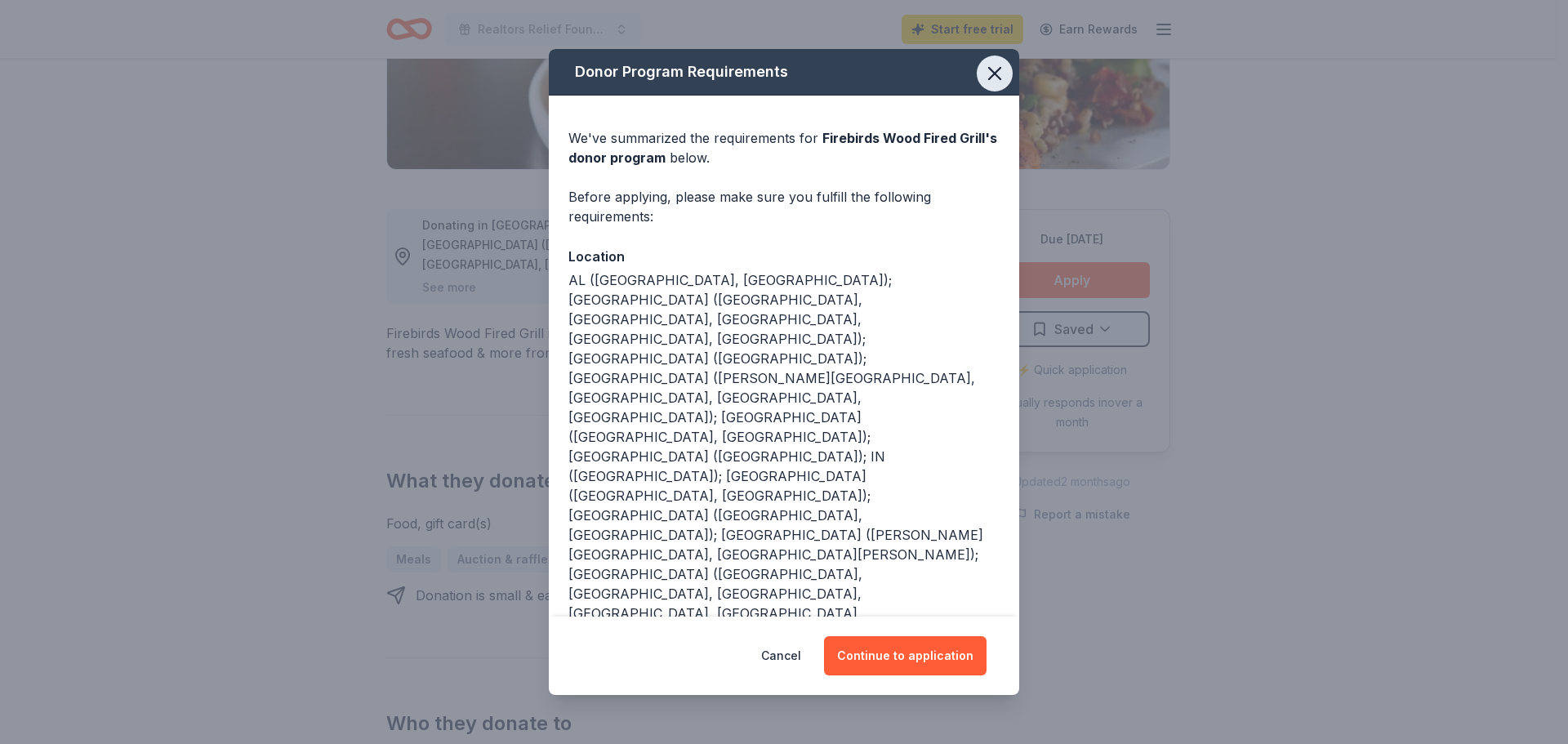
click at [1004, 85] on icon "button" at bounding box center [994, 73] width 23 height 23
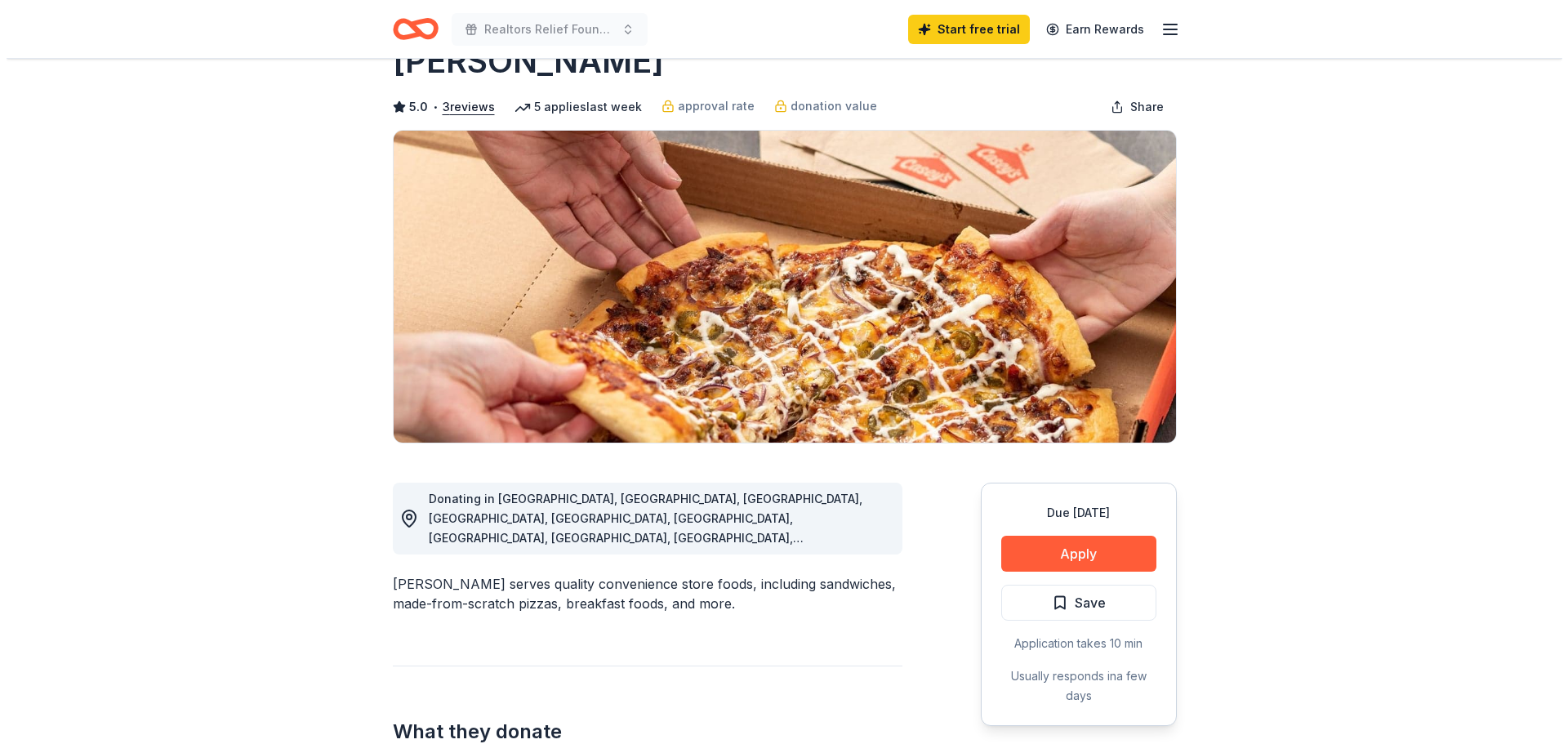
scroll to position [81, 0]
